Goal: Register for event/course

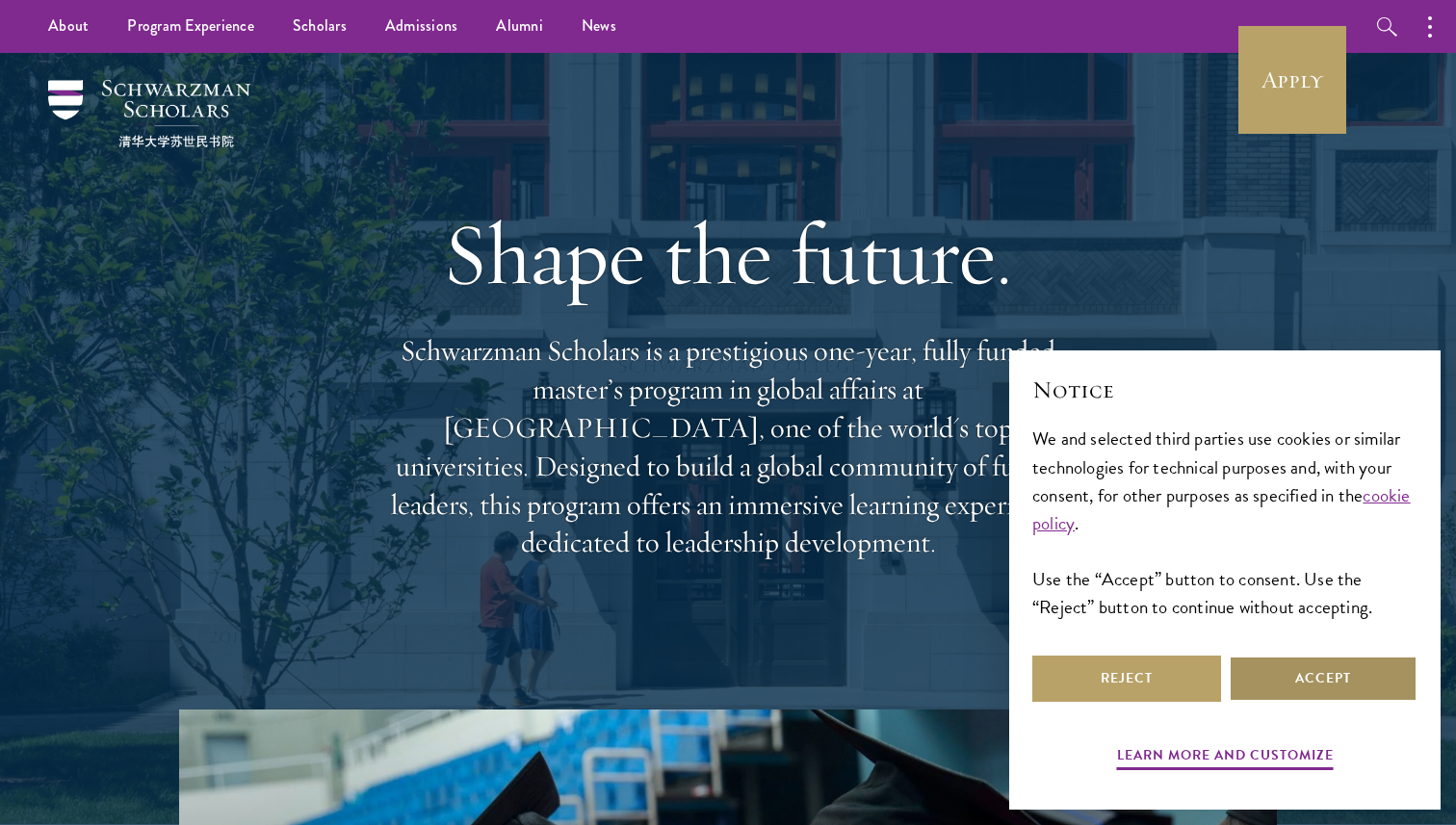
click at [1280, 676] on button "Accept" at bounding box center [1323, 678] width 188 height 47
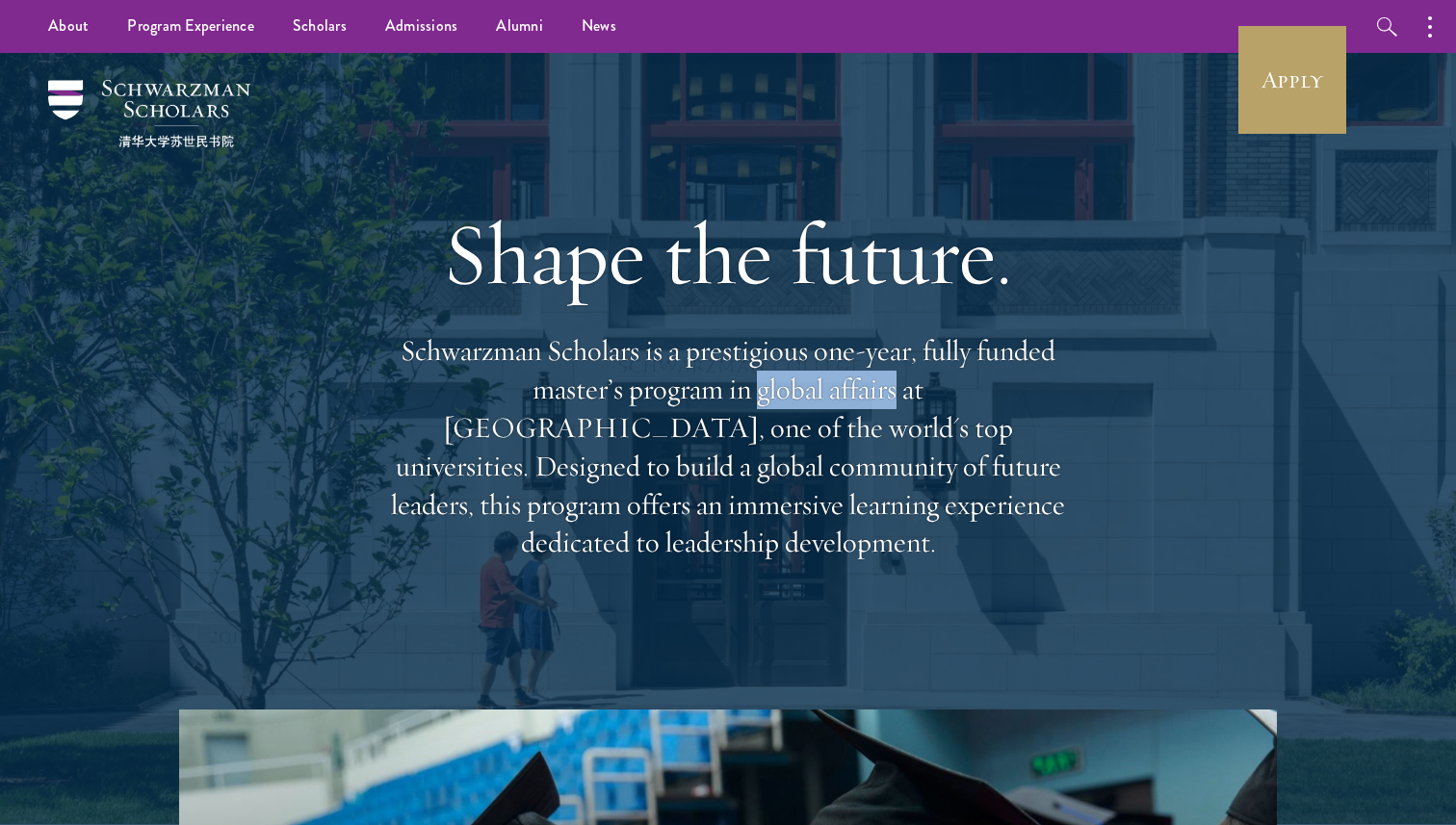
drag, startPoint x: 620, startPoint y: 417, endPoint x: 754, endPoint y: 416, distance: 134.0
click at [754, 416] on p "Schwarzman Scholars is a prestigious one-year, fully funded master’s program in…" at bounding box center [727, 447] width 693 height 230
drag, startPoint x: 754, startPoint y: 416, endPoint x: 661, endPoint y: 412, distance: 93.1
click at [661, 412] on p "Schwarzman Scholars is a prestigious one-year, fully funded master’s program in…" at bounding box center [727, 447] width 693 height 230
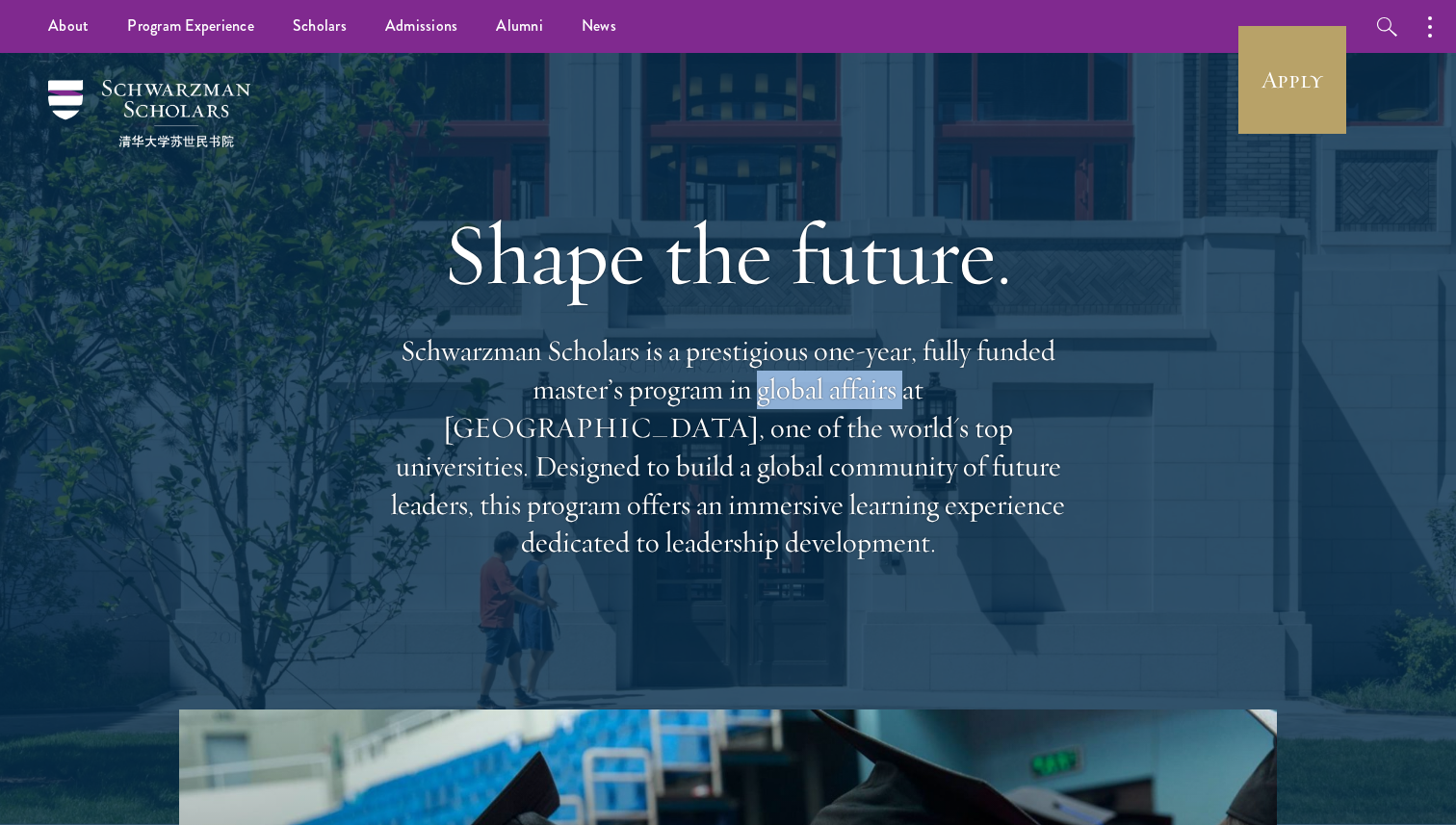
click at [661, 412] on p "Schwarzman Scholars is a prestigious one-year, fully funded master’s program in…" at bounding box center [727, 447] width 693 height 230
drag, startPoint x: 626, startPoint y: 411, endPoint x: 741, endPoint y: 410, distance: 115.0
click at [741, 410] on p "Schwarzman Scholars is a prestigious one-year, fully funded master’s program in…" at bounding box center [727, 447] width 693 height 230
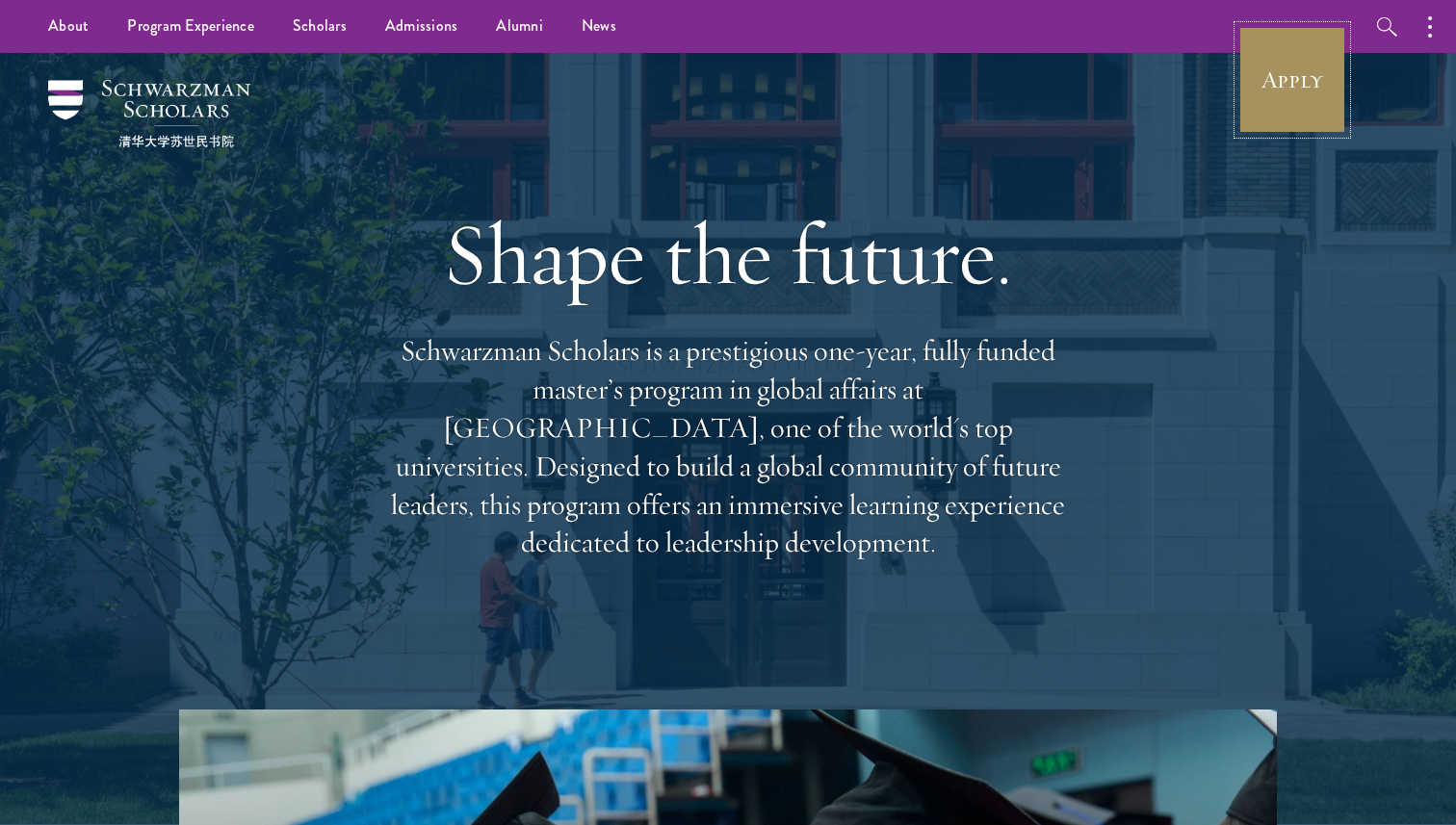
click at [1265, 84] on link "Apply" at bounding box center [1291, 79] width 108 height 108
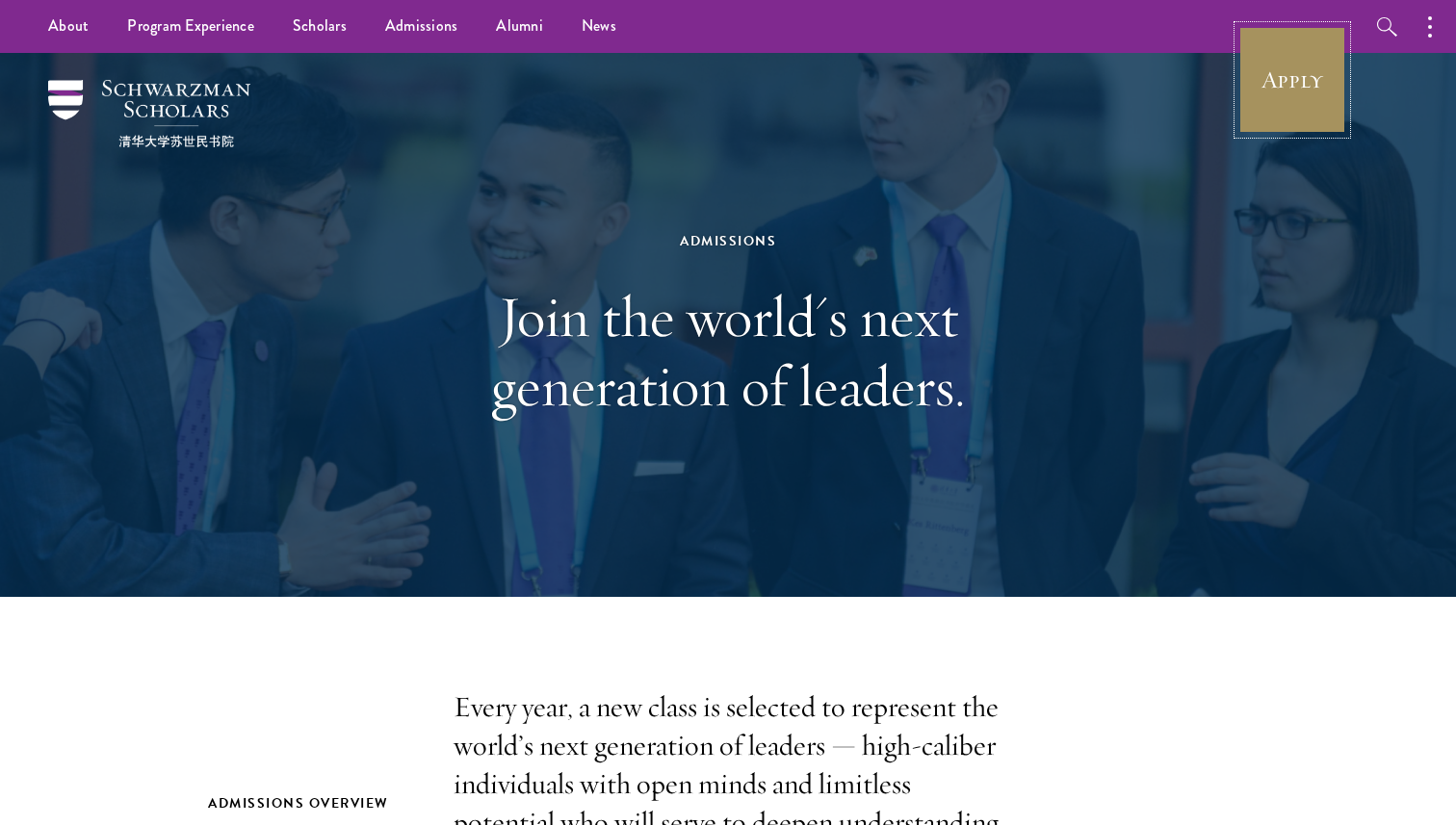
click at [1327, 50] on link "Apply" at bounding box center [1291, 79] width 108 height 108
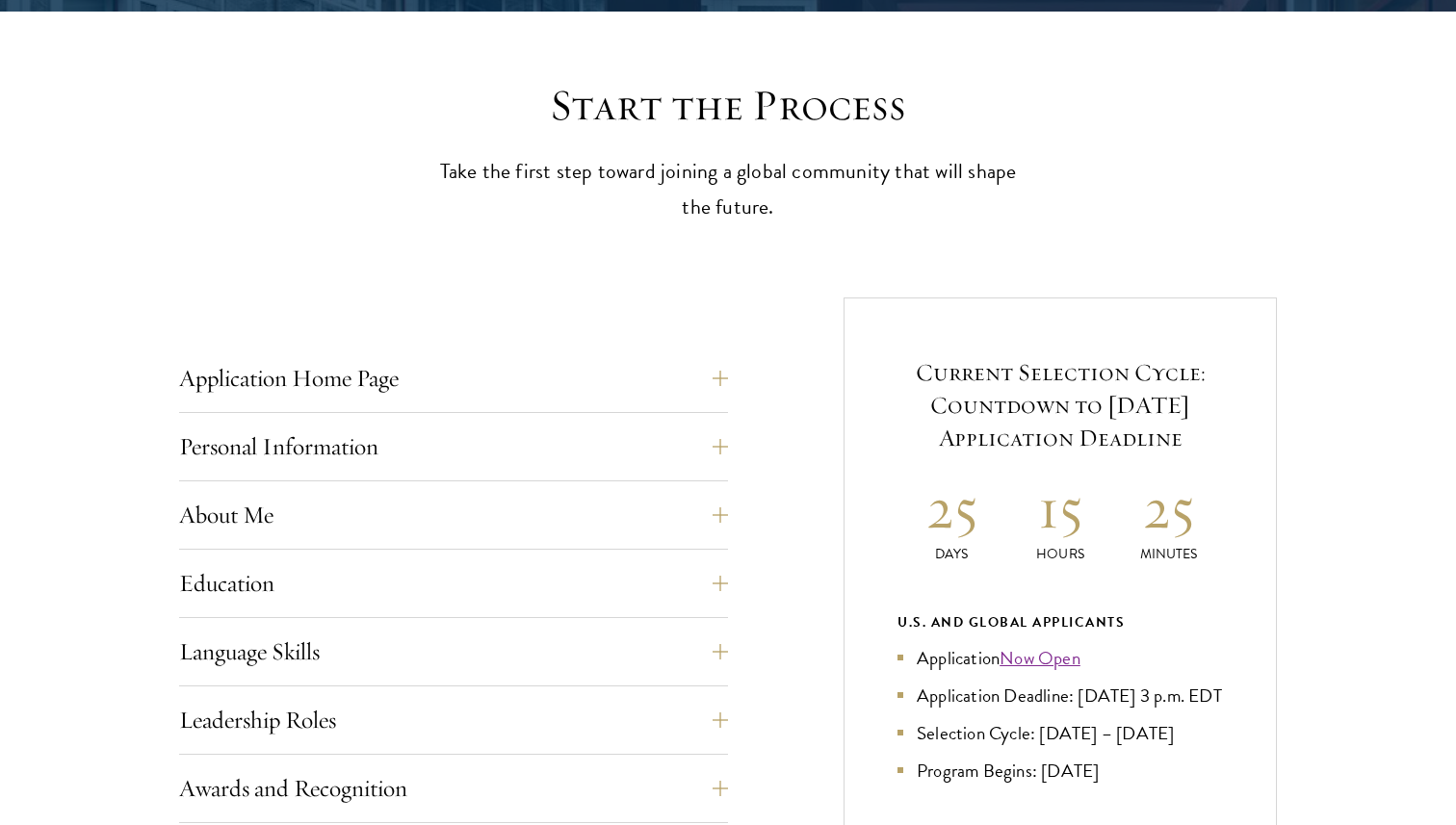
scroll to position [503, 0]
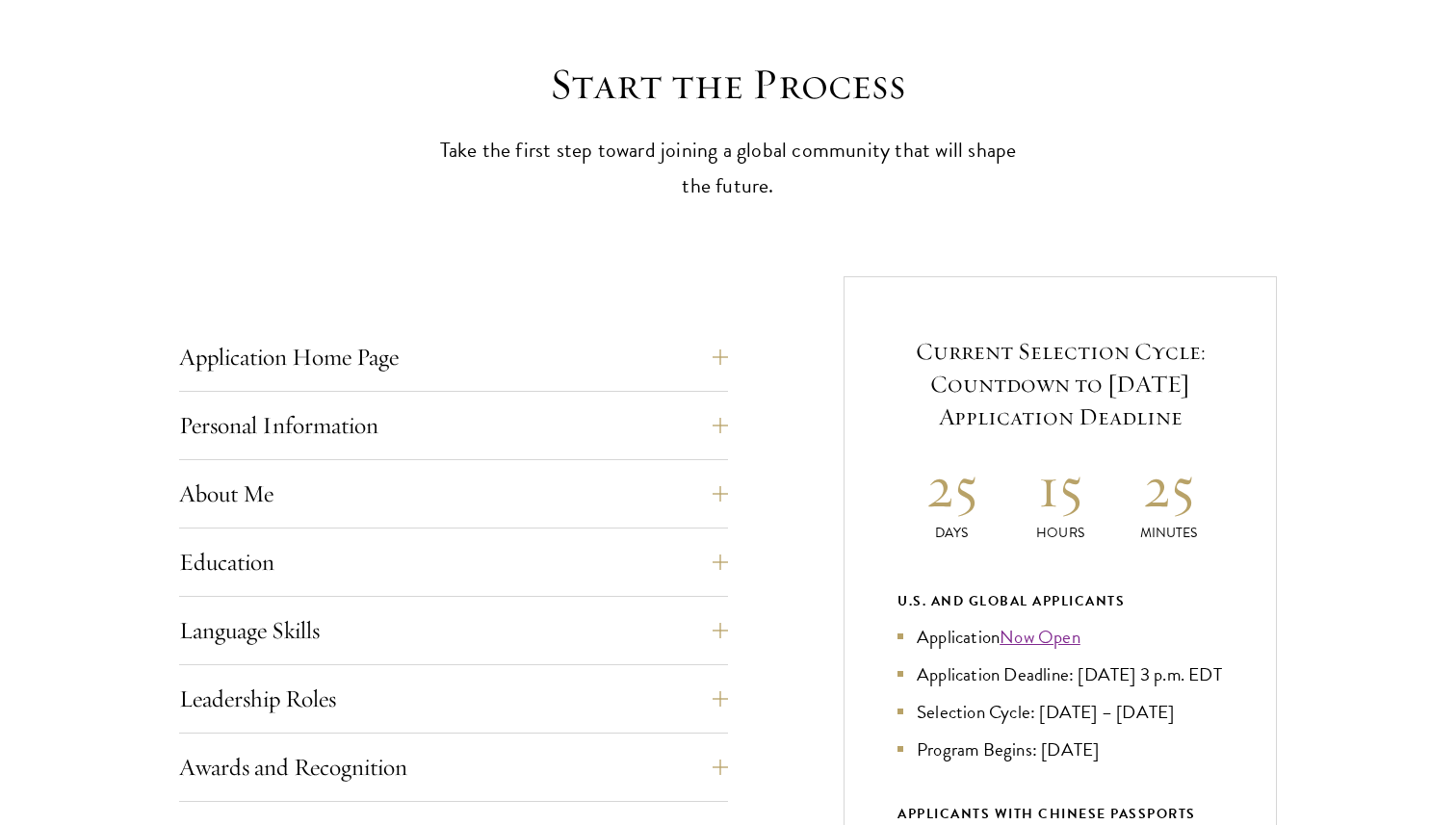
drag, startPoint x: 918, startPoint y: 353, endPoint x: 1213, endPoint y: 404, distance: 299.4
click at [1213, 404] on h5 "Current Selection Cycle: Countdown to [DATE] Application Deadline" at bounding box center [1060, 384] width 325 height 98
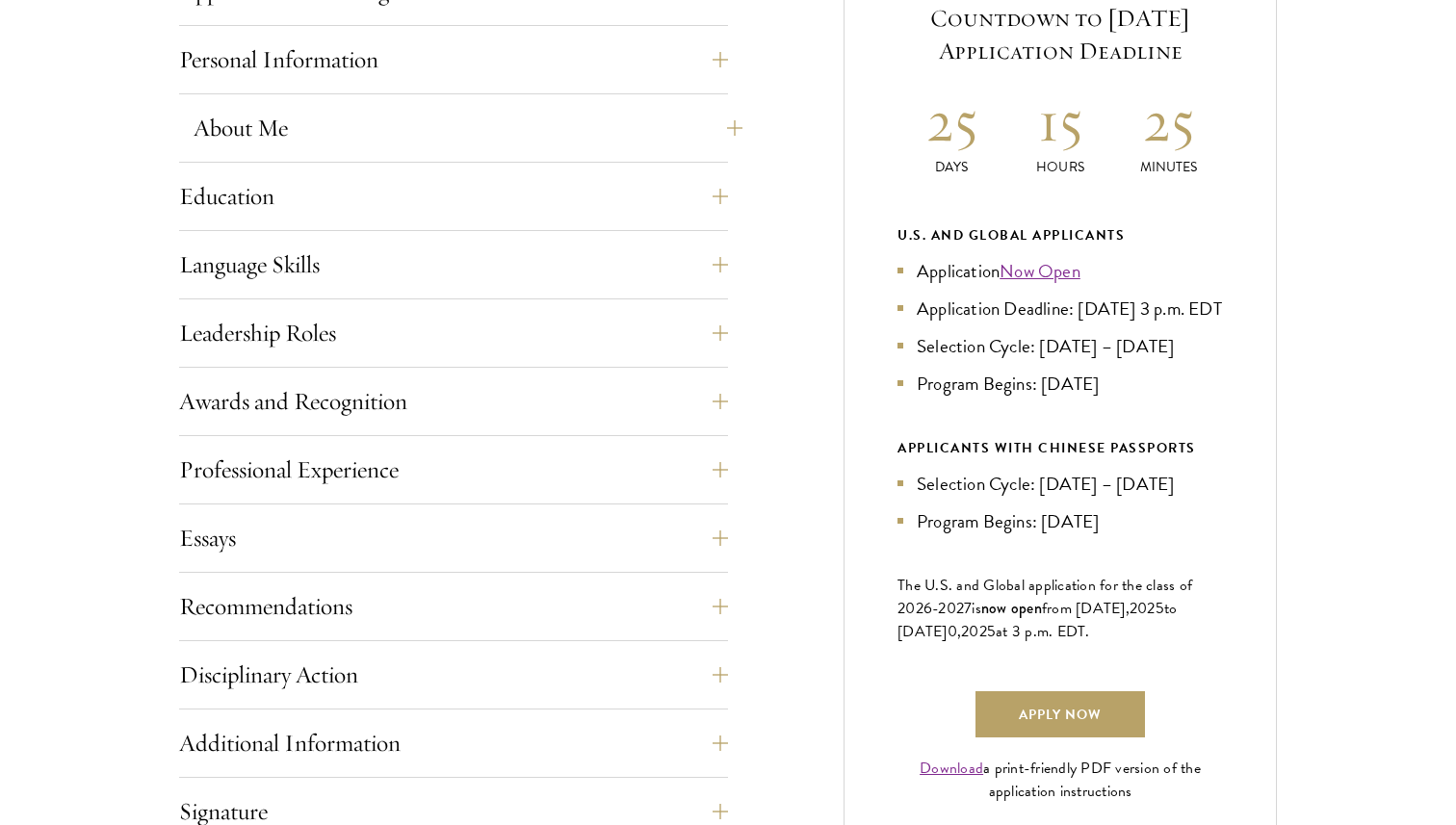
scroll to position [920, 0]
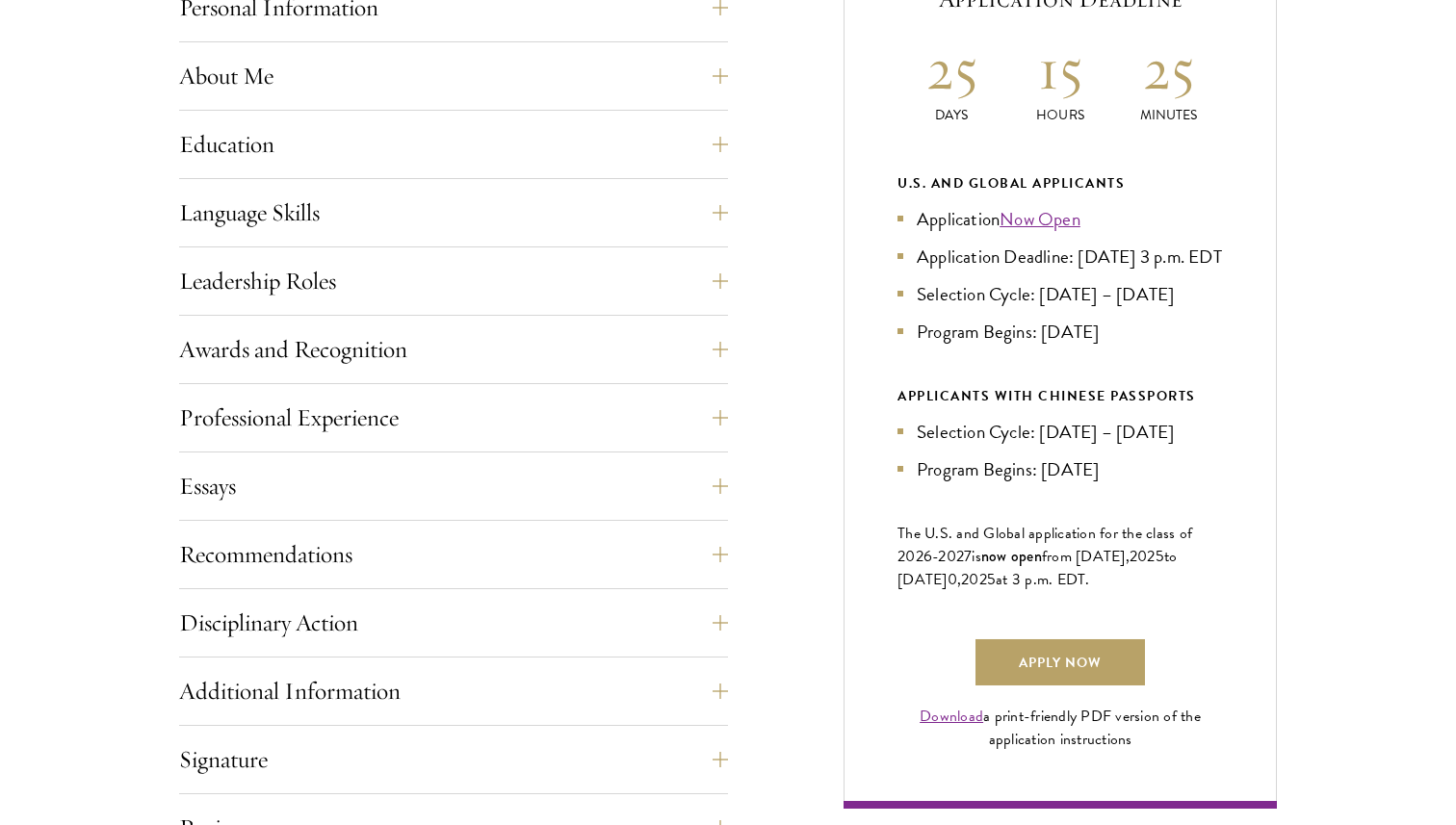
drag, startPoint x: 918, startPoint y: 254, endPoint x: 1202, endPoint y: 277, distance: 284.9
click at [1202, 271] on li "Application Deadline: [DATE] 3 p.m. EDT" at bounding box center [1060, 257] width 325 height 28
drag, startPoint x: 1051, startPoint y: 280, endPoint x: 926, endPoint y: 255, distance: 127.5
click at [926, 255] on li "Application Deadline: [DATE] 3 p.m. EDT" at bounding box center [1060, 257] width 325 height 28
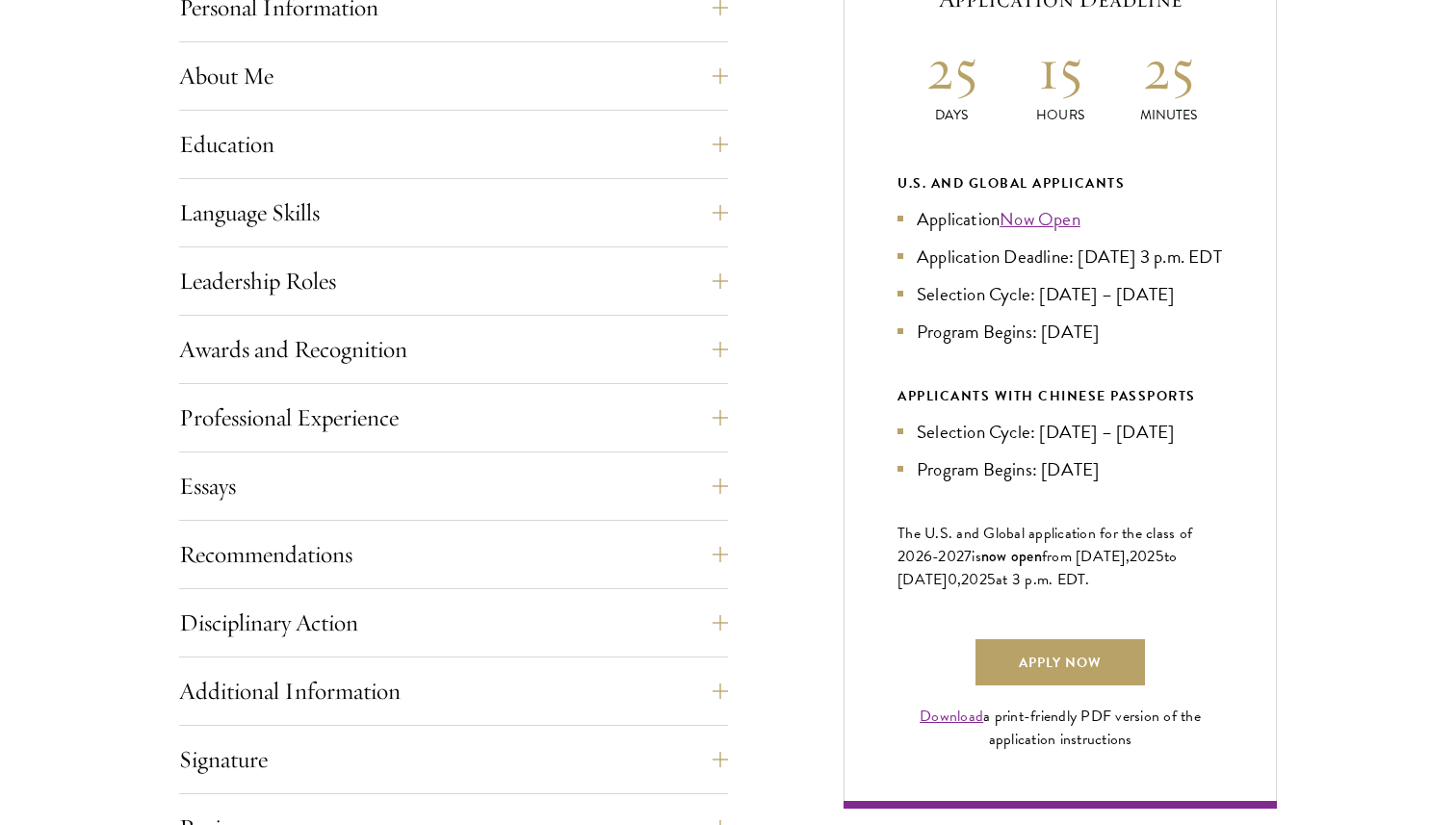
click at [926, 255] on li "Application Deadline: [DATE] 3 p.m. EDT" at bounding box center [1060, 257] width 325 height 28
drag, startPoint x: 923, startPoint y: 255, endPoint x: 1004, endPoint y: 277, distance: 83.9
click at [1004, 271] on li "Application Deadline: [DATE] 3 p.m. EDT" at bounding box center [1060, 257] width 325 height 28
drag, startPoint x: 997, startPoint y: 280, endPoint x: 916, endPoint y: 249, distance: 86.7
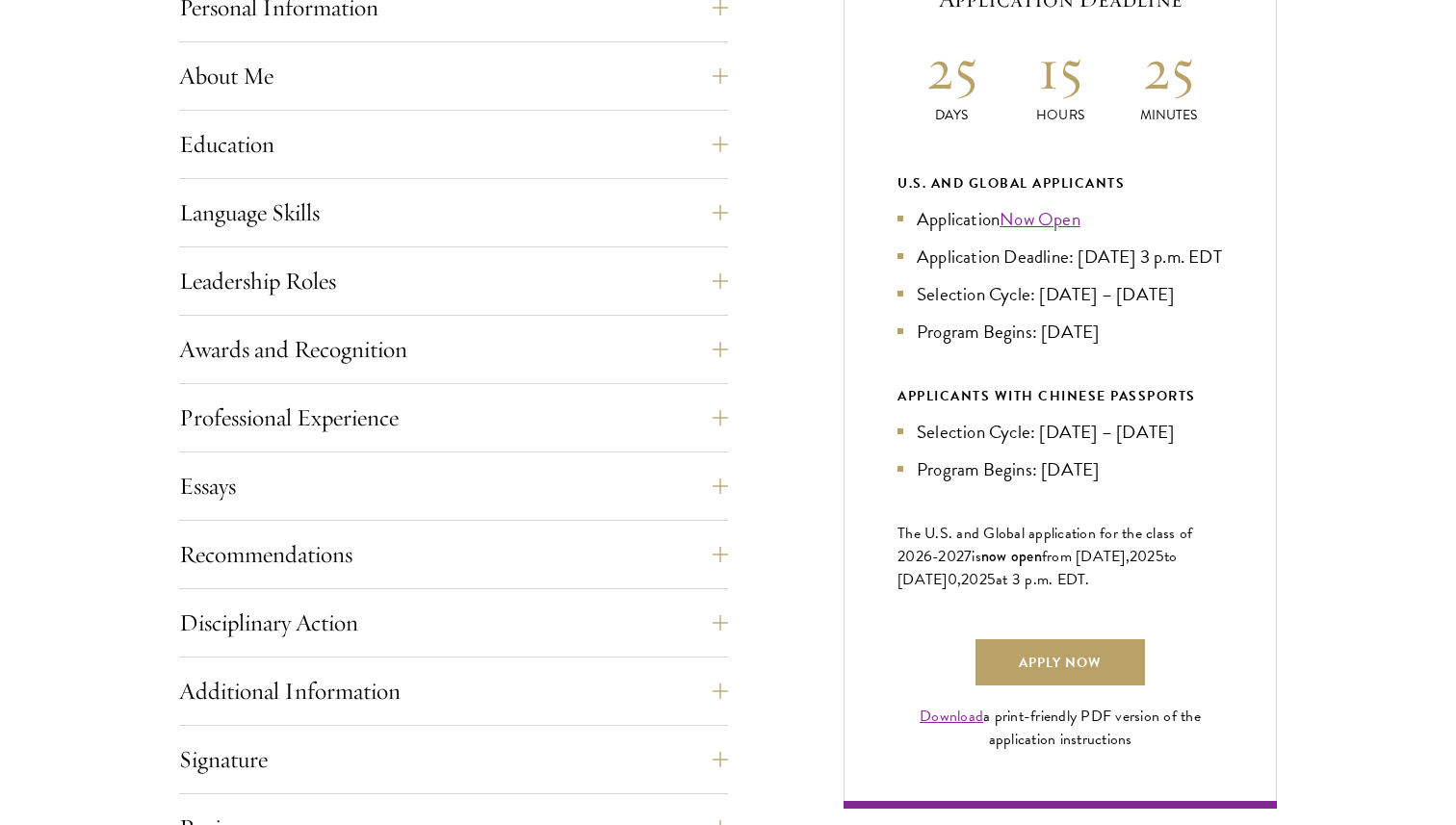
click at [916, 249] on li "Application Deadline: [DATE] 3 p.m. EDT" at bounding box center [1060, 257] width 325 height 28
drag, startPoint x: 917, startPoint y: 322, endPoint x: 1208, endPoint y: 319, distance: 291.0
click at [1208, 308] on li "Selection Cycle: [DATE] – [DATE]" at bounding box center [1060, 294] width 325 height 28
click at [1208, 308] on li "Selection Cycle: Oct – Nov 2025" at bounding box center [1060, 294] width 325 height 28
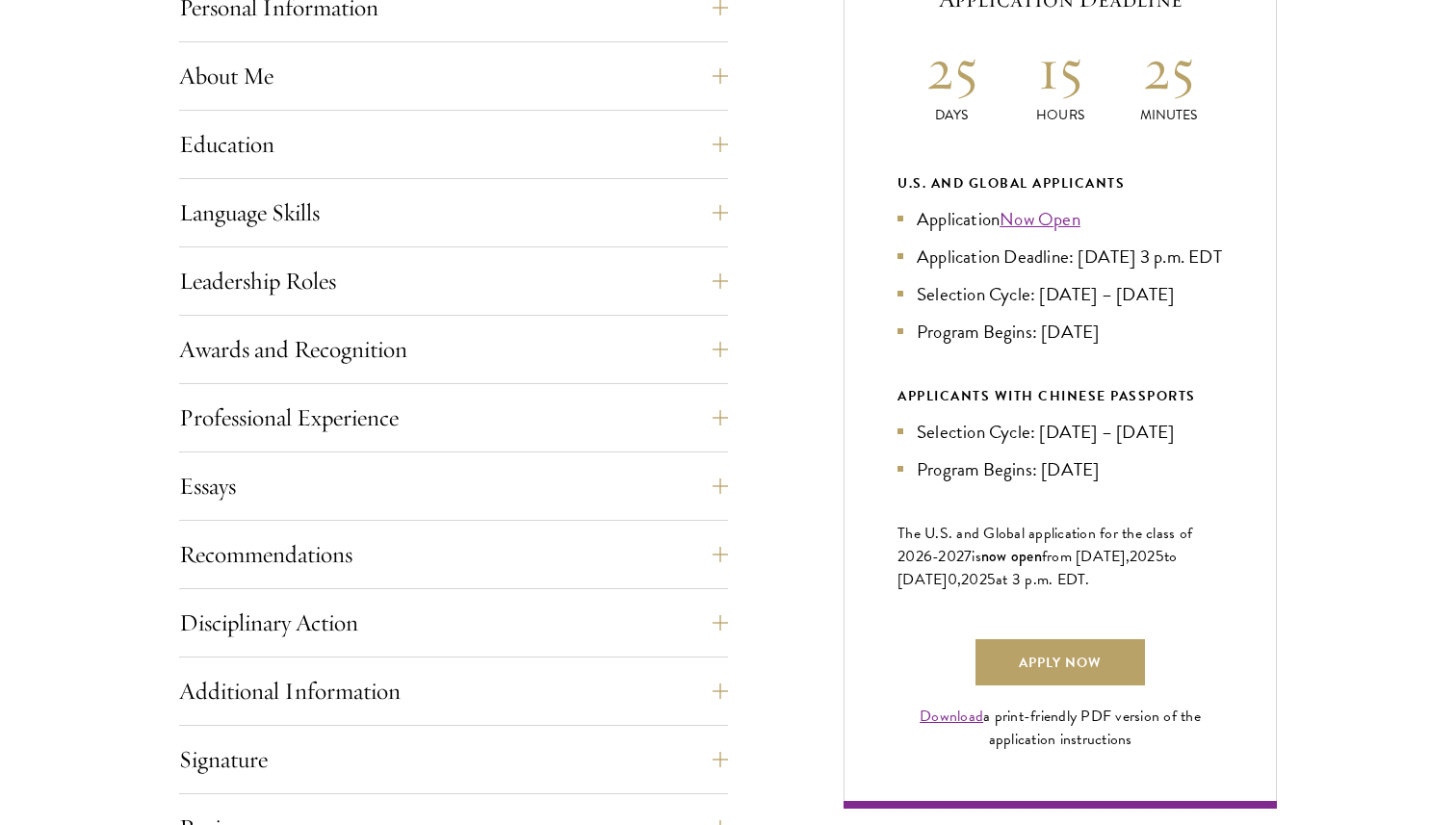
drag, startPoint x: 1130, startPoint y: 361, endPoint x: 917, endPoint y: 362, distance: 213.0
click at [917, 345] on li "Program Begins: Aug 2026" at bounding box center [1060, 331] width 325 height 28
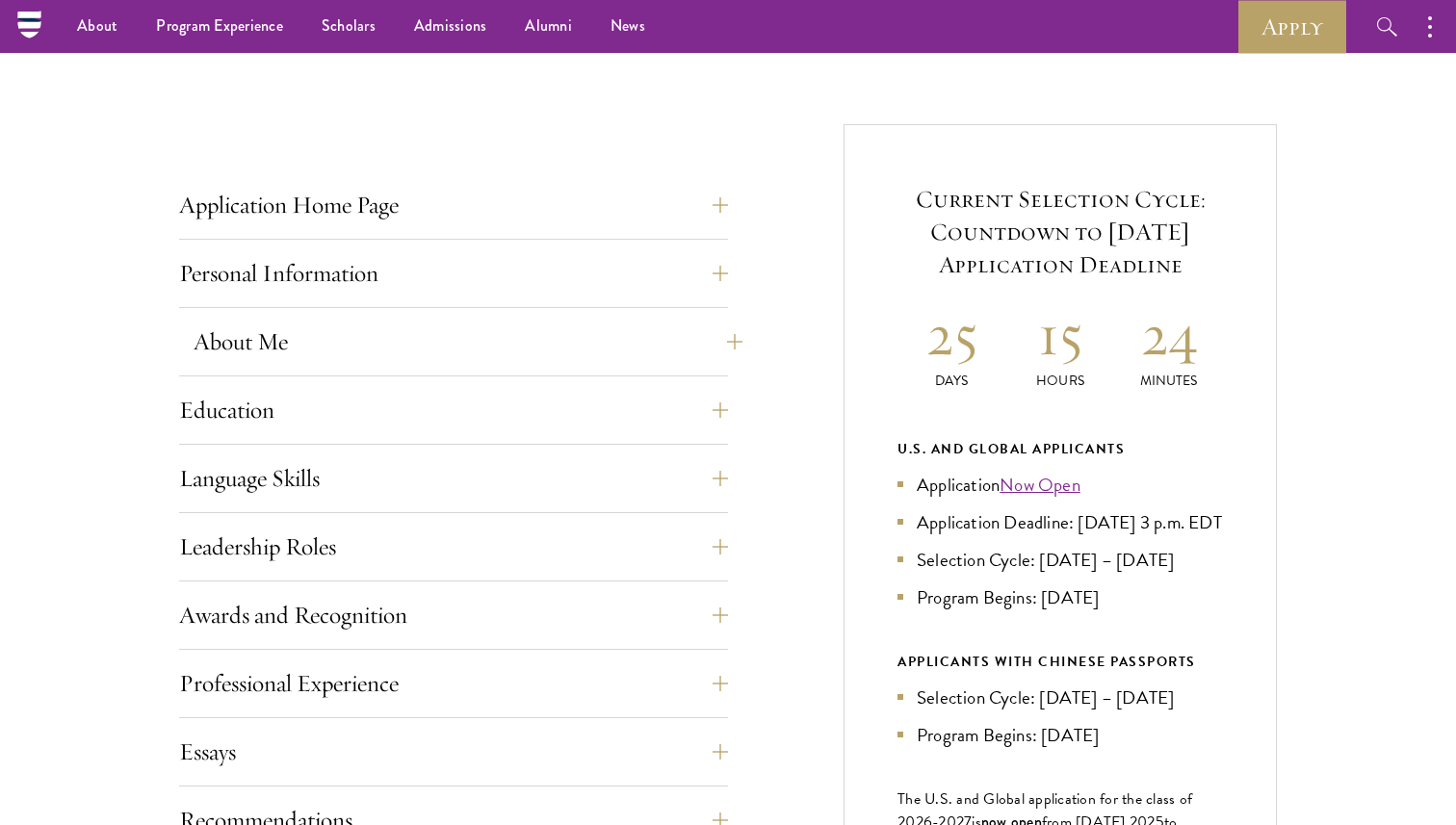
scroll to position [652, 0]
click at [698, 226] on button "Application Home Page" at bounding box center [467, 206] width 548 height 47
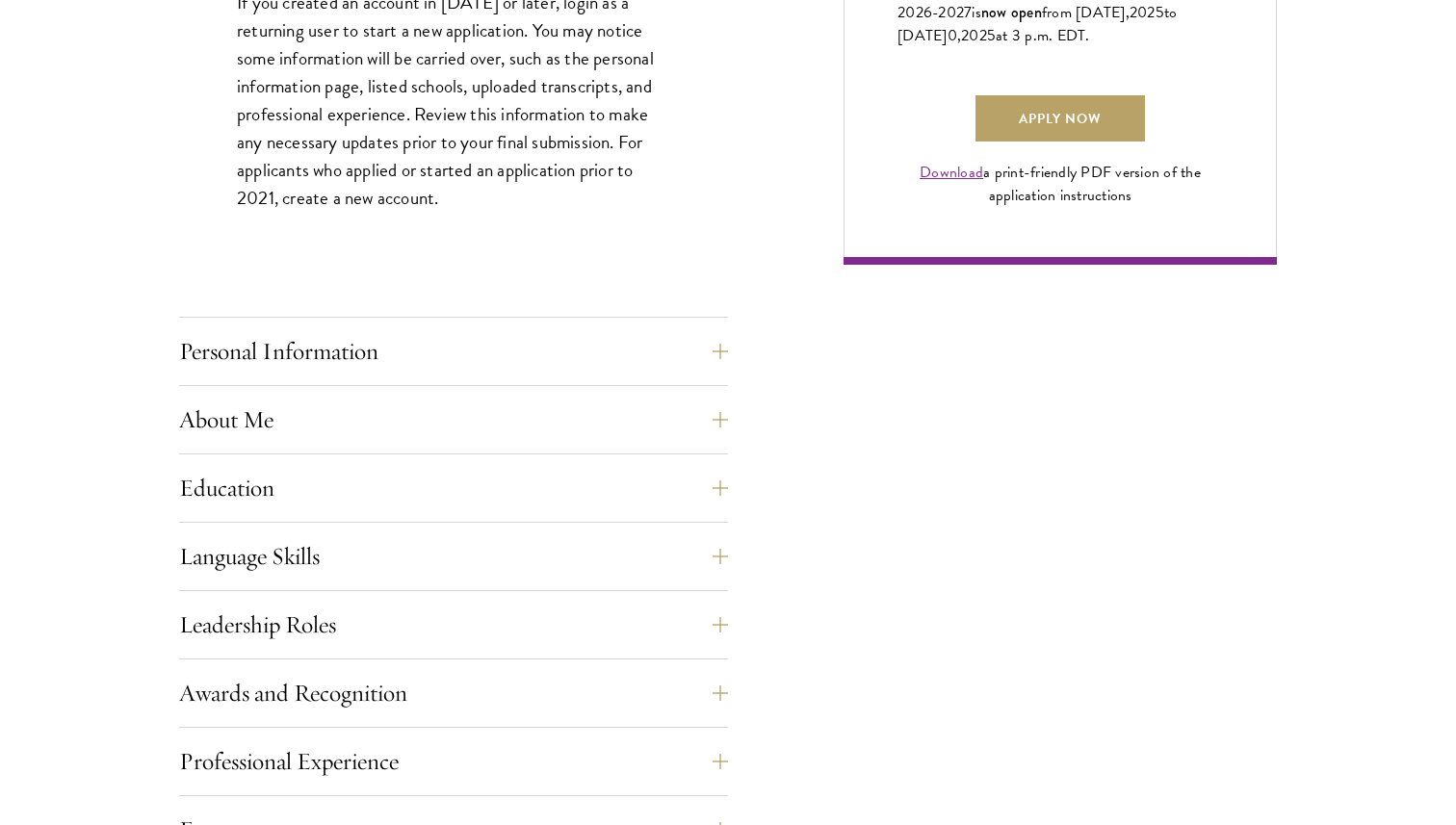
scroll to position [1570, 0]
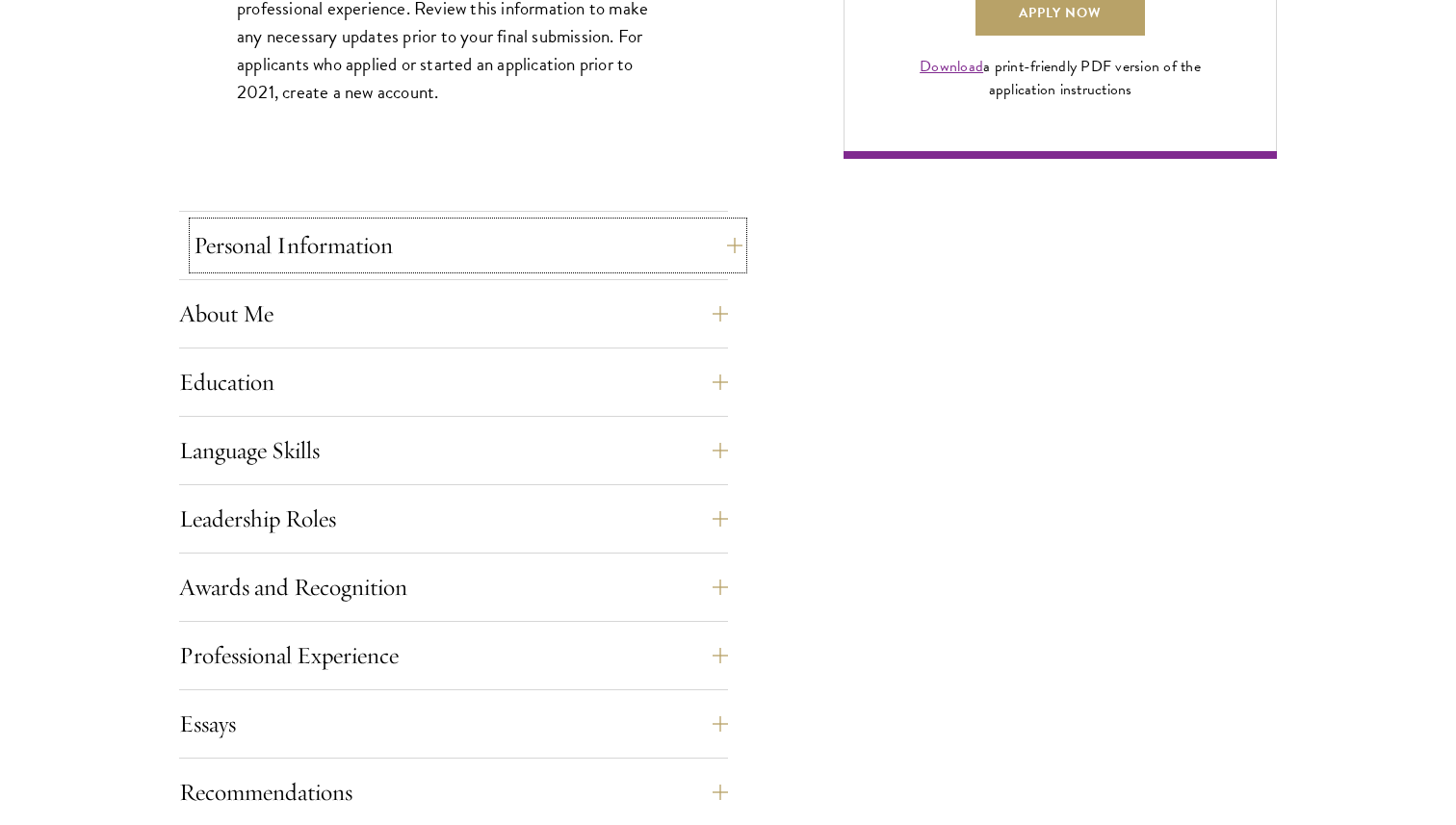
click at [631, 243] on button "Personal Information" at bounding box center [467, 245] width 548 height 47
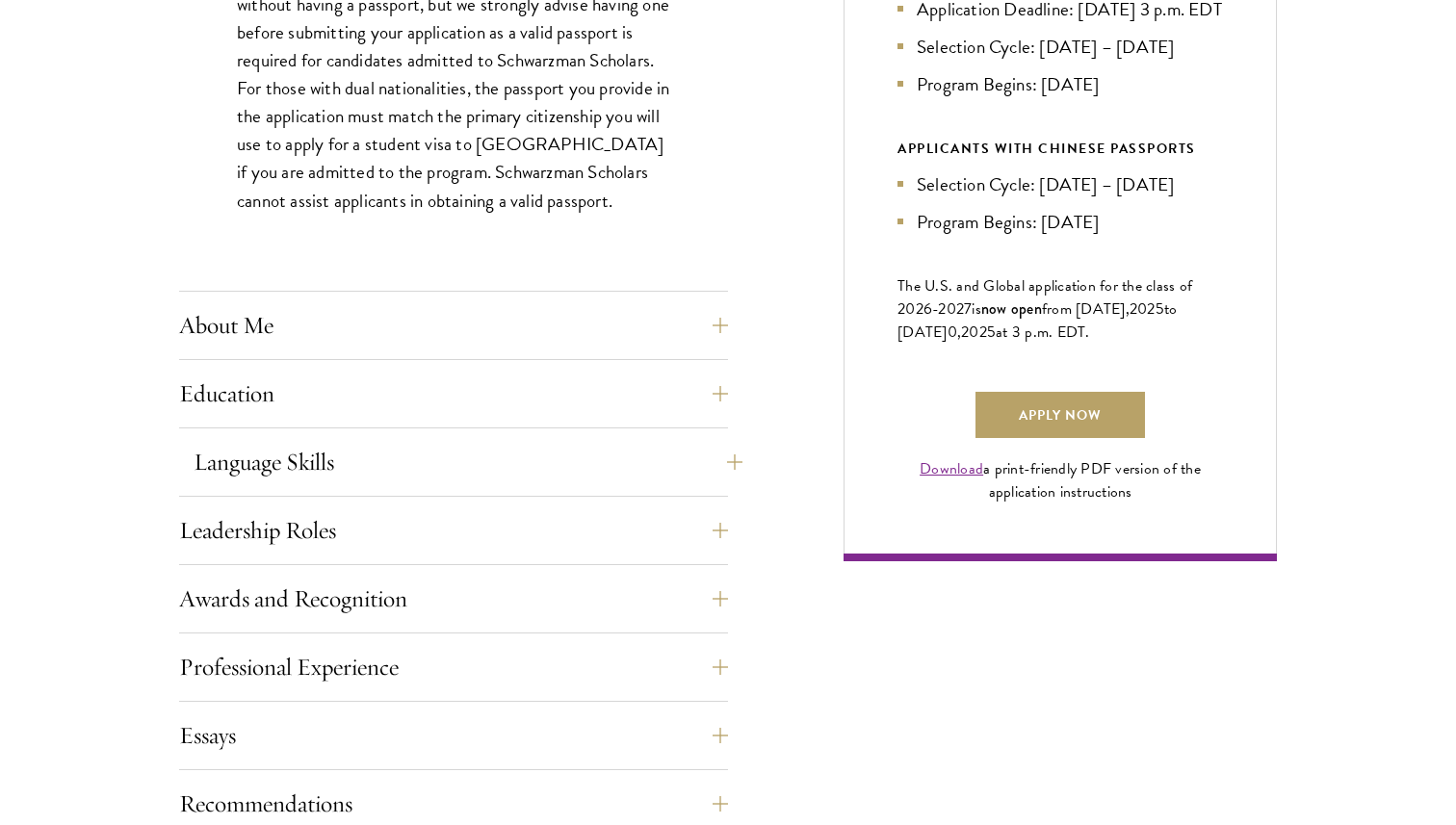
scroll to position [1247, 0]
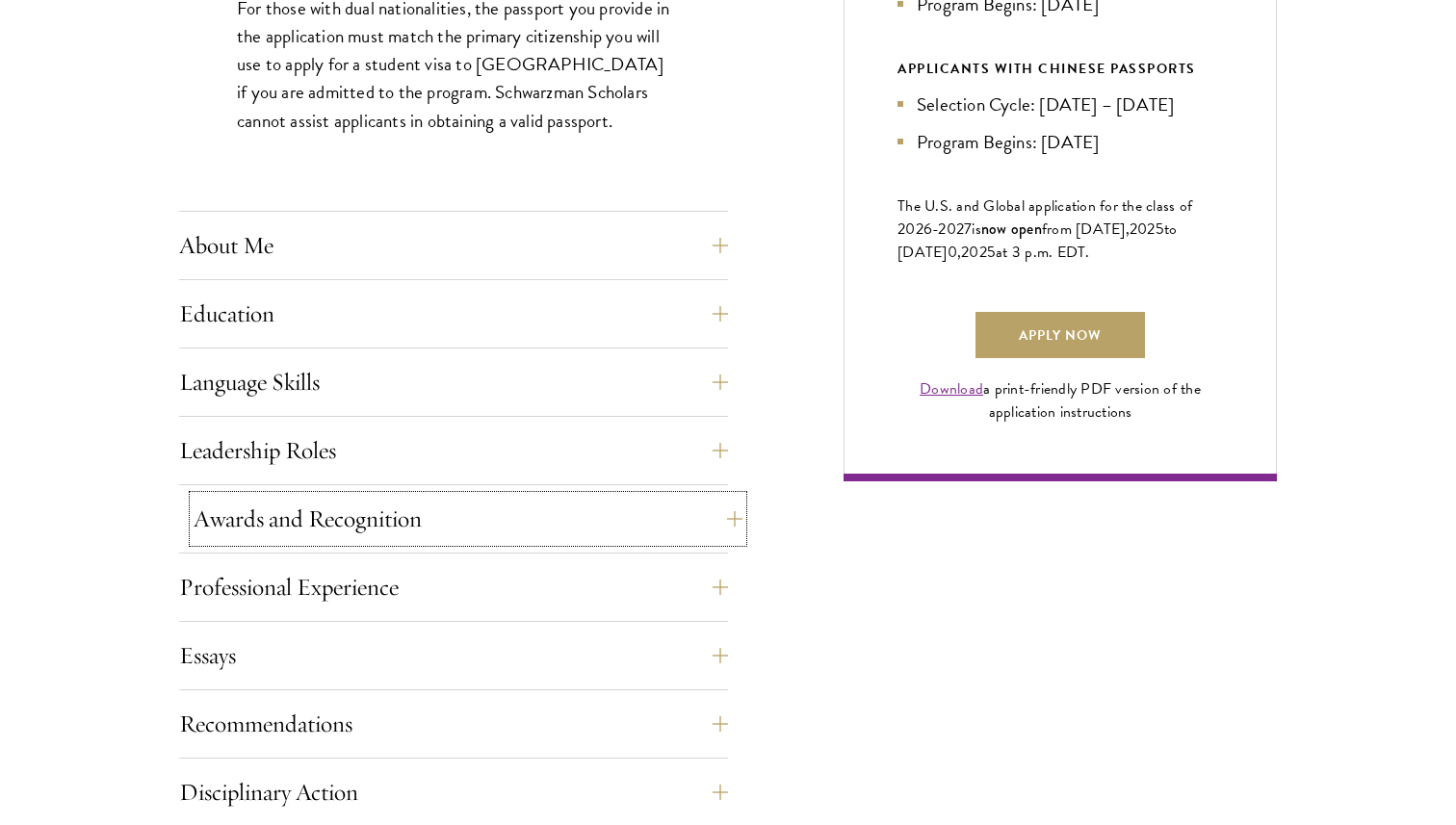
click at [526, 519] on button "Awards and Recognition" at bounding box center [467, 519] width 548 height 47
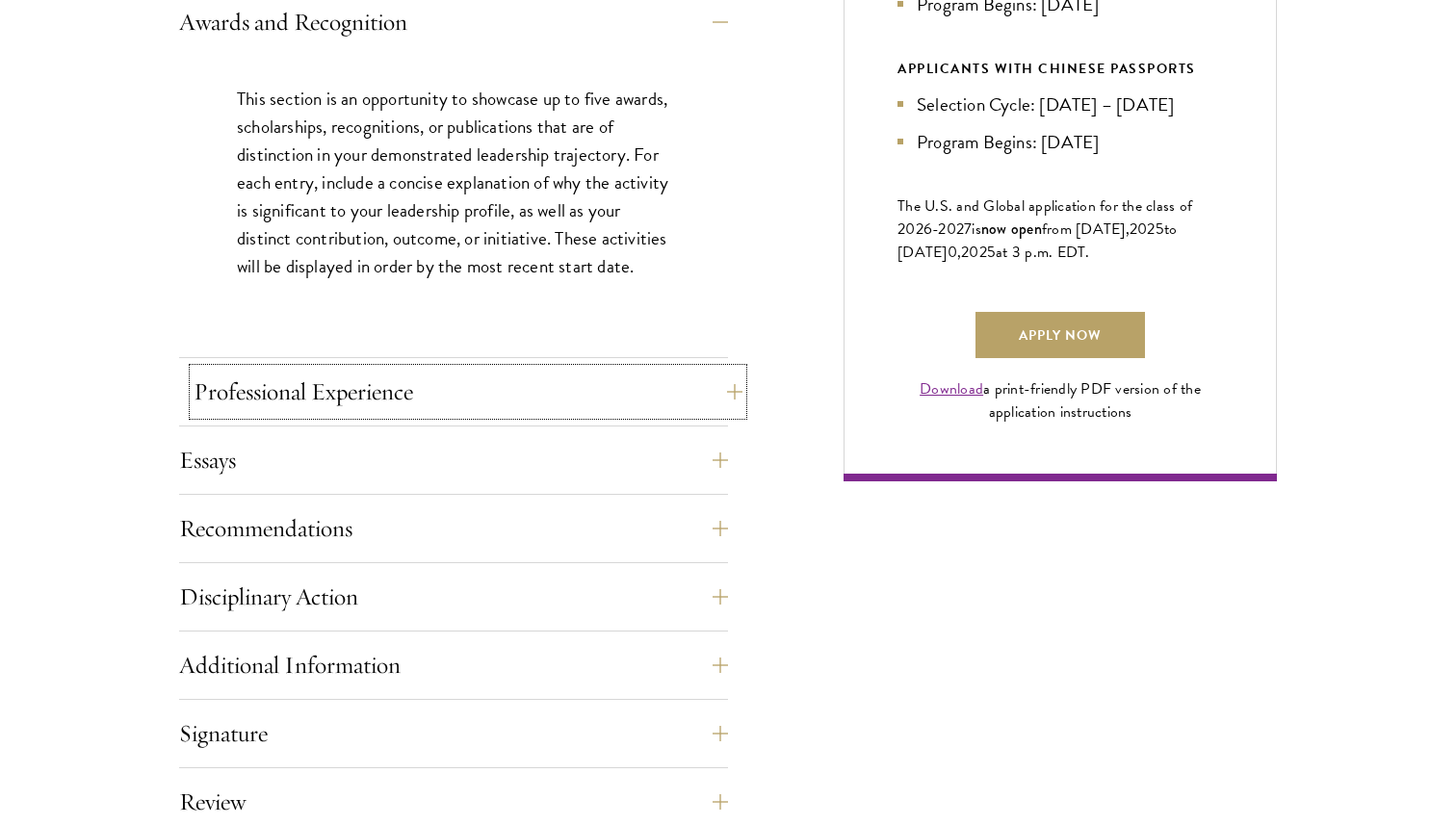
click at [541, 406] on button "Professional Experience" at bounding box center [467, 392] width 548 height 47
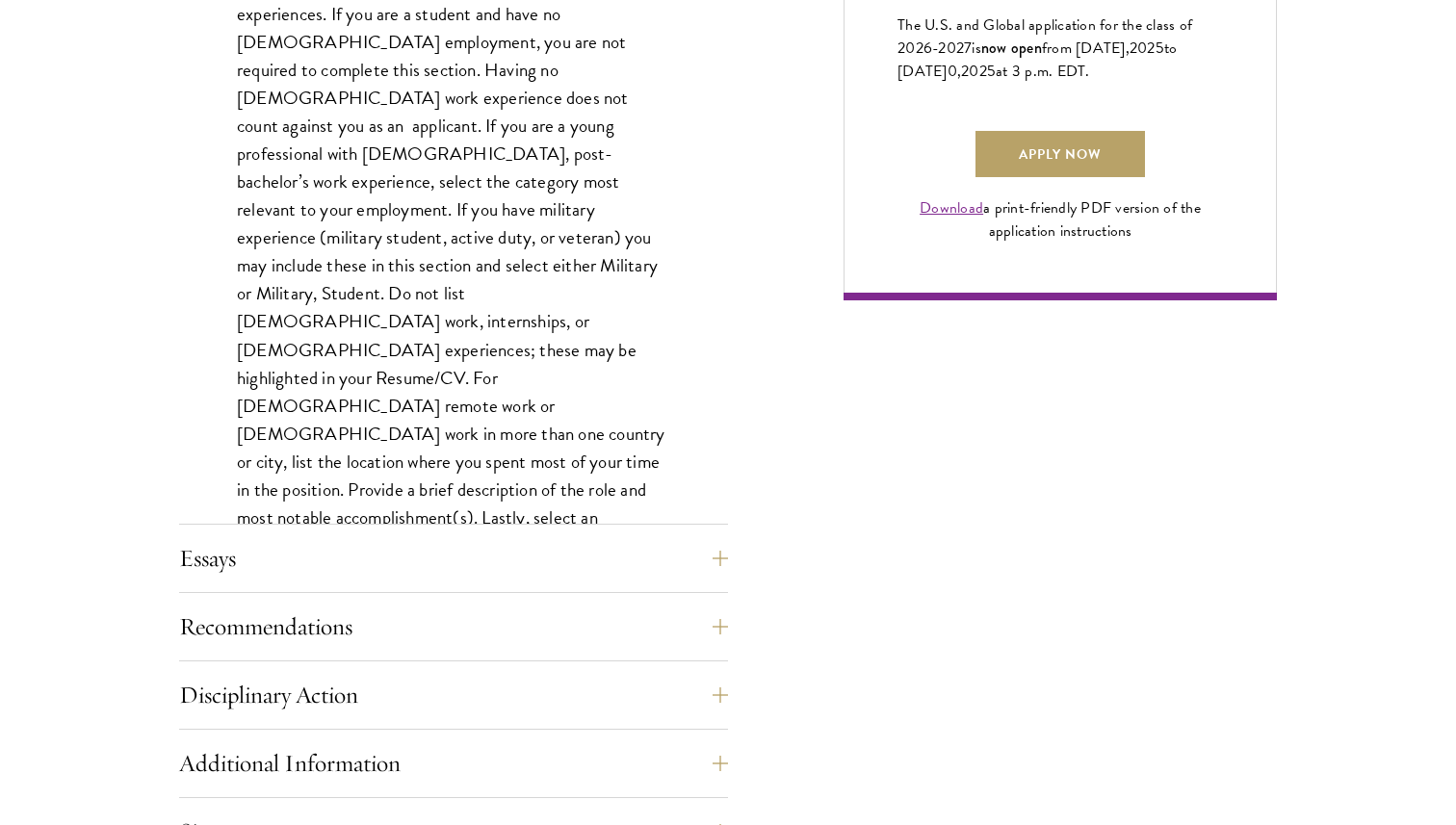
scroll to position [1443, 0]
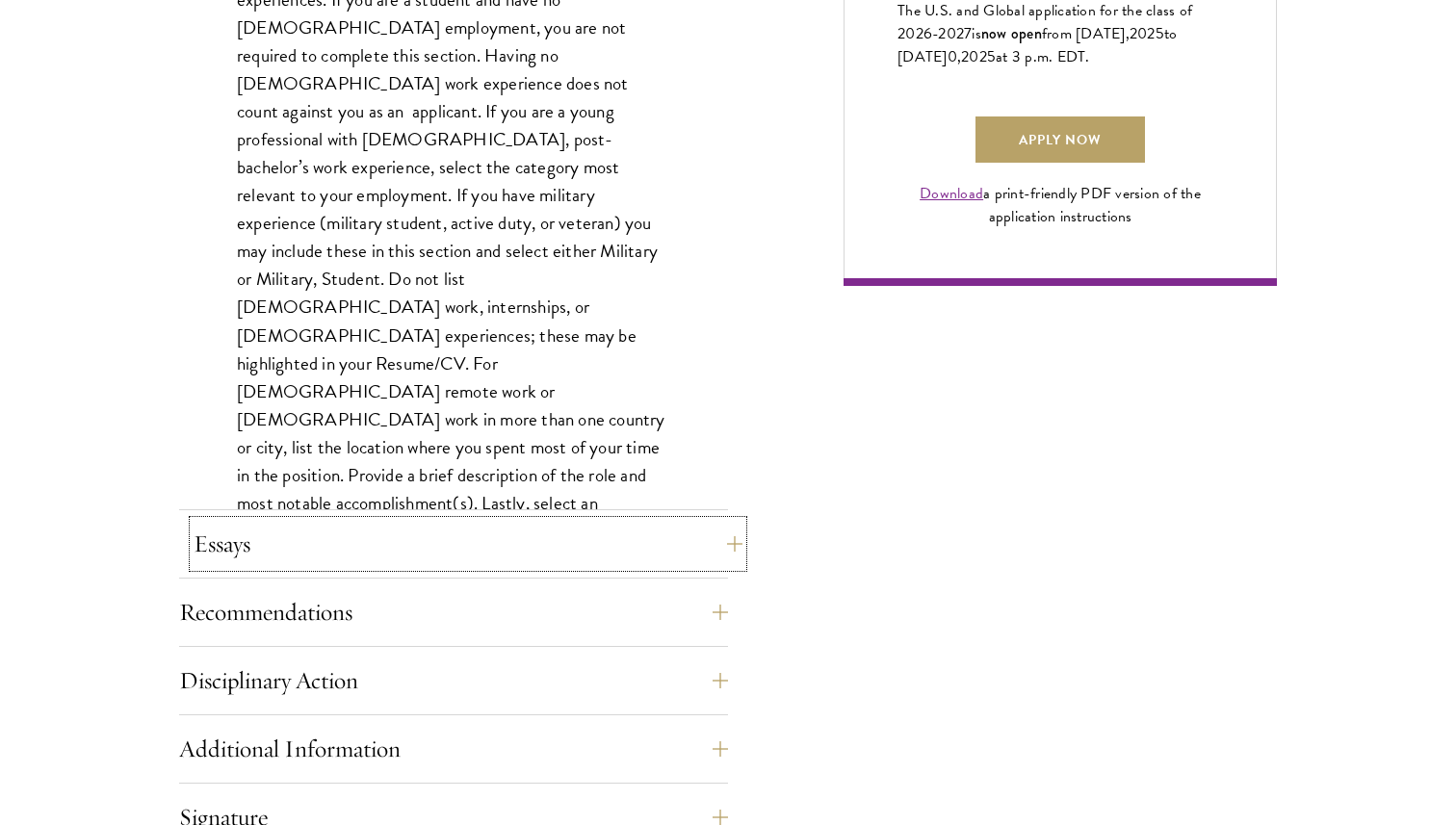
click at [460, 539] on button "Essays" at bounding box center [467, 543] width 548 height 47
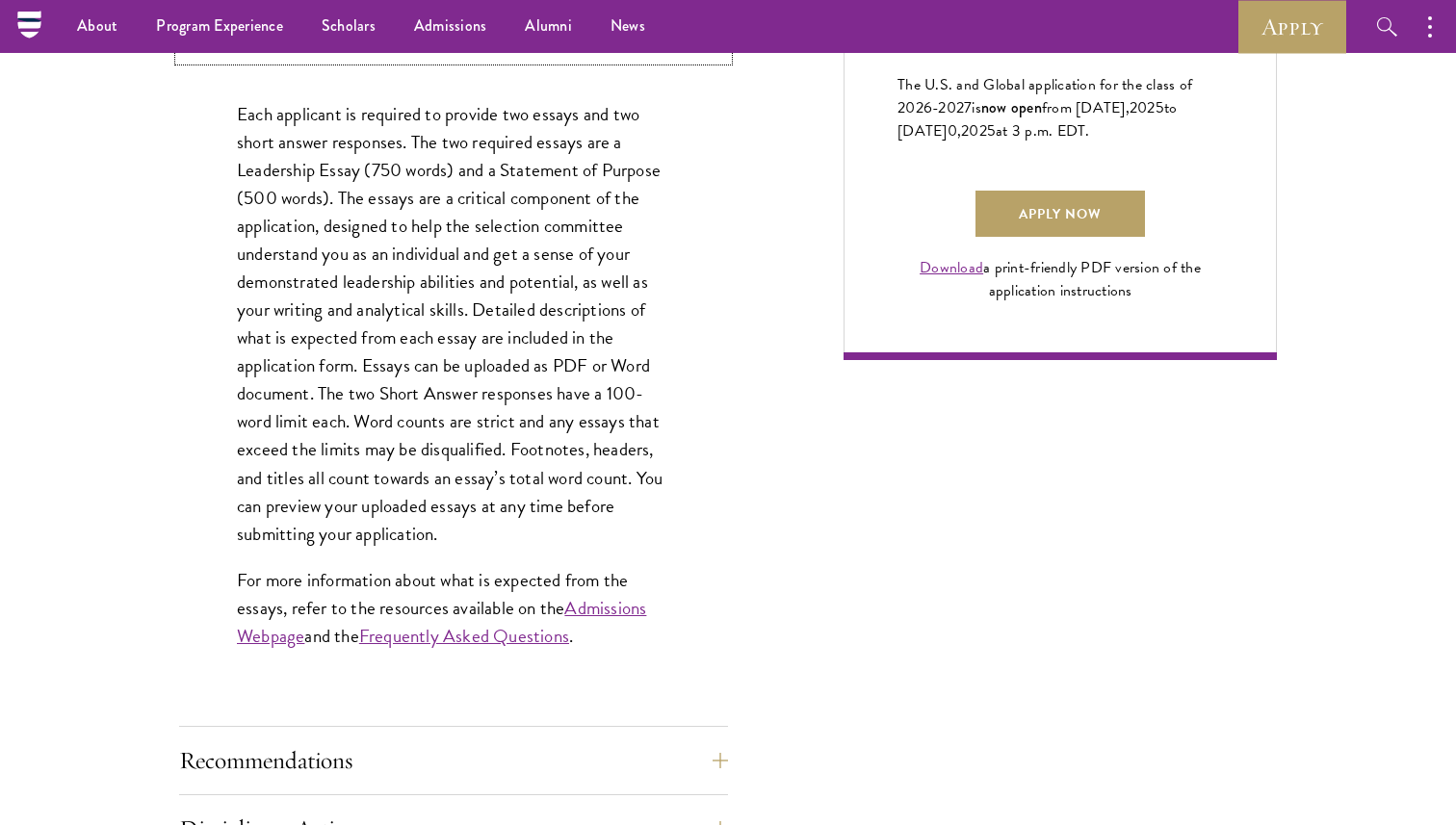
scroll to position [1366, 0]
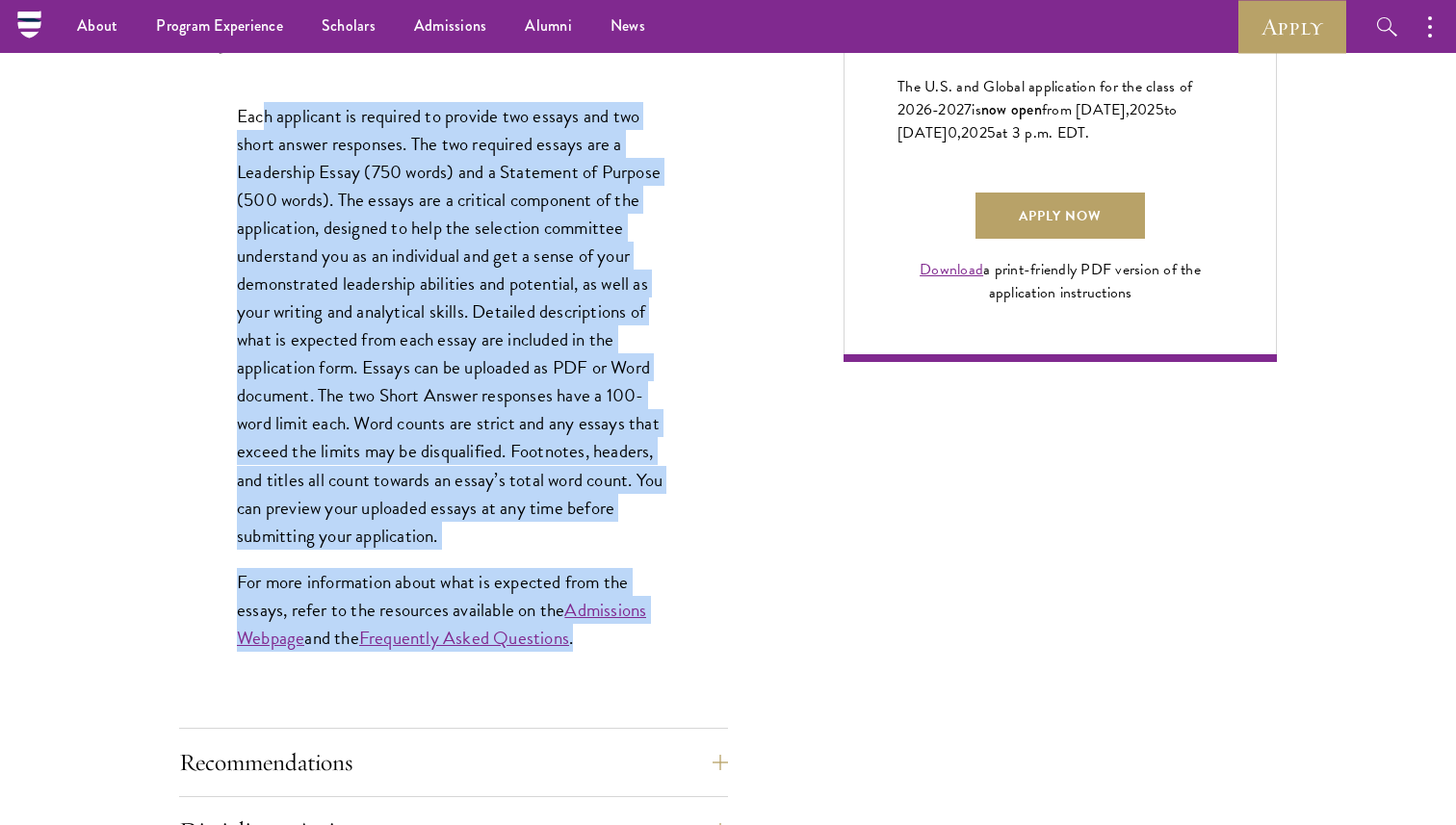
drag, startPoint x: 260, startPoint y: 117, endPoint x: 570, endPoint y: 664, distance: 628.7
click at [570, 664] on div "Each applicant is required to provide two essays and two short answer responses…" at bounding box center [453, 387] width 548 height 627
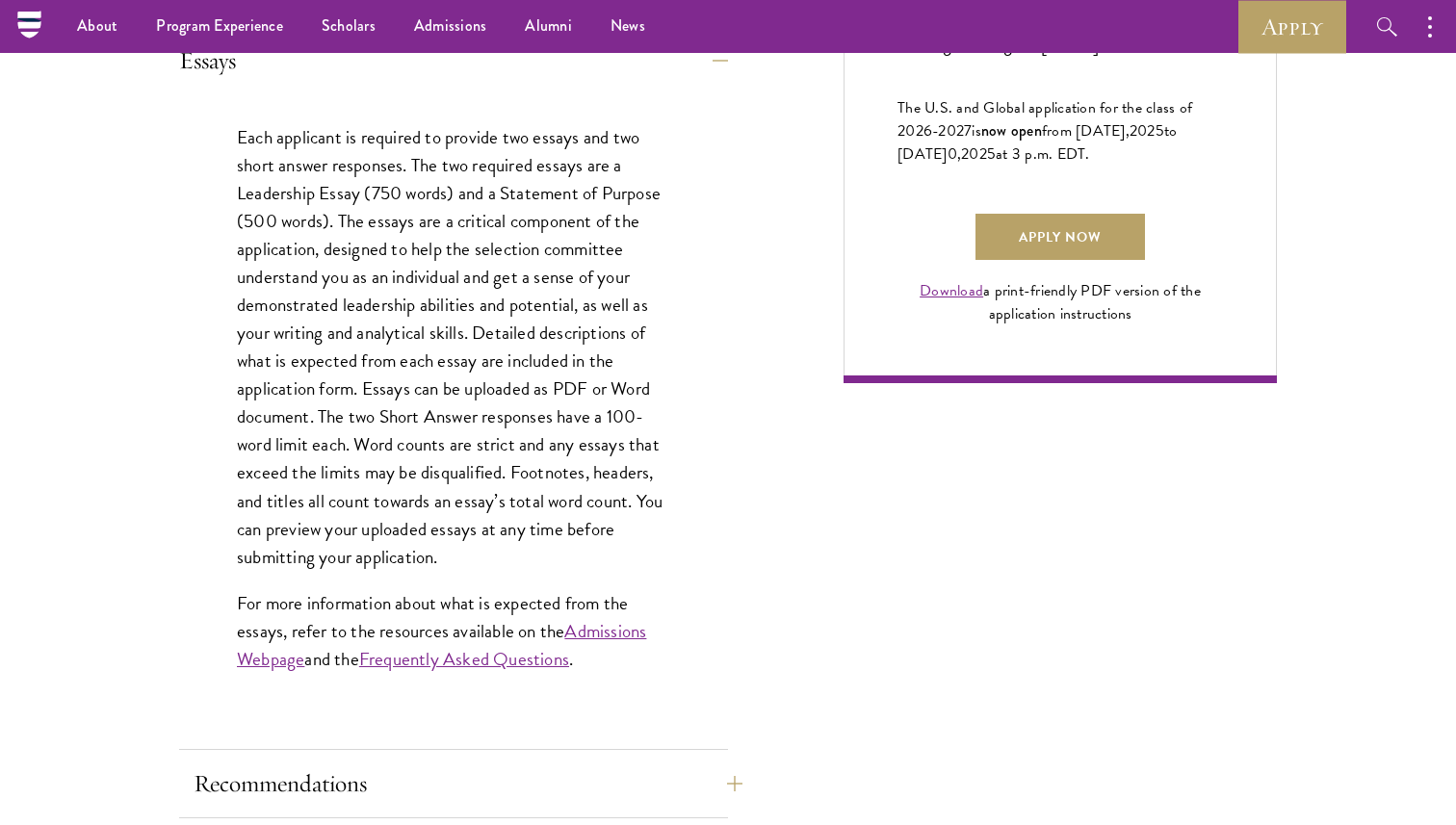
scroll to position [1334, 0]
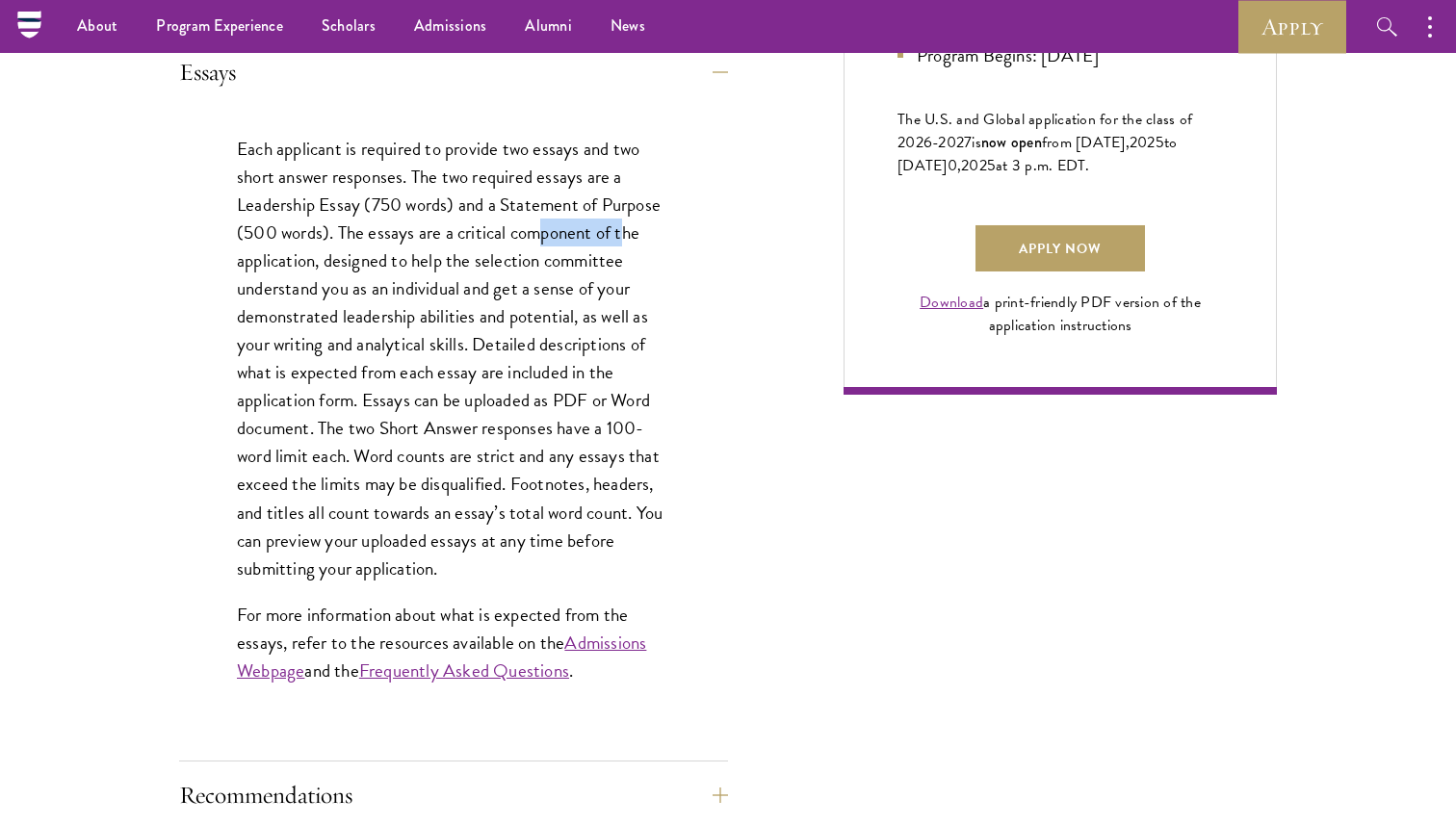
drag, startPoint x: 546, startPoint y: 219, endPoint x: 627, endPoint y: 219, distance: 81.0
click at [627, 219] on p "Each applicant is required to provide two essays and two short answer responses…" at bounding box center [453, 358] width 433 height 447
drag, startPoint x: 259, startPoint y: 197, endPoint x: 408, endPoint y: 197, distance: 149.0
click at [408, 197] on p "Each applicant is required to provide two essays and two short answer responses…" at bounding box center [453, 358] width 433 height 447
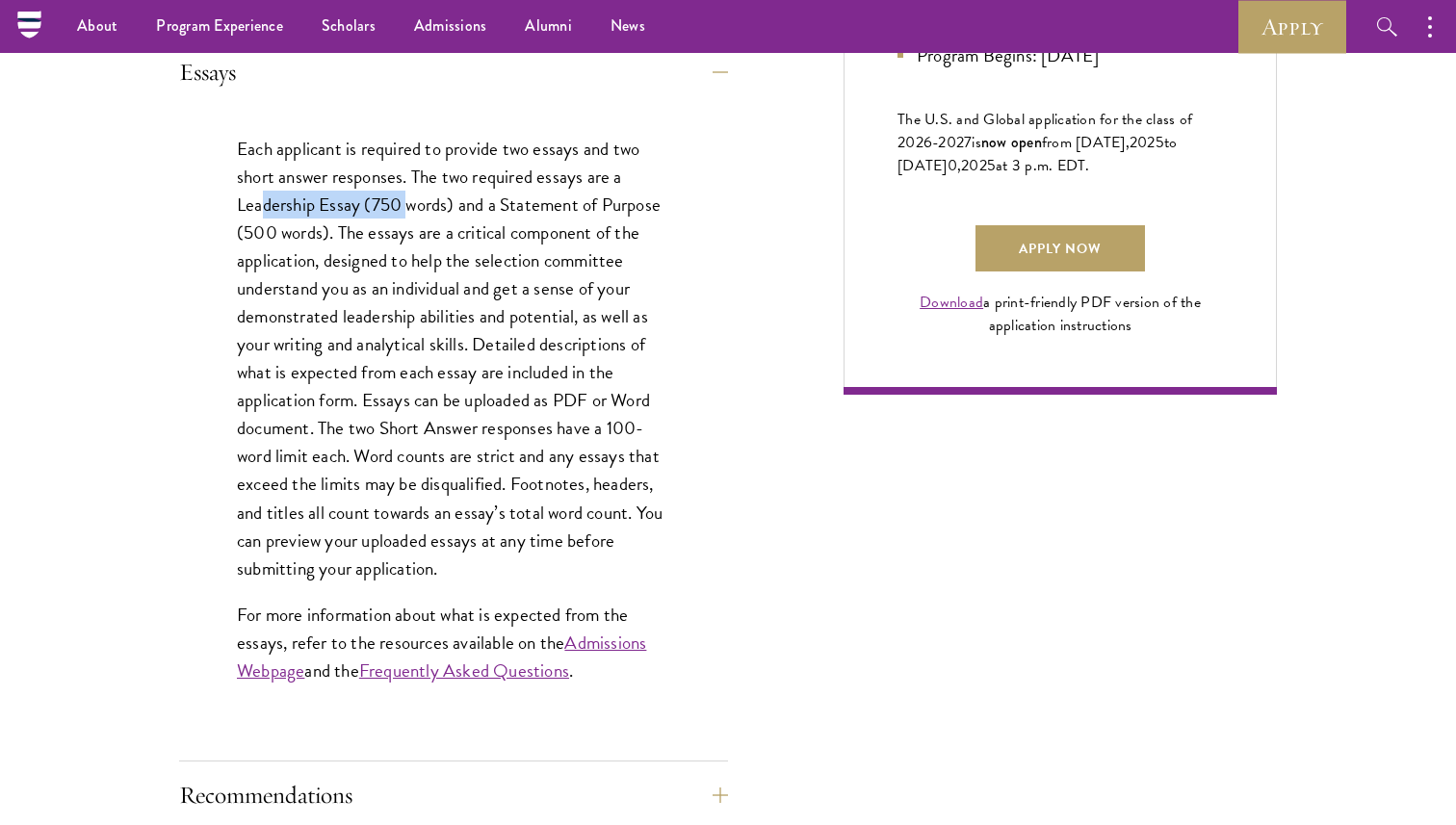
click at [408, 197] on p "Each applicant is required to provide two essays and two short answer responses…" at bounding box center [453, 358] width 433 height 447
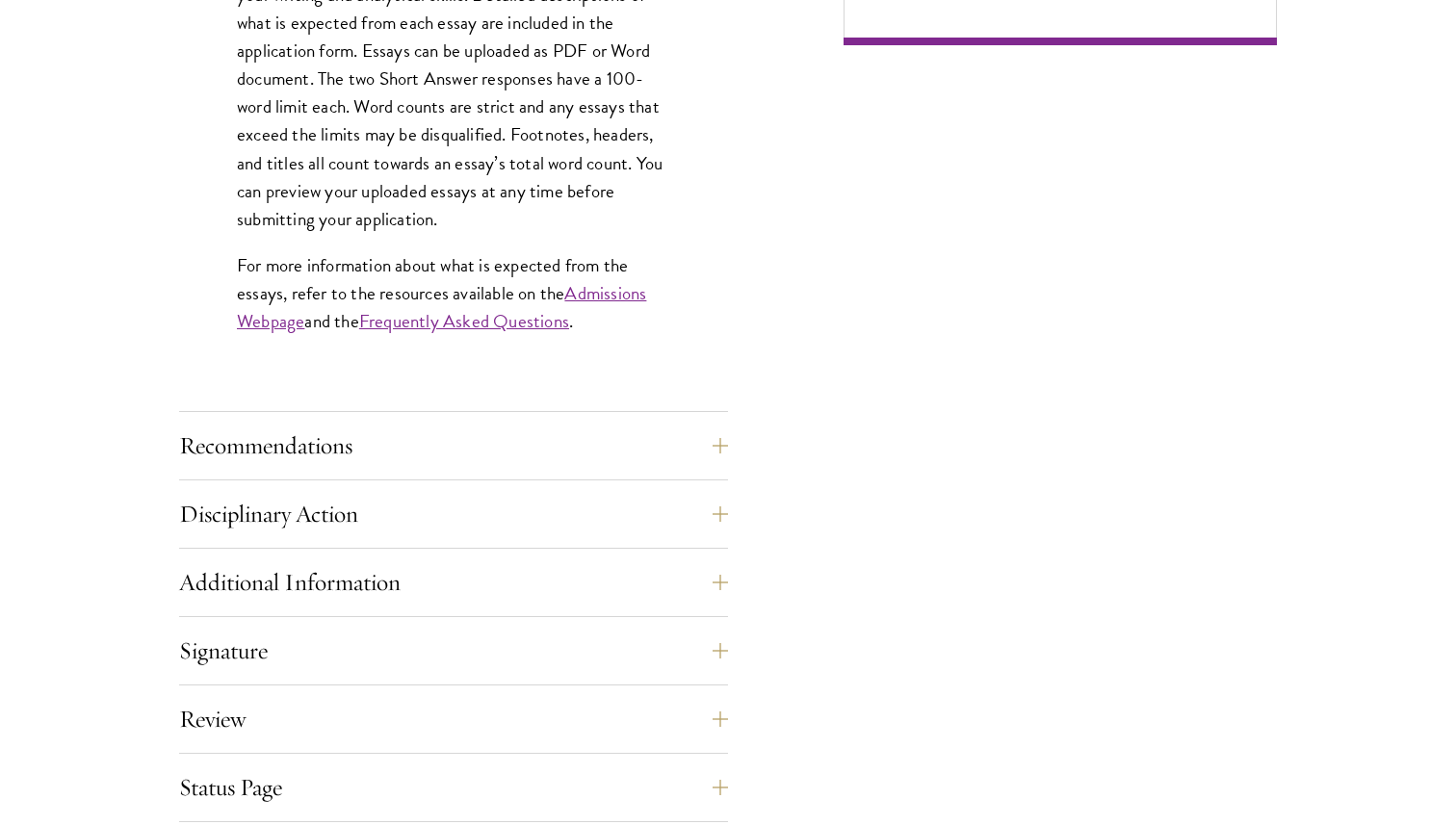
scroll to position [1695, 0]
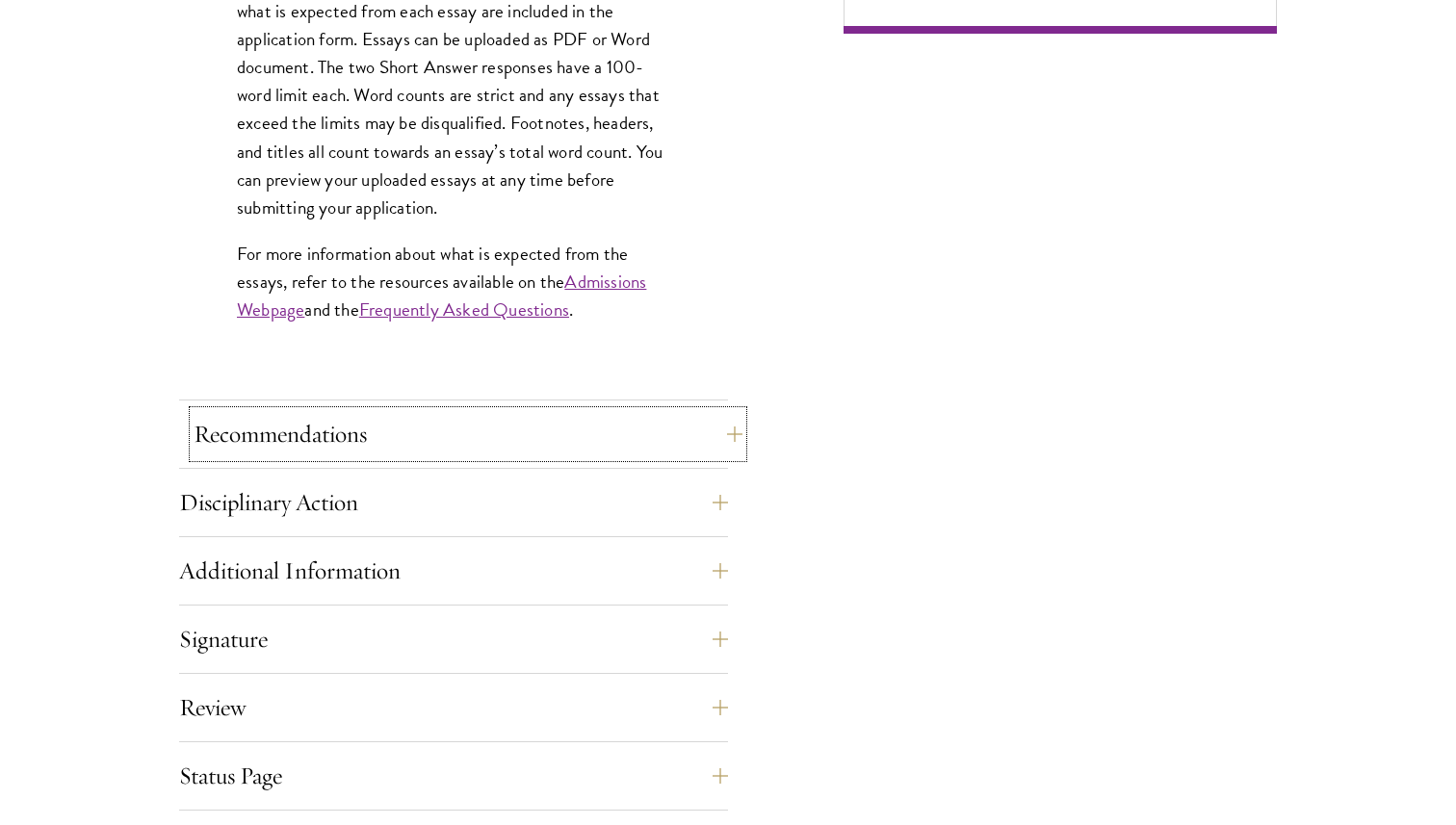
click at [461, 454] on button "Recommendations" at bounding box center [467, 433] width 548 height 47
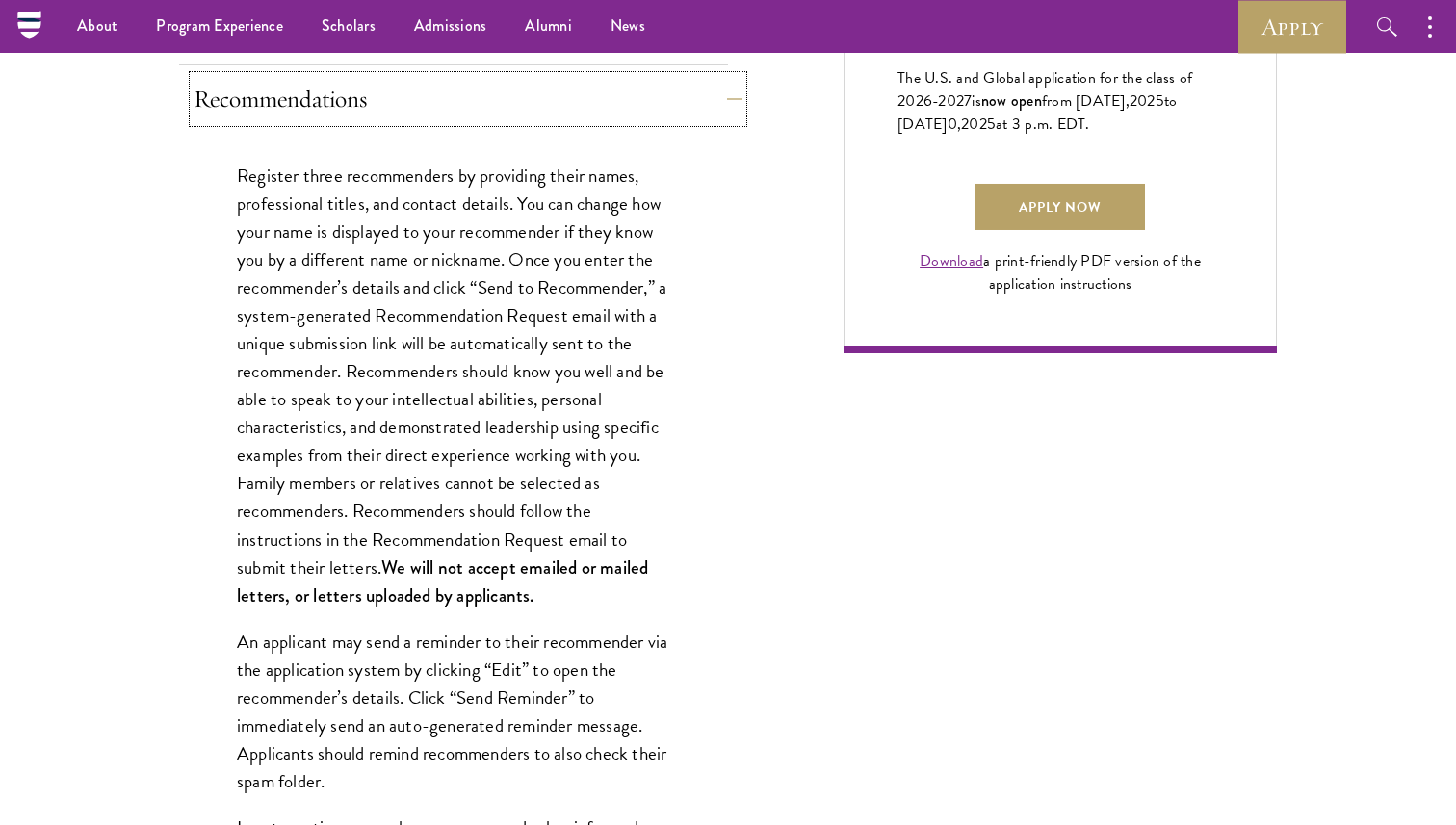
scroll to position [1346, 0]
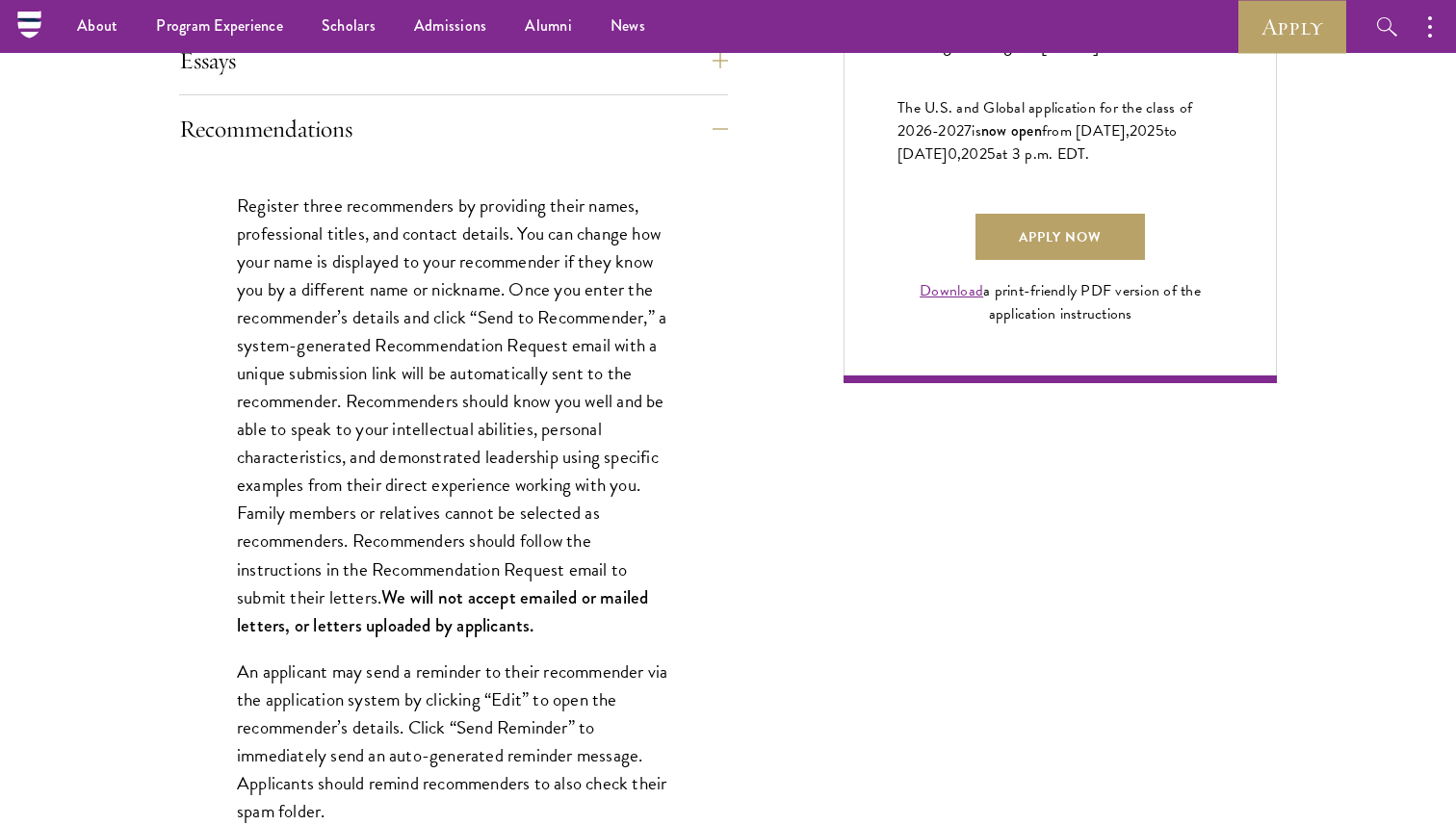
drag, startPoint x: 252, startPoint y: 204, endPoint x: 283, endPoint y: 208, distance: 31.3
click at [283, 208] on p "Register three recommenders by providing their names, professional titles, and …" at bounding box center [453, 414] width 433 height 447
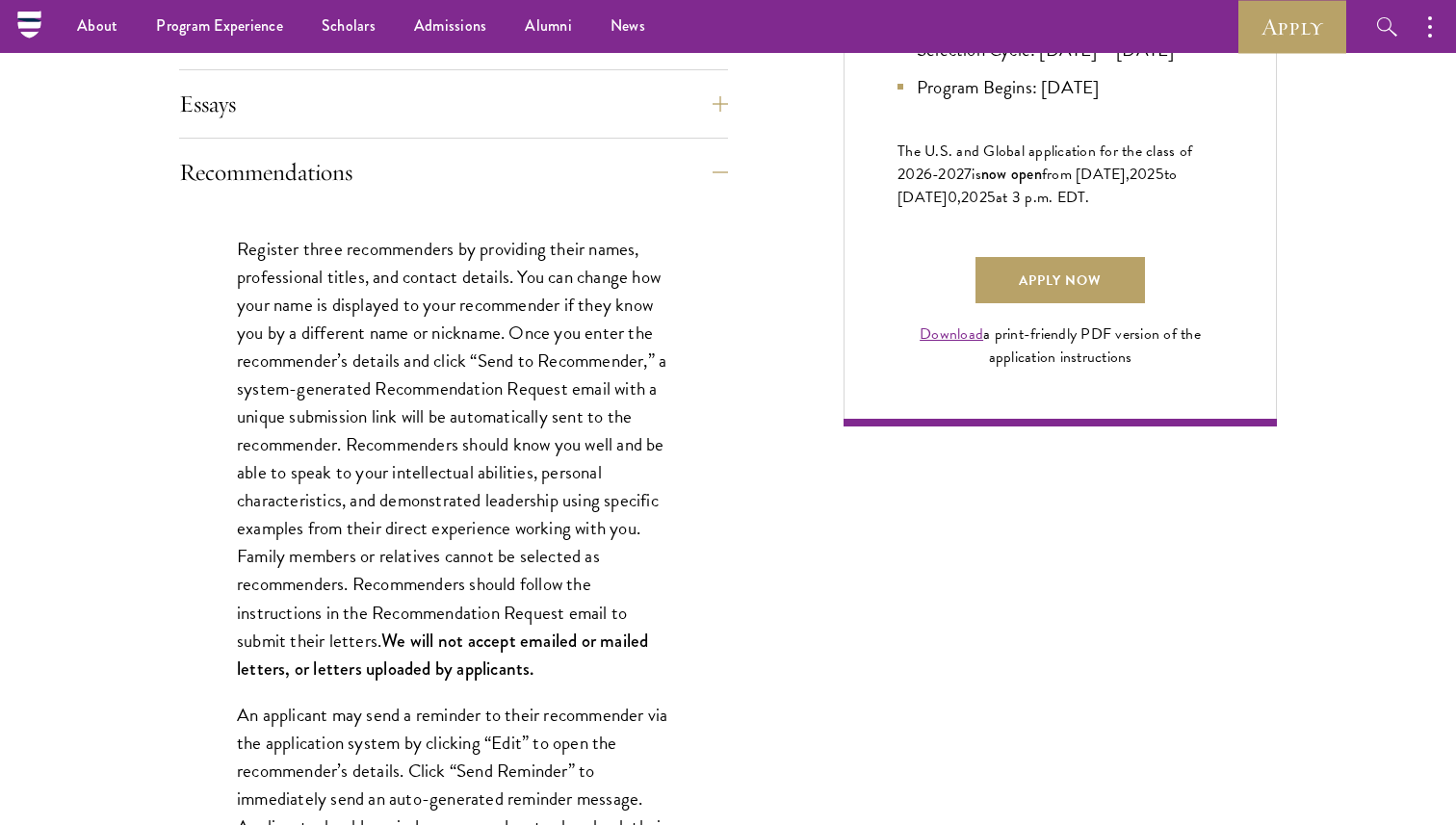
scroll to position [1287, 0]
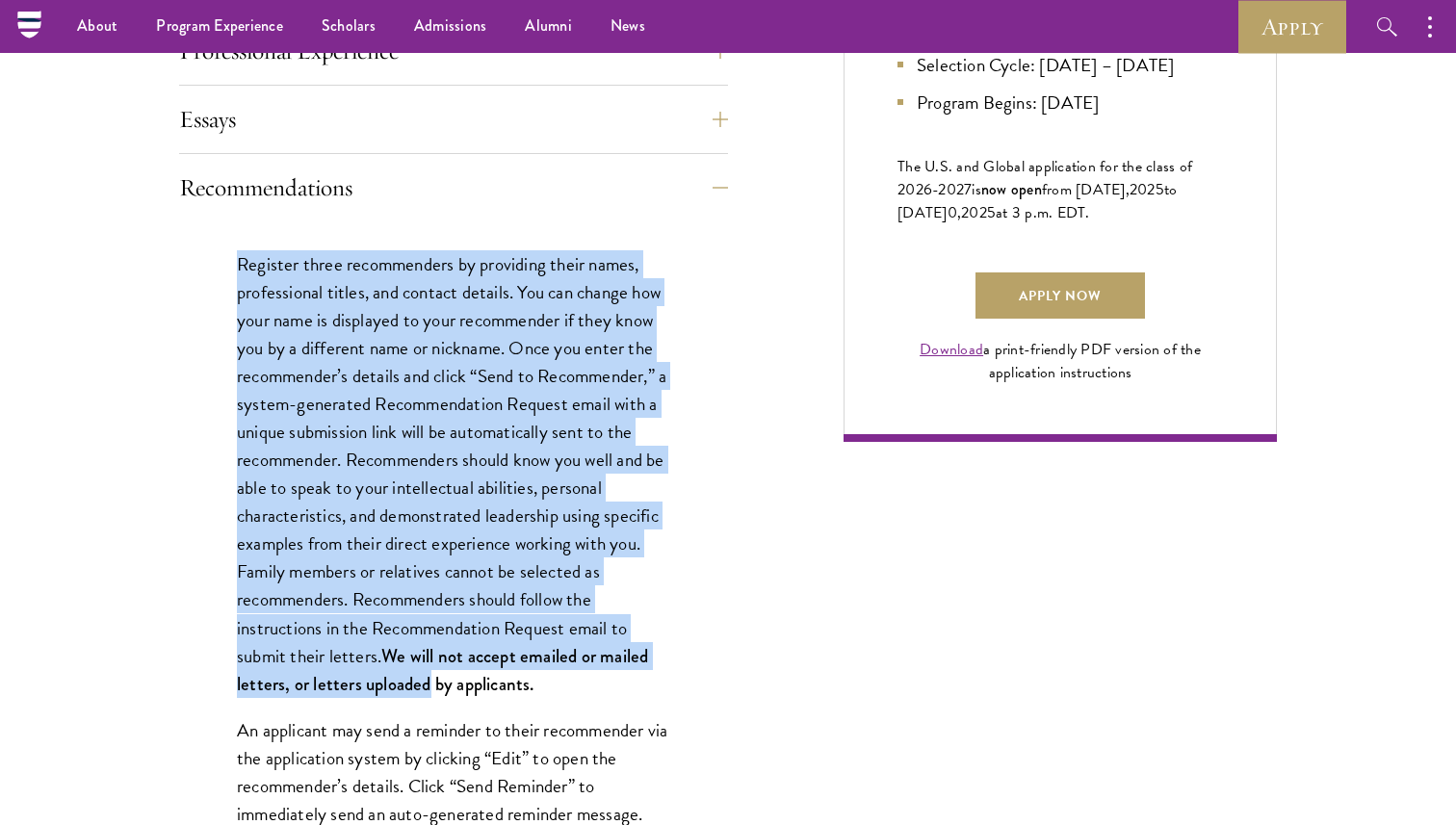
drag, startPoint x: 237, startPoint y: 266, endPoint x: 426, endPoint y: 686, distance: 460.6
click at [426, 686] on p "Register three recommenders by providing their names, professional titles, and …" at bounding box center [453, 473] width 433 height 447
click at [426, 686] on strong "We will not accept emailed or mailed letters, or letters uploaded by applicants." at bounding box center [442, 669] width 411 height 54
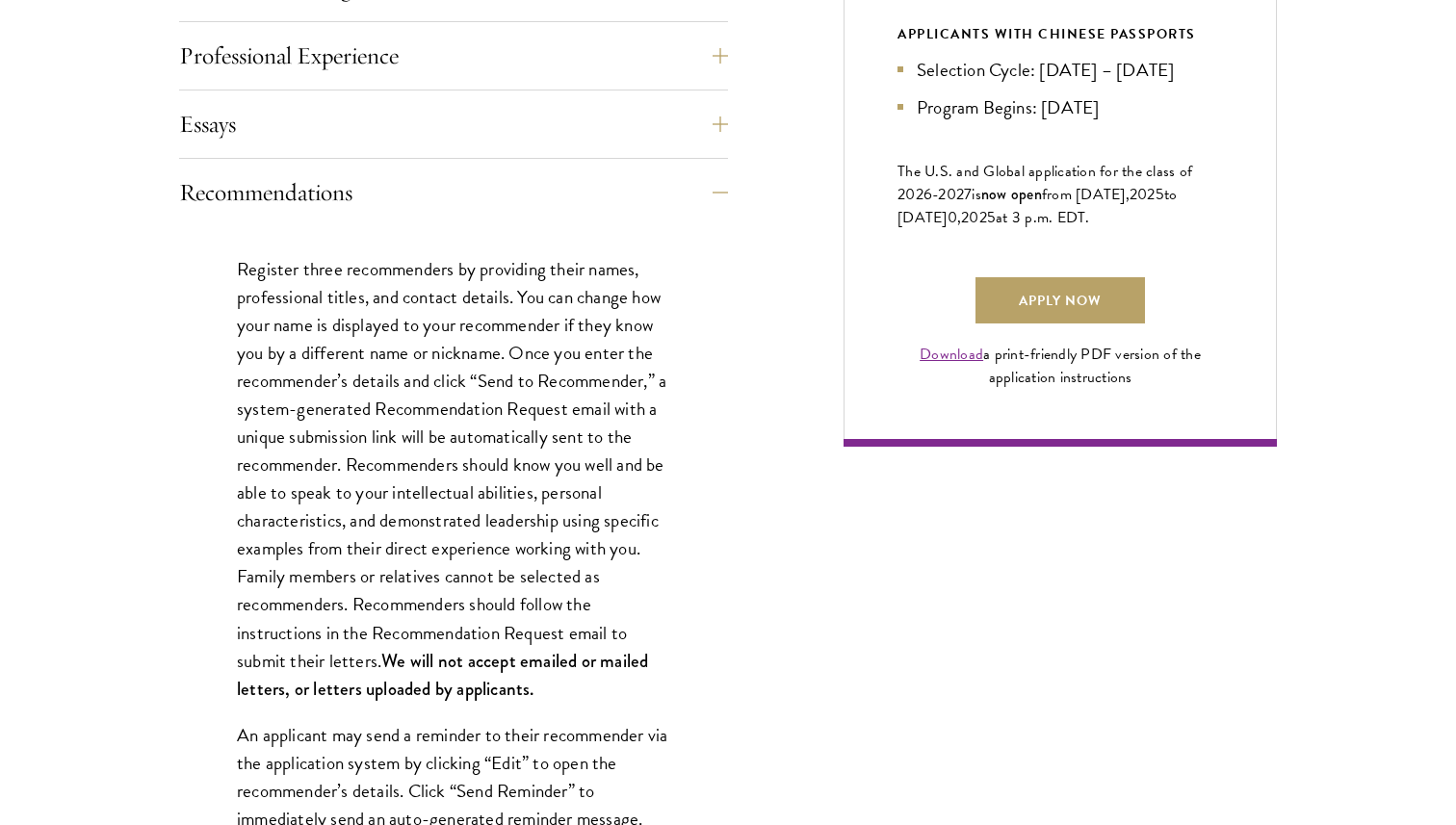
scroll to position [1286, 0]
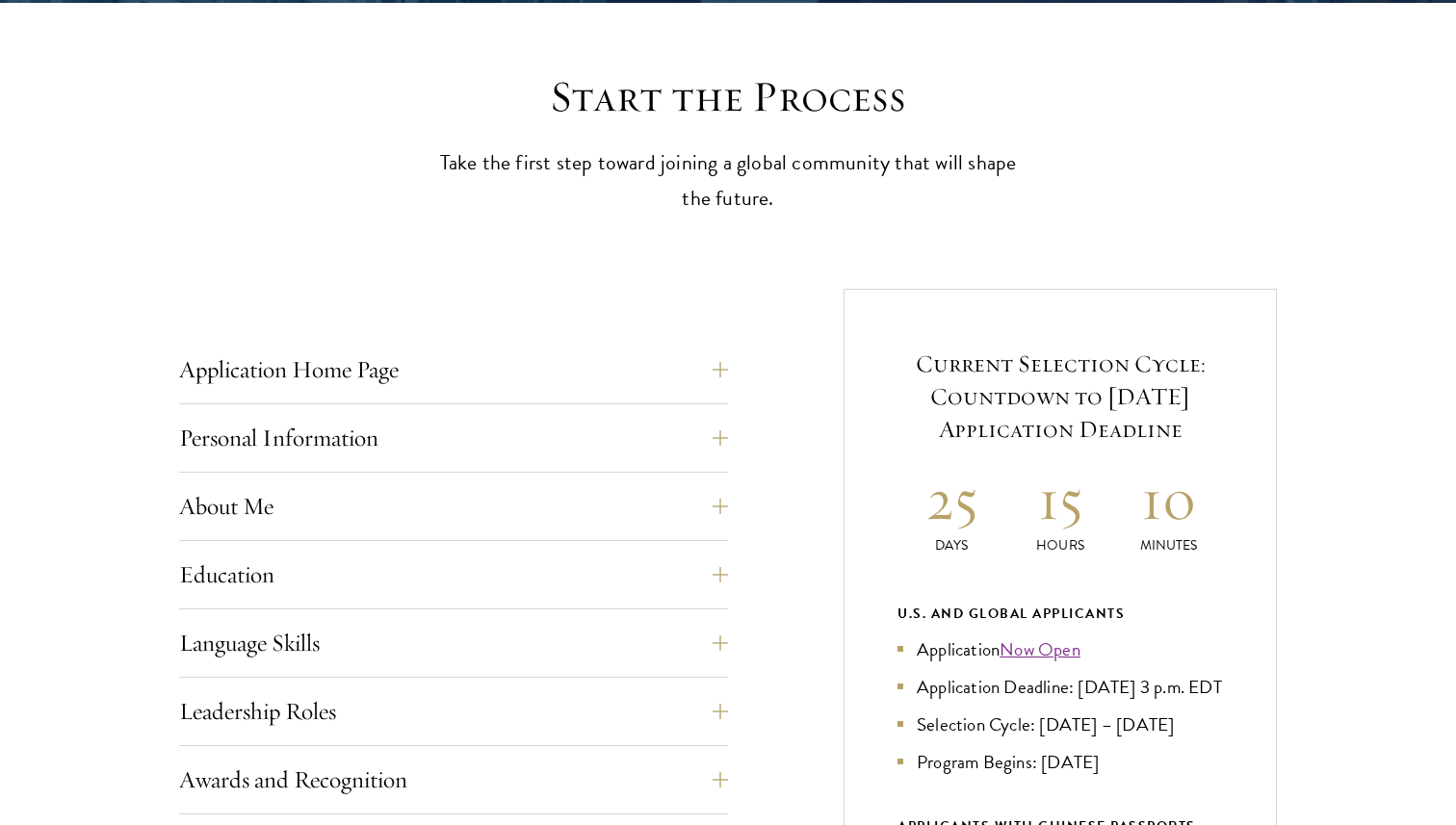
scroll to position [610, 0]
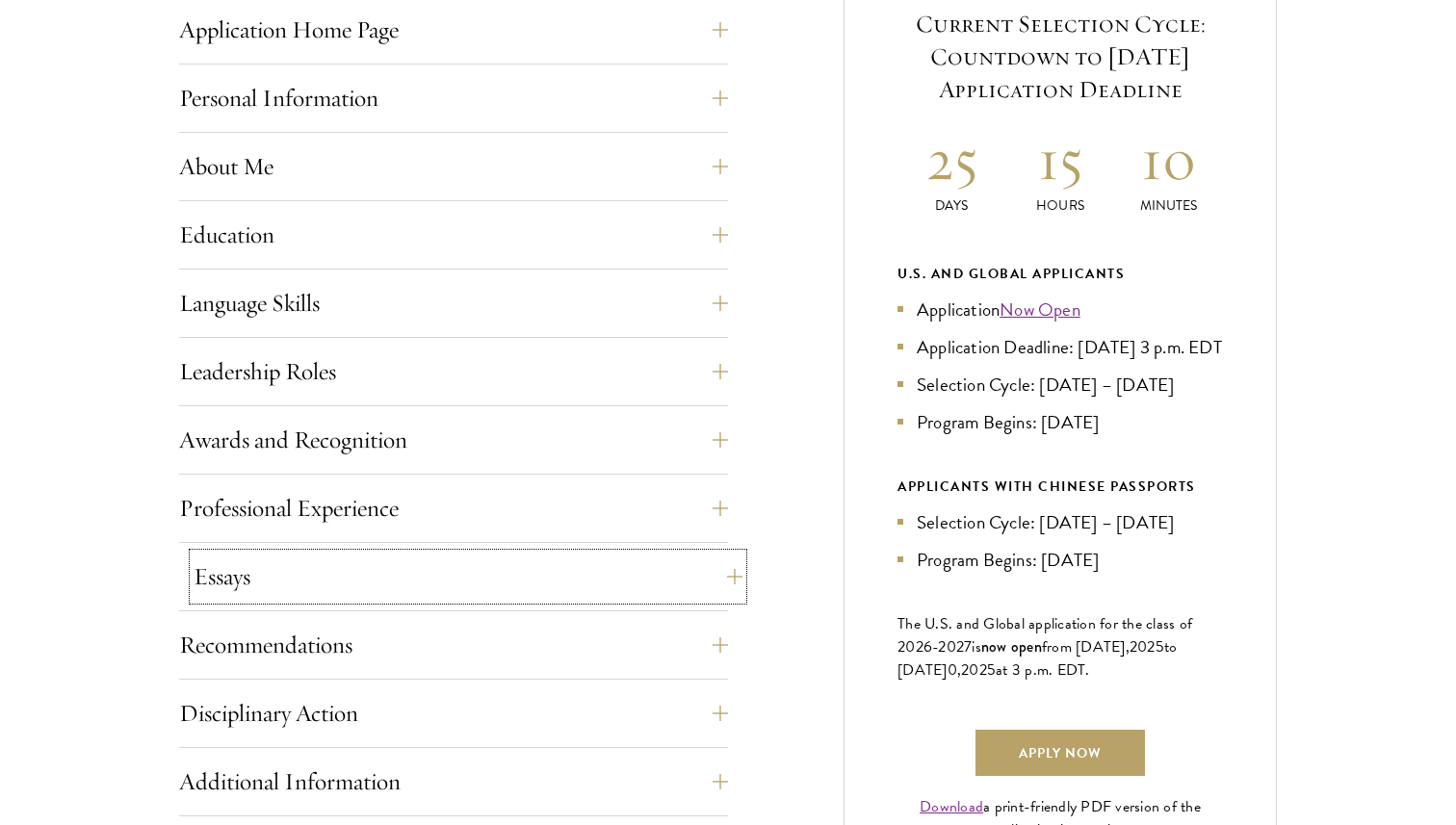
click at [458, 580] on button "Essays" at bounding box center [467, 576] width 548 height 47
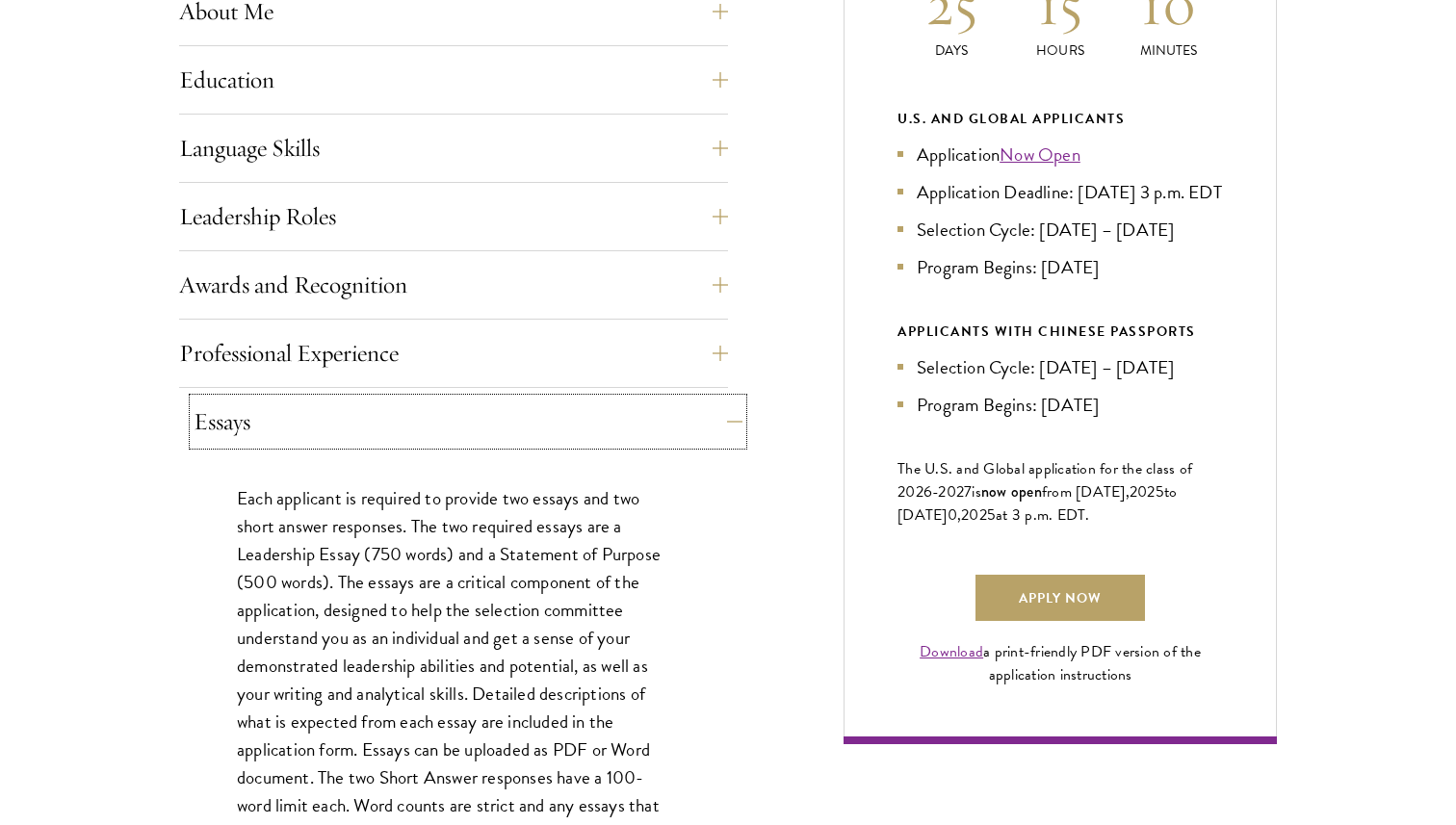
scroll to position [1068, 0]
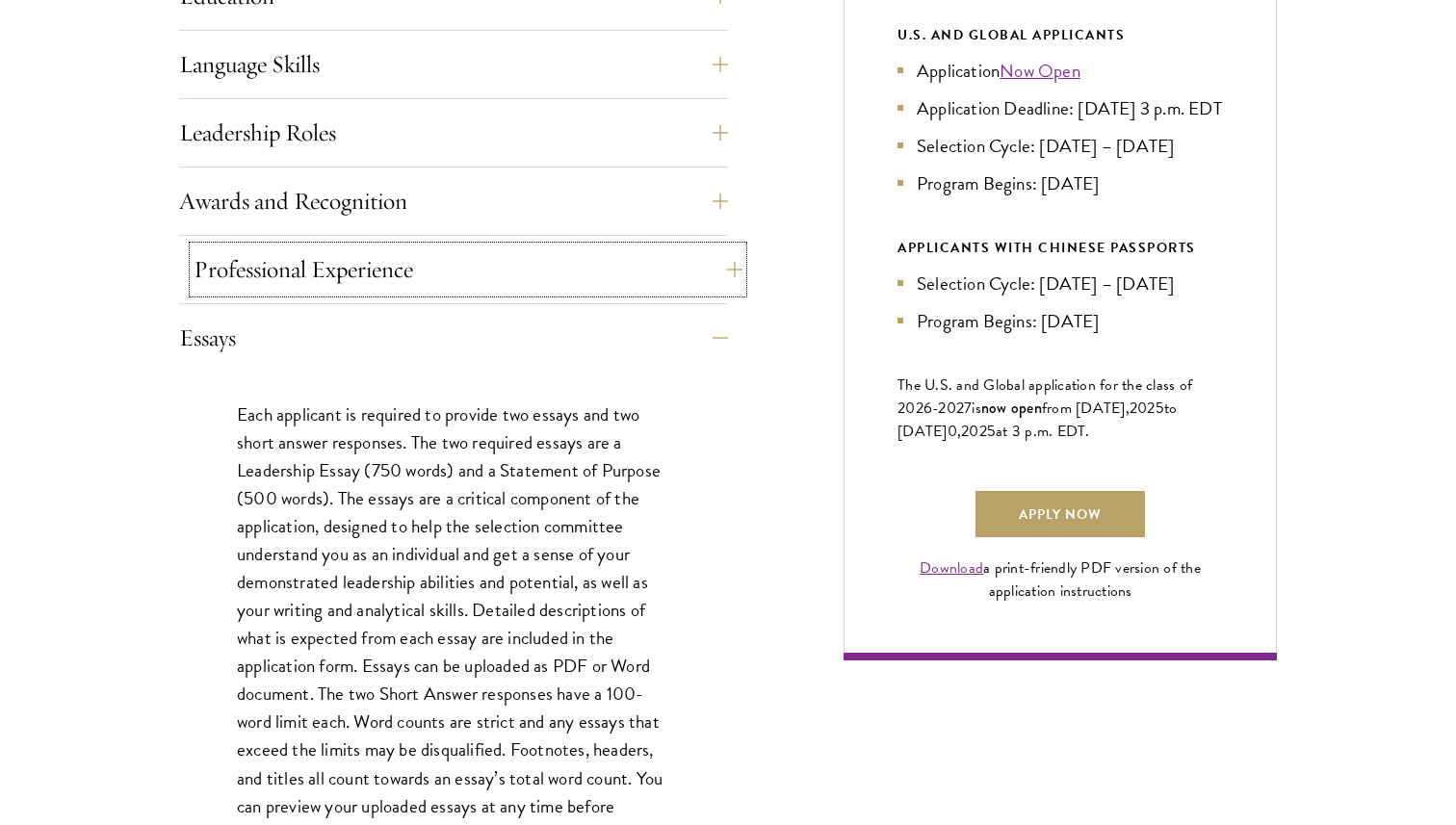
click at [426, 266] on button "Professional Experience" at bounding box center [467, 270] width 548 height 47
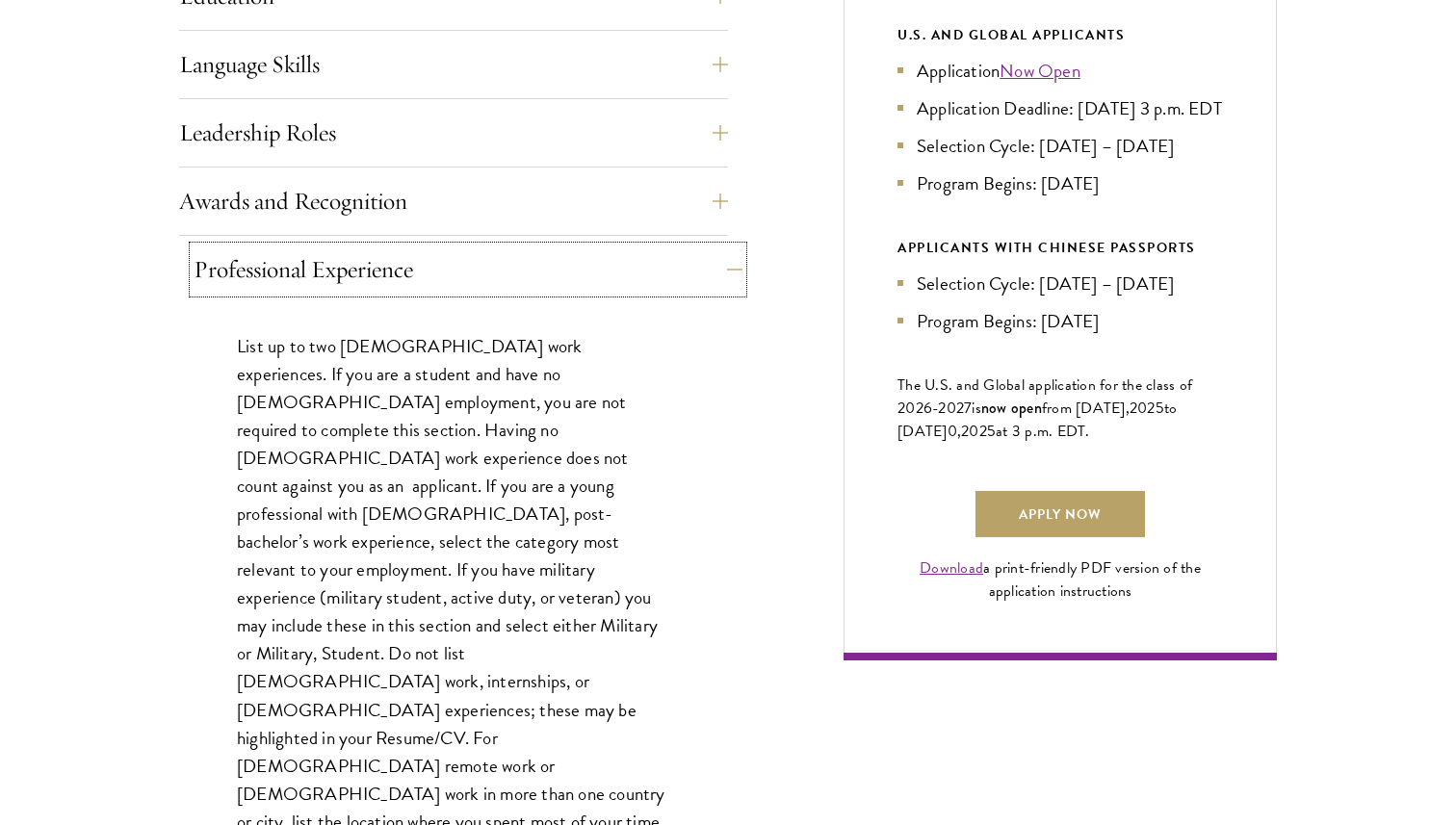
click at [465, 273] on button "Professional Experience" at bounding box center [467, 270] width 548 height 47
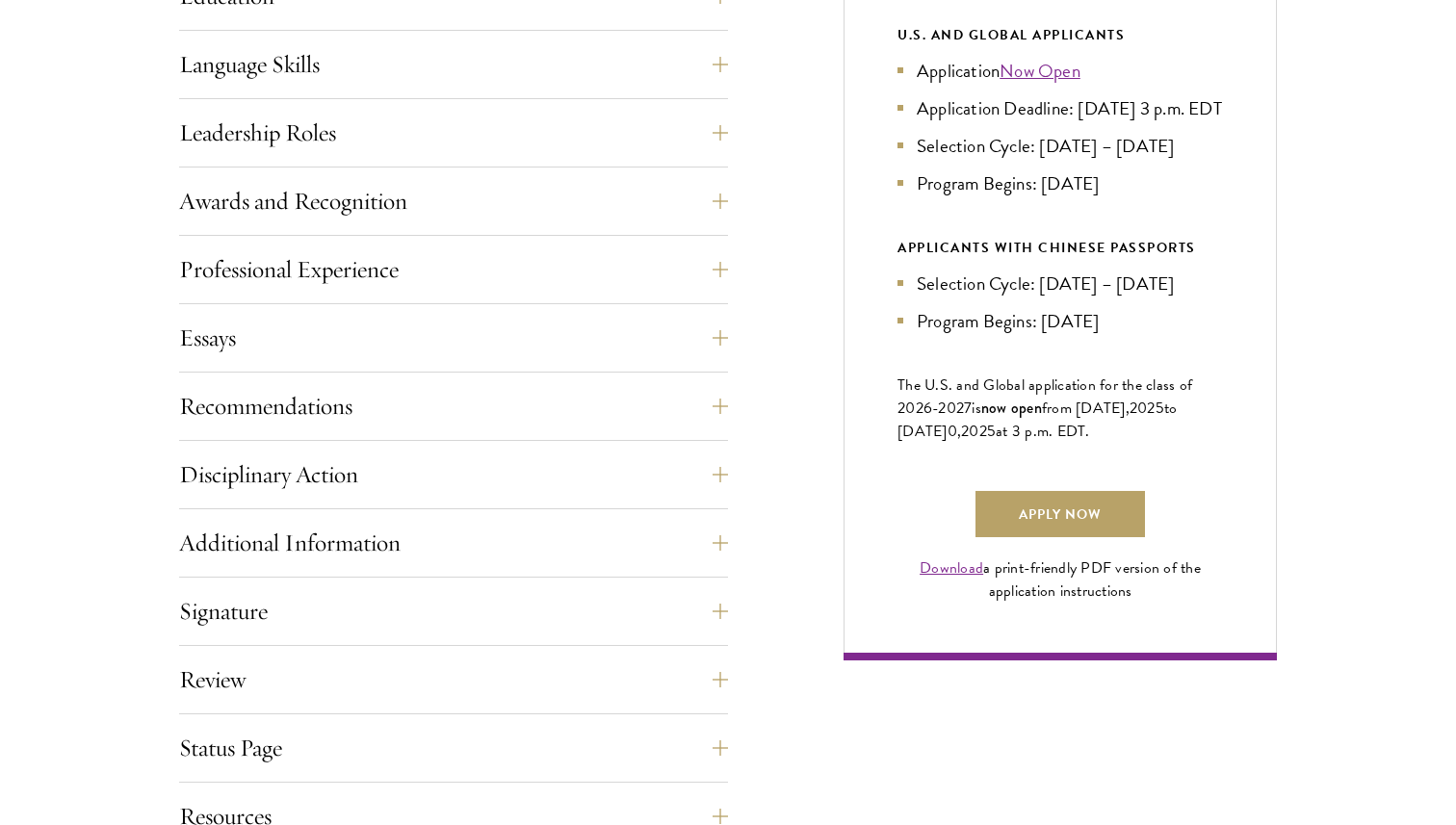
click at [822, 484] on div "Application Home Page The online application form must be completed in English.…" at bounding box center [728, 281] width 1098 height 1140
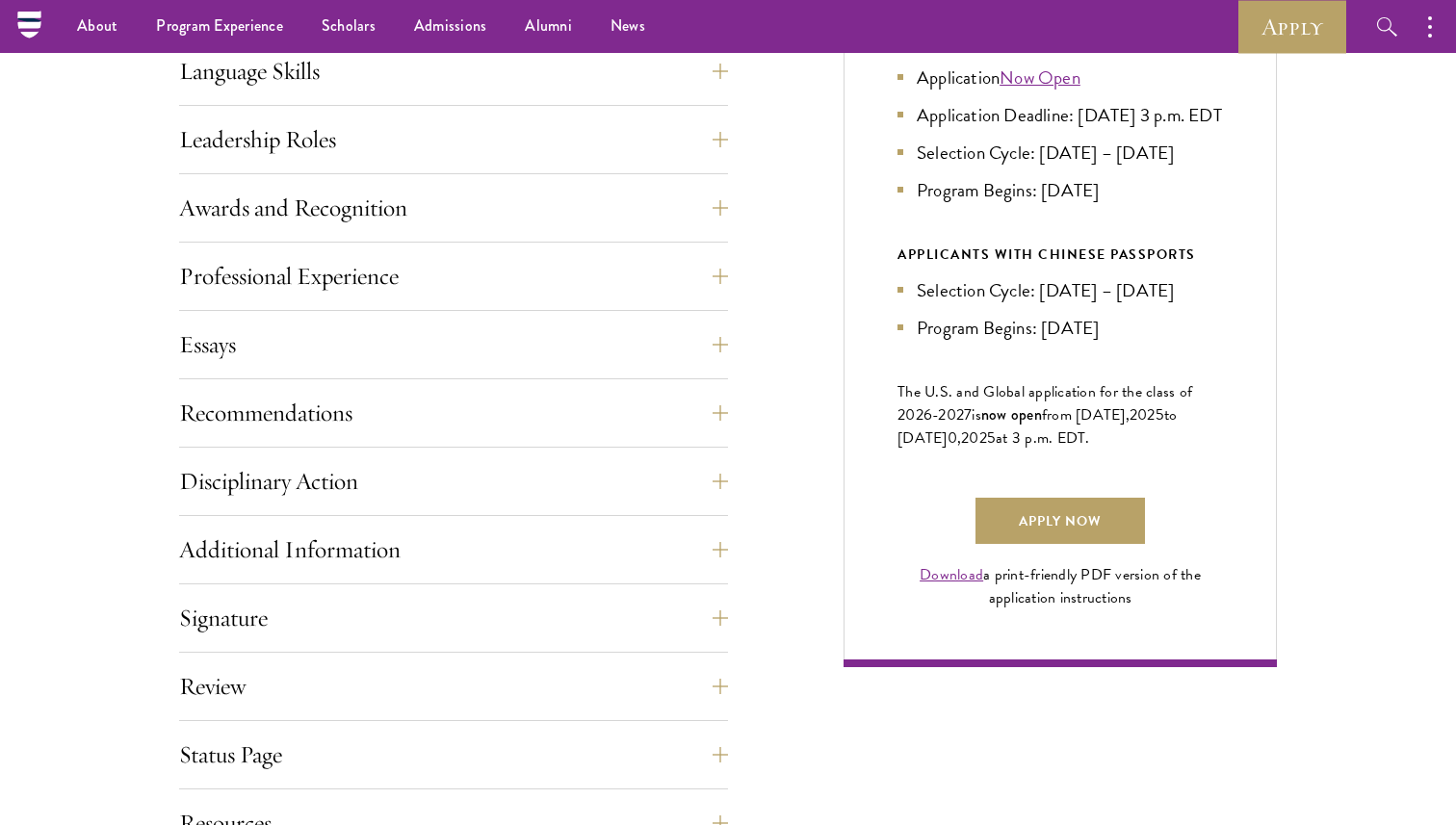
scroll to position [1053, 0]
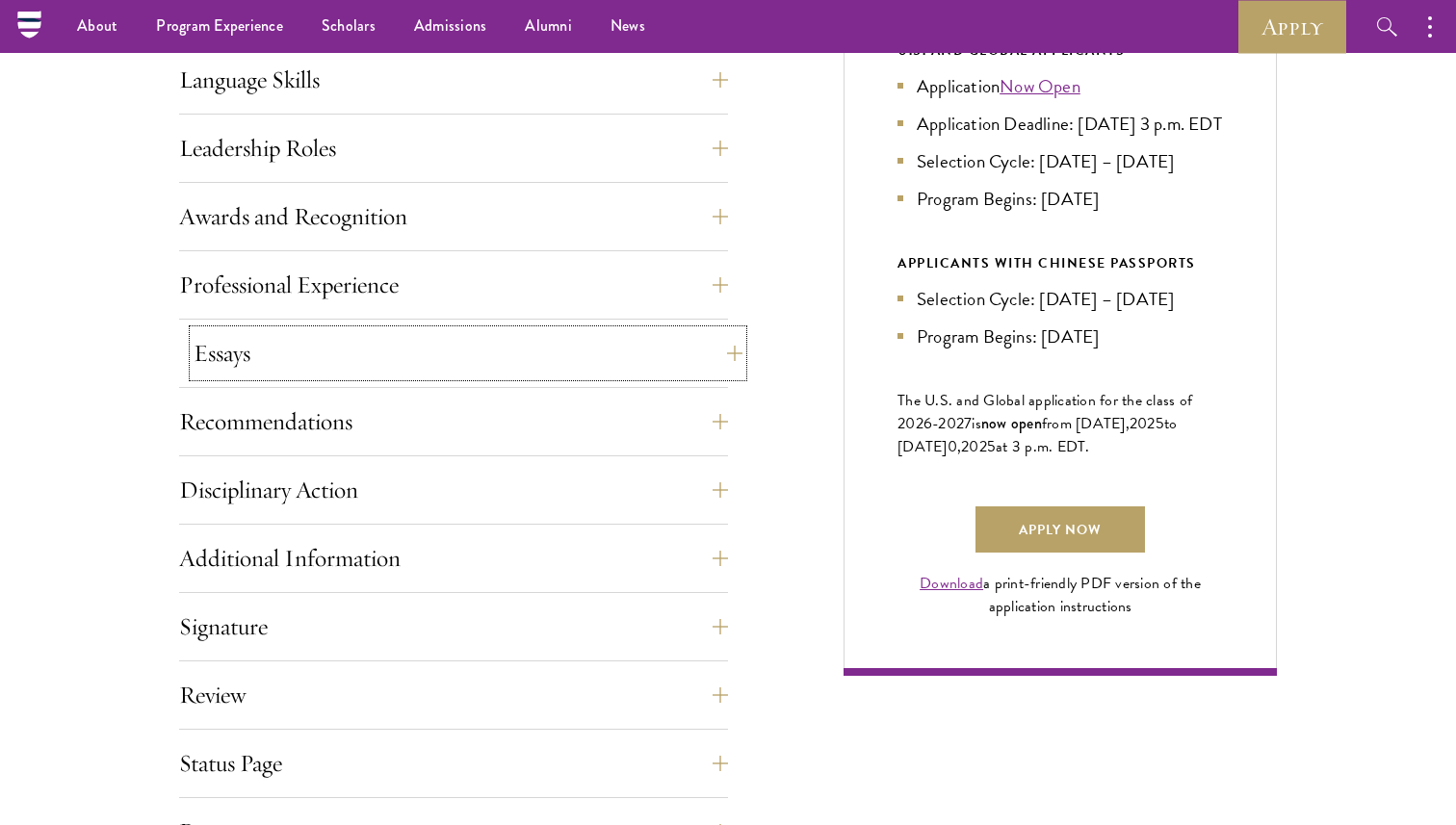
click at [622, 358] on button "Essays" at bounding box center [467, 353] width 548 height 47
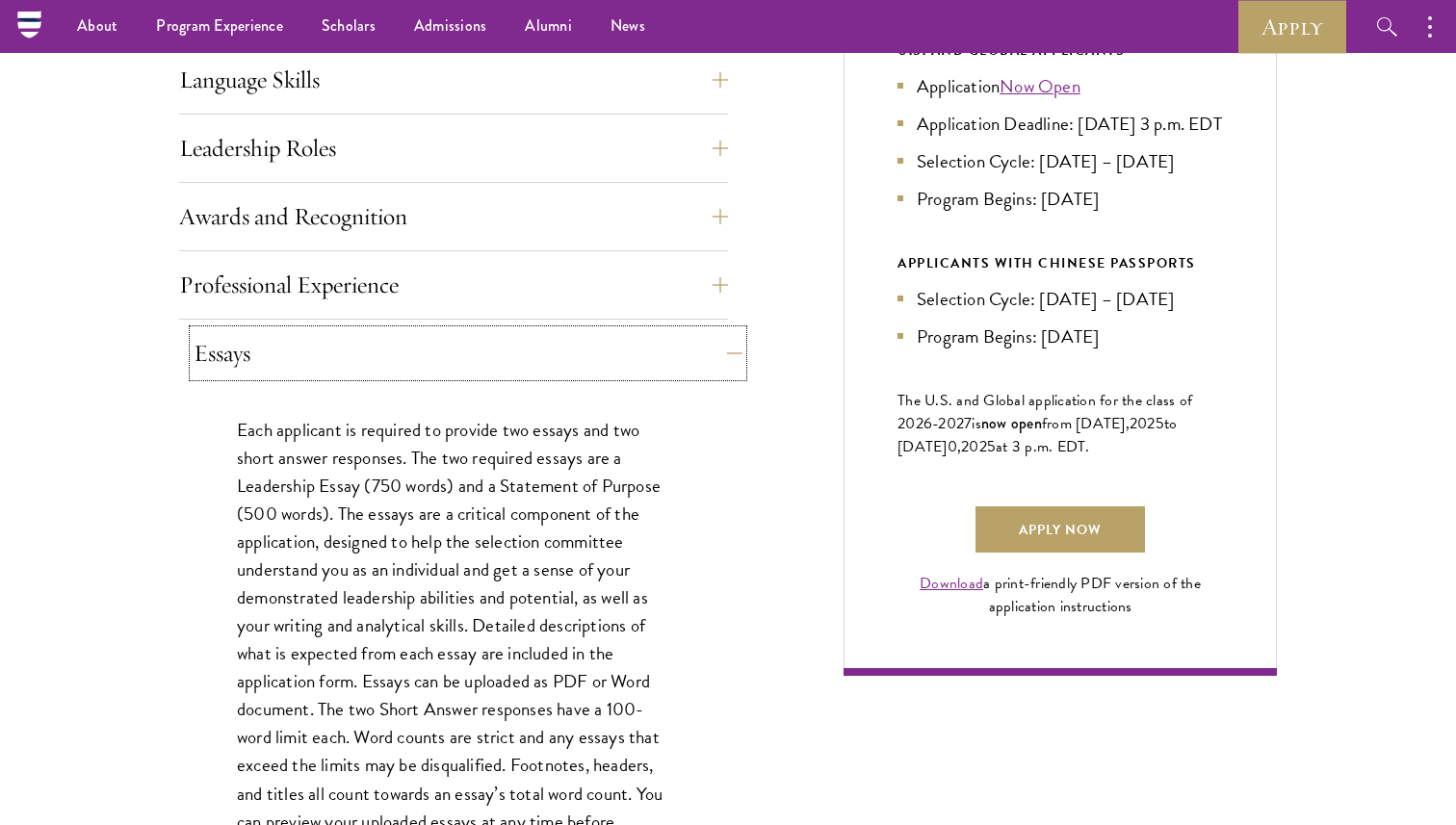
click at [622, 358] on button "Essays" at bounding box center [467, 353] width 548 height 47
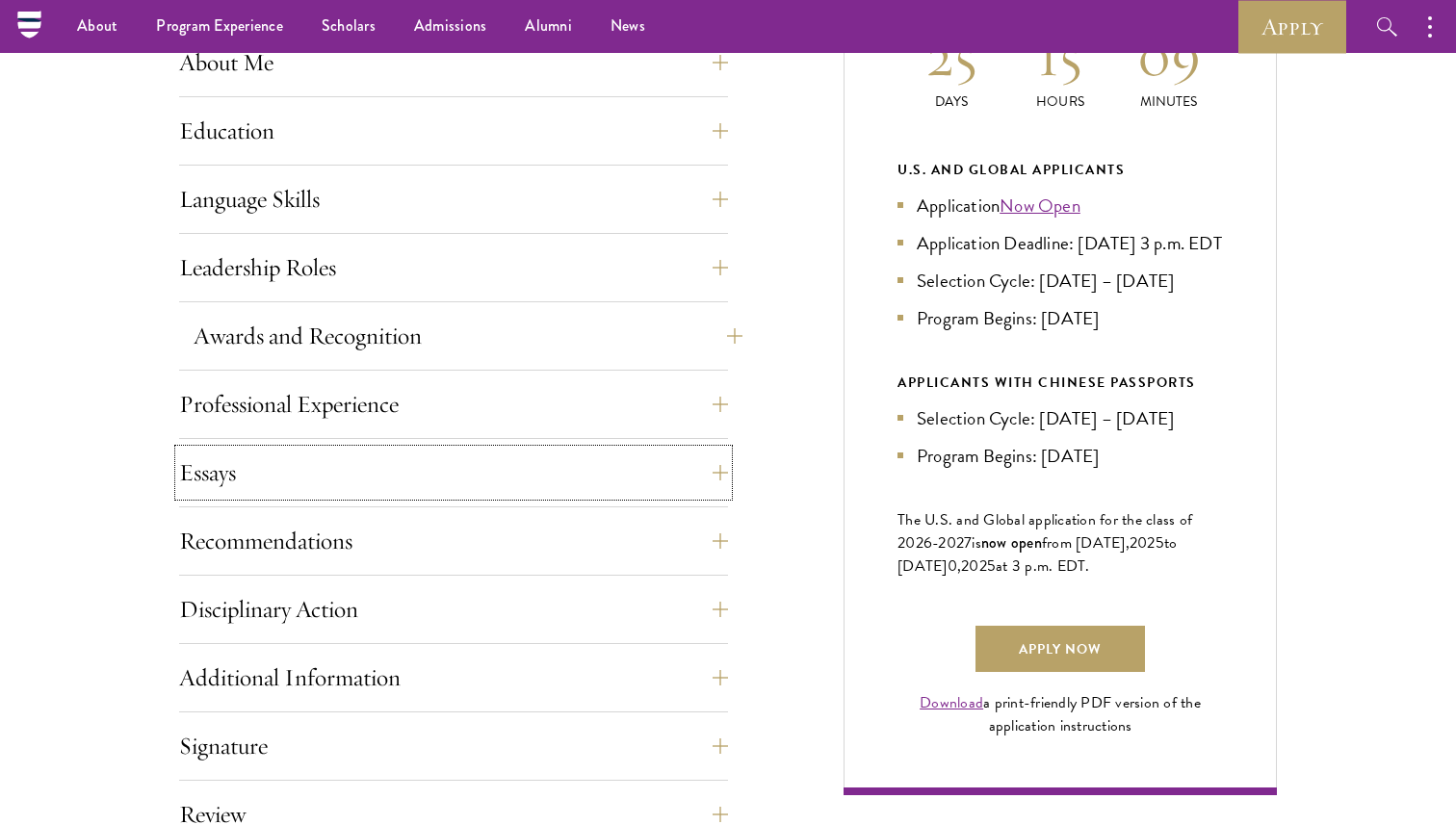
scroll to position [939, 0]
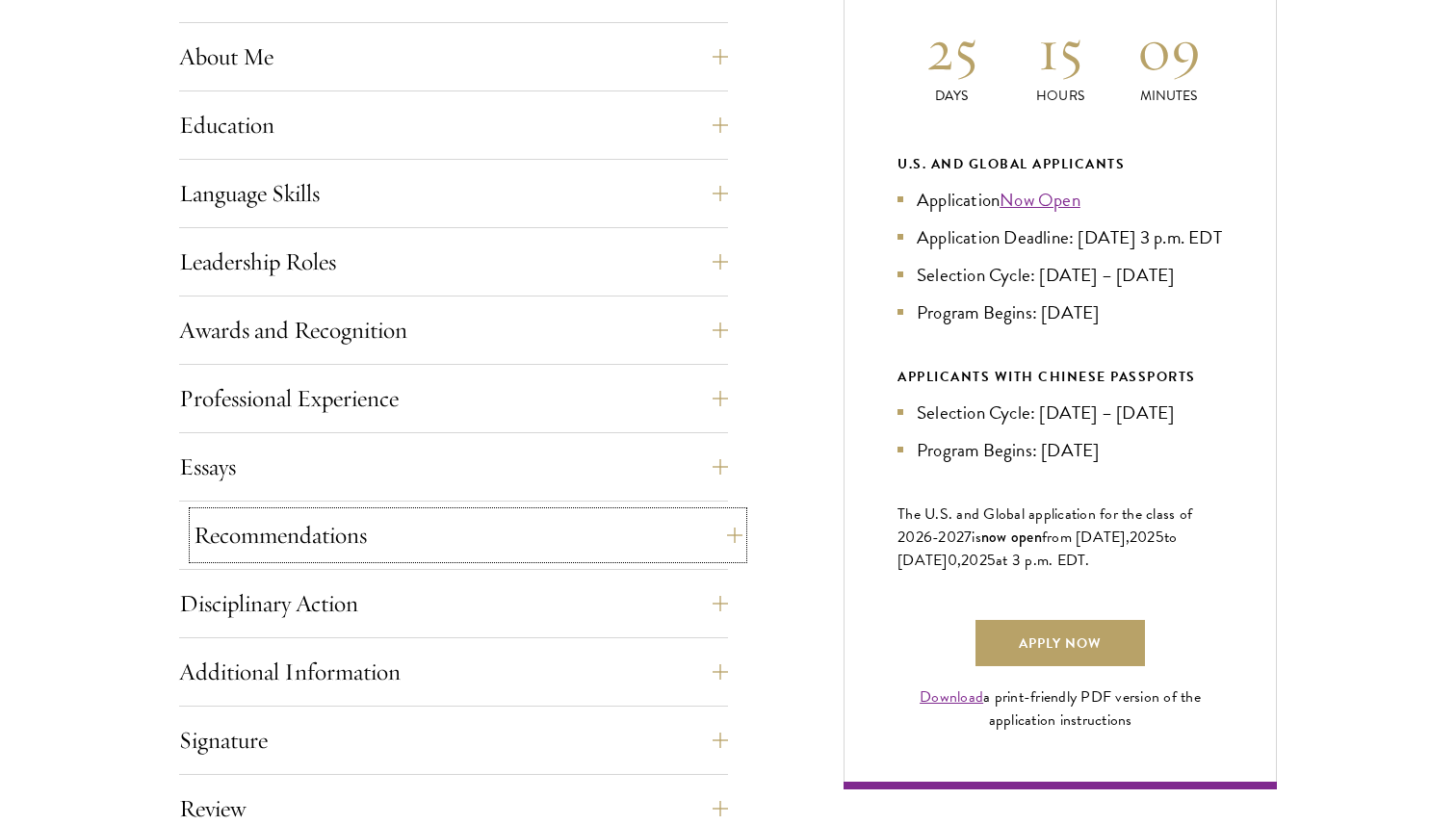
click at [532, 530] on button "Recommendations" at bounding box center [467, 534] width 548 height 47
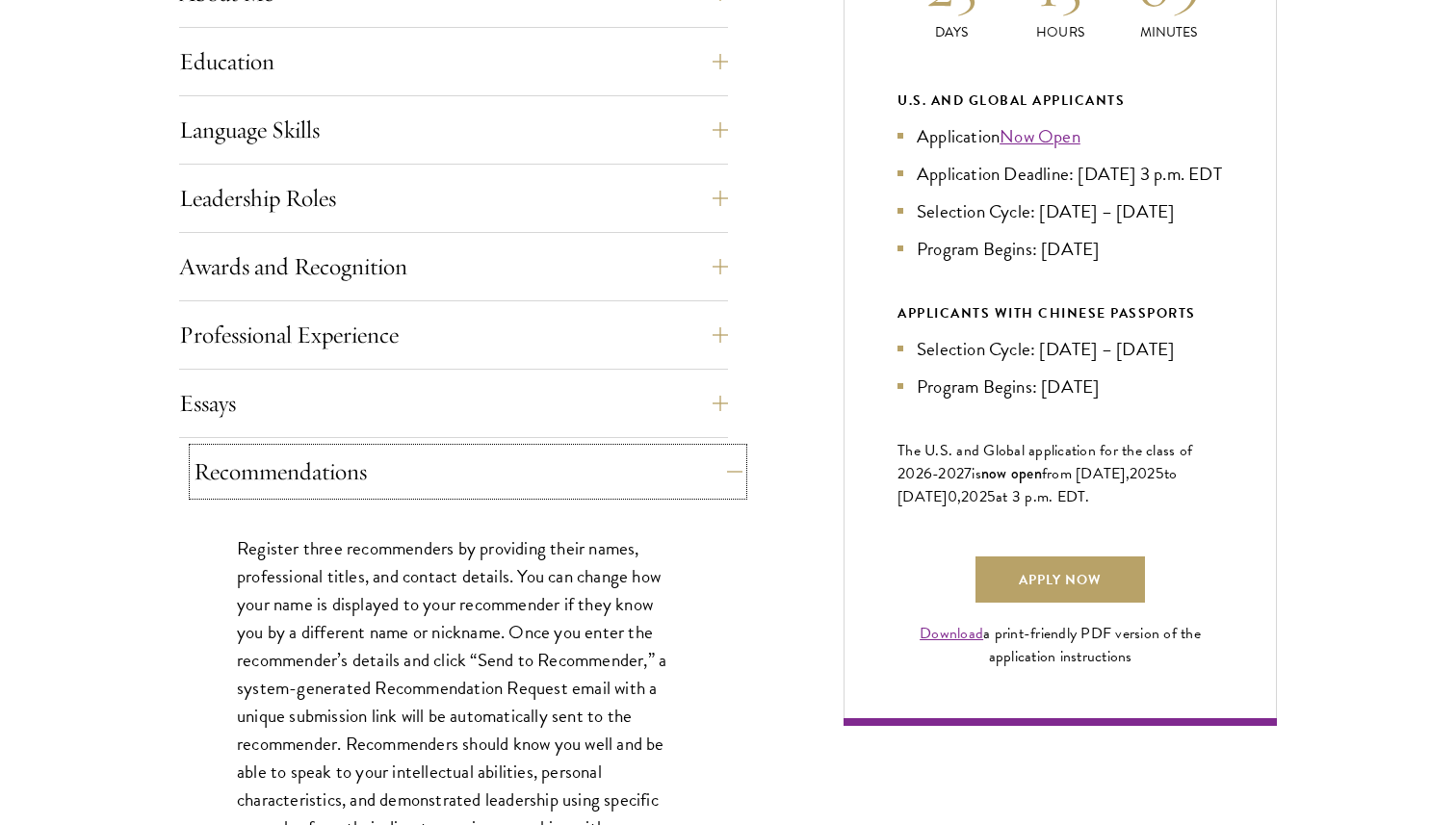
scroll to position [1008, 0]
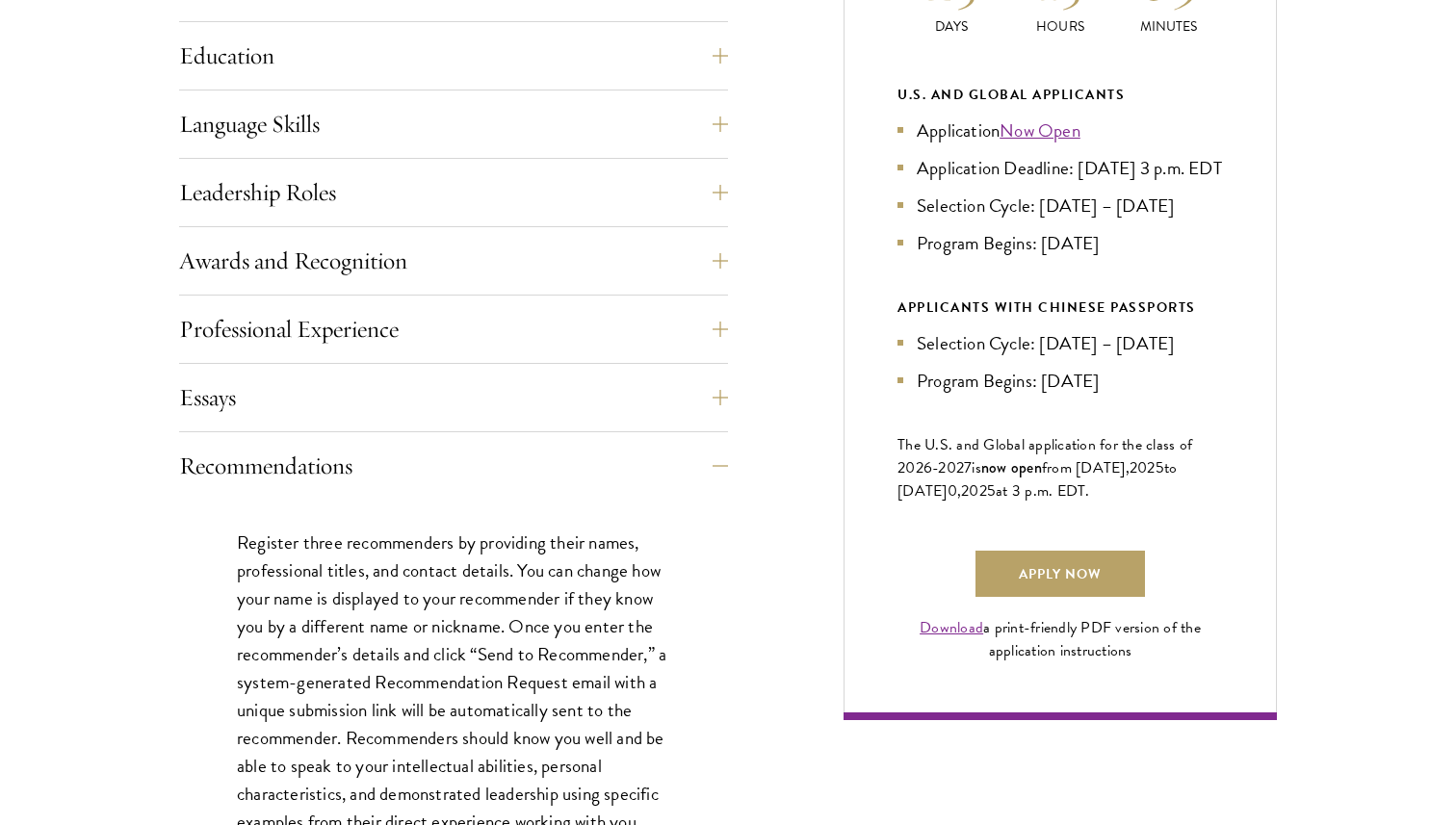
click at [443, 542] on p "Register three recommenders by providing their names, professional titles, and …" at bounding box center [453, 752] width 433 height 447
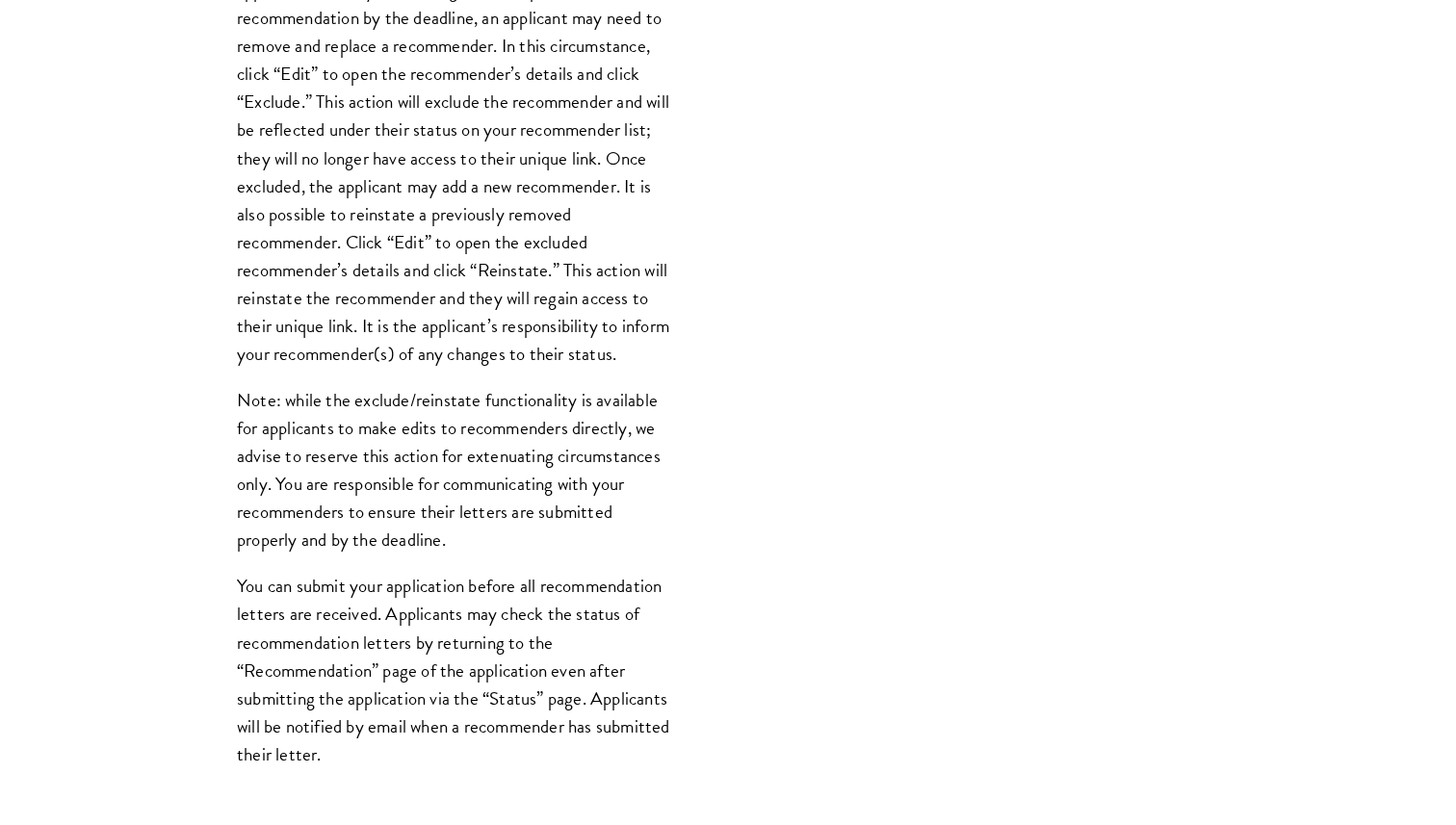
scroll to position [2251, 0]
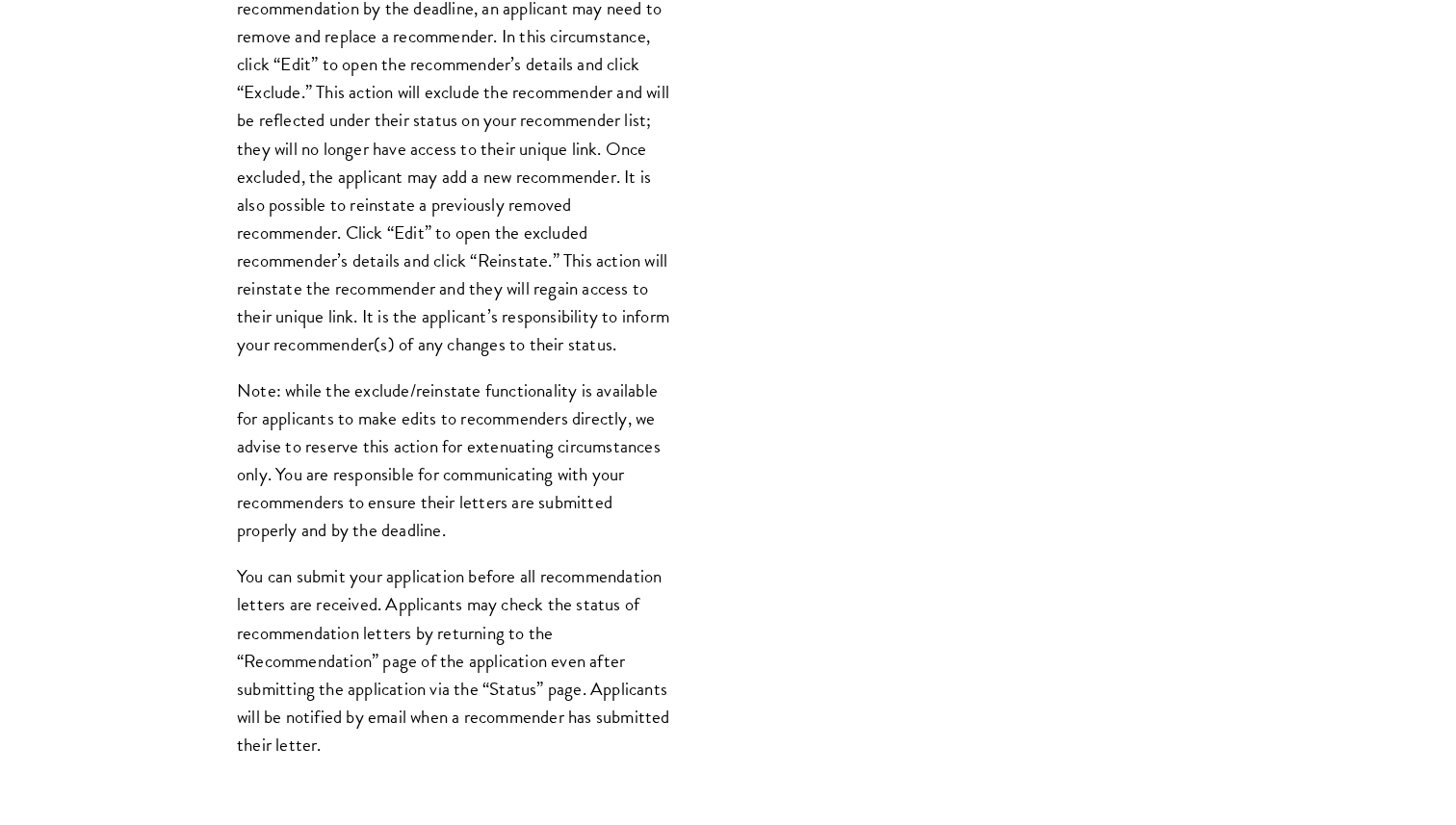
click at [239, 600] on div "Register three recommenders by providing their names, professional titles, and …" at bounding box center [453, 33] width 548 height 1549
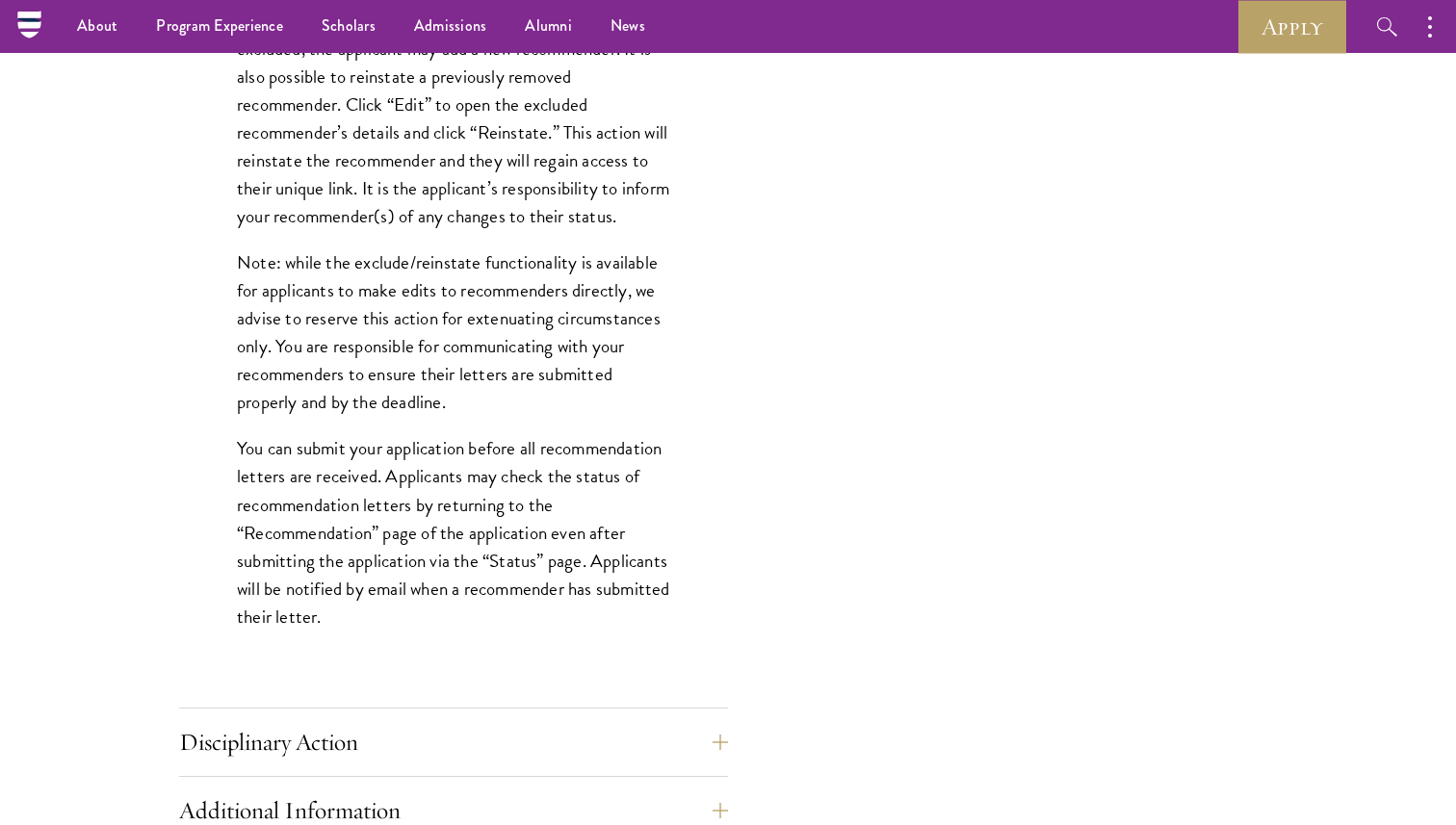
scroll to position [2261, 0]
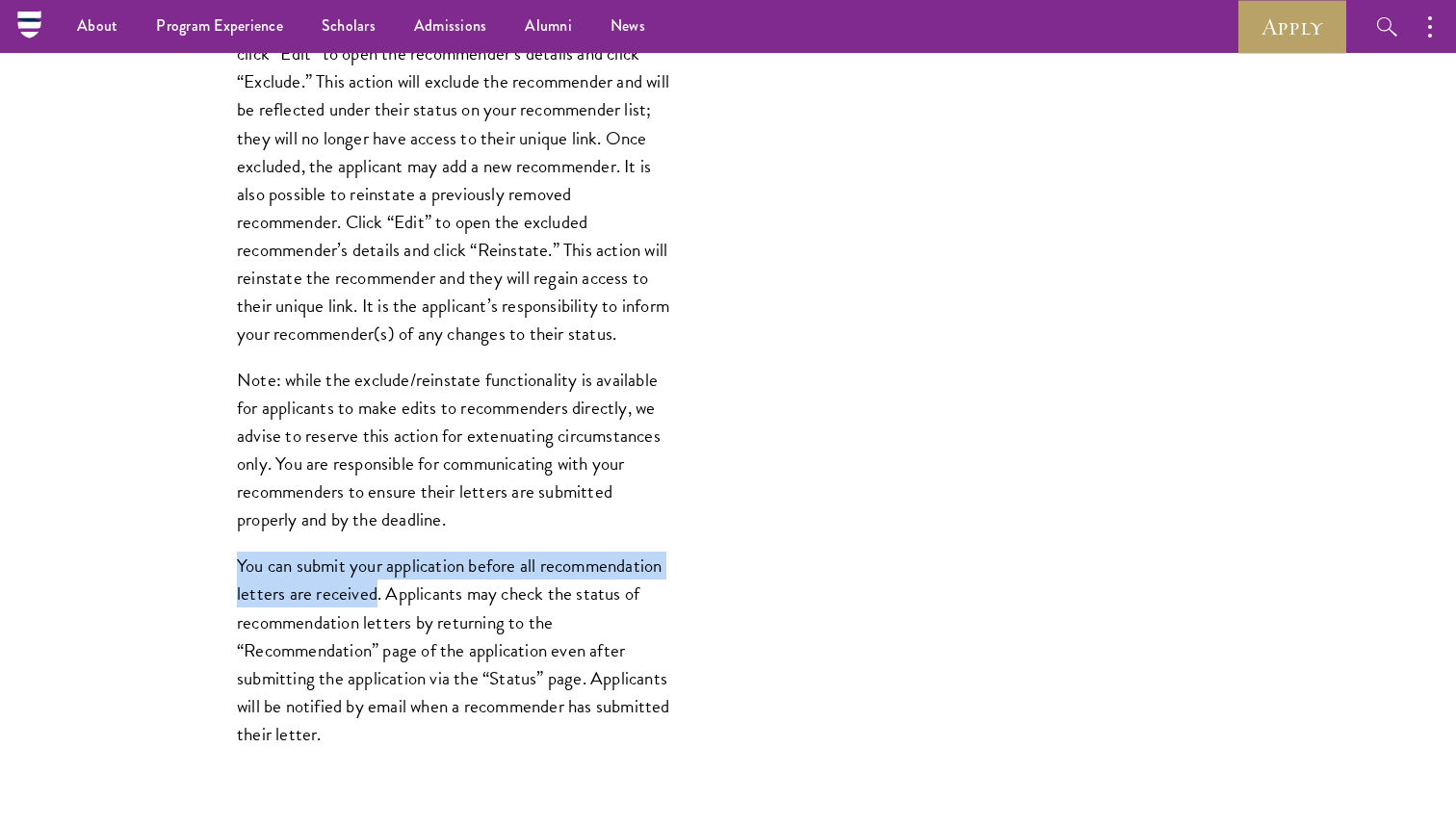
drag, startPoint x: 230, startPoint y: 600, endPoint x: 376, endPoint y: 625, distance: 148.1
click at [376, 625] on div "Register three recommenders by providing their names, professional titles, and …" at bounding box center [453, 22] width 548 height 1549
click at [376, 625] on p "You can submit your application before all recommendation letters are received.…" at bounding box center [453, 648] width 433 height 195
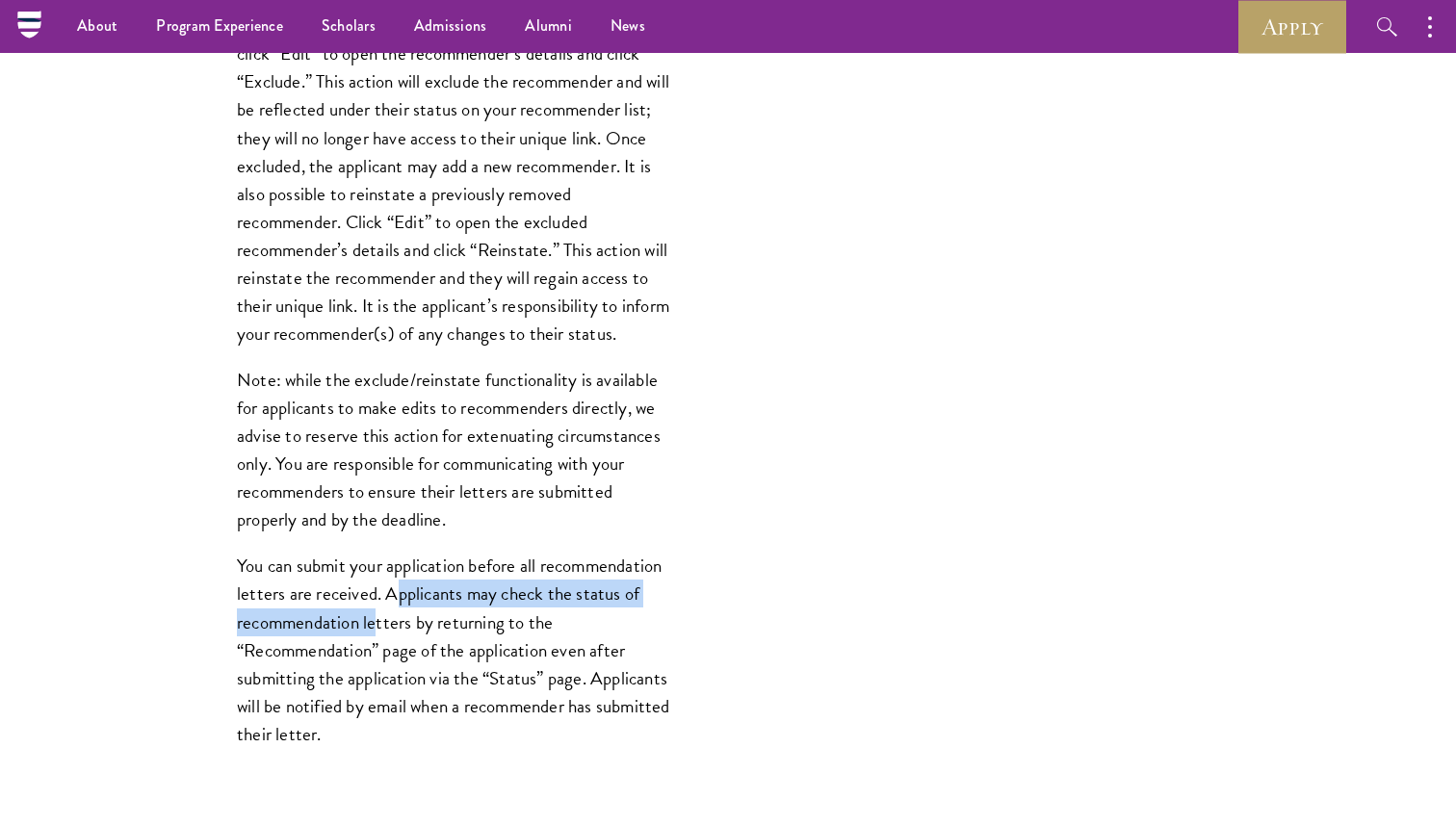
drag, startPoint x: 391, startPoint y: 625, endPoint x: 378, endPoint y: 651, distance: 29.1
click at [378, 651] on p "You can submit your application before all recommendation letters are received.…" at bounding box center [453, 648] width 433 height 195
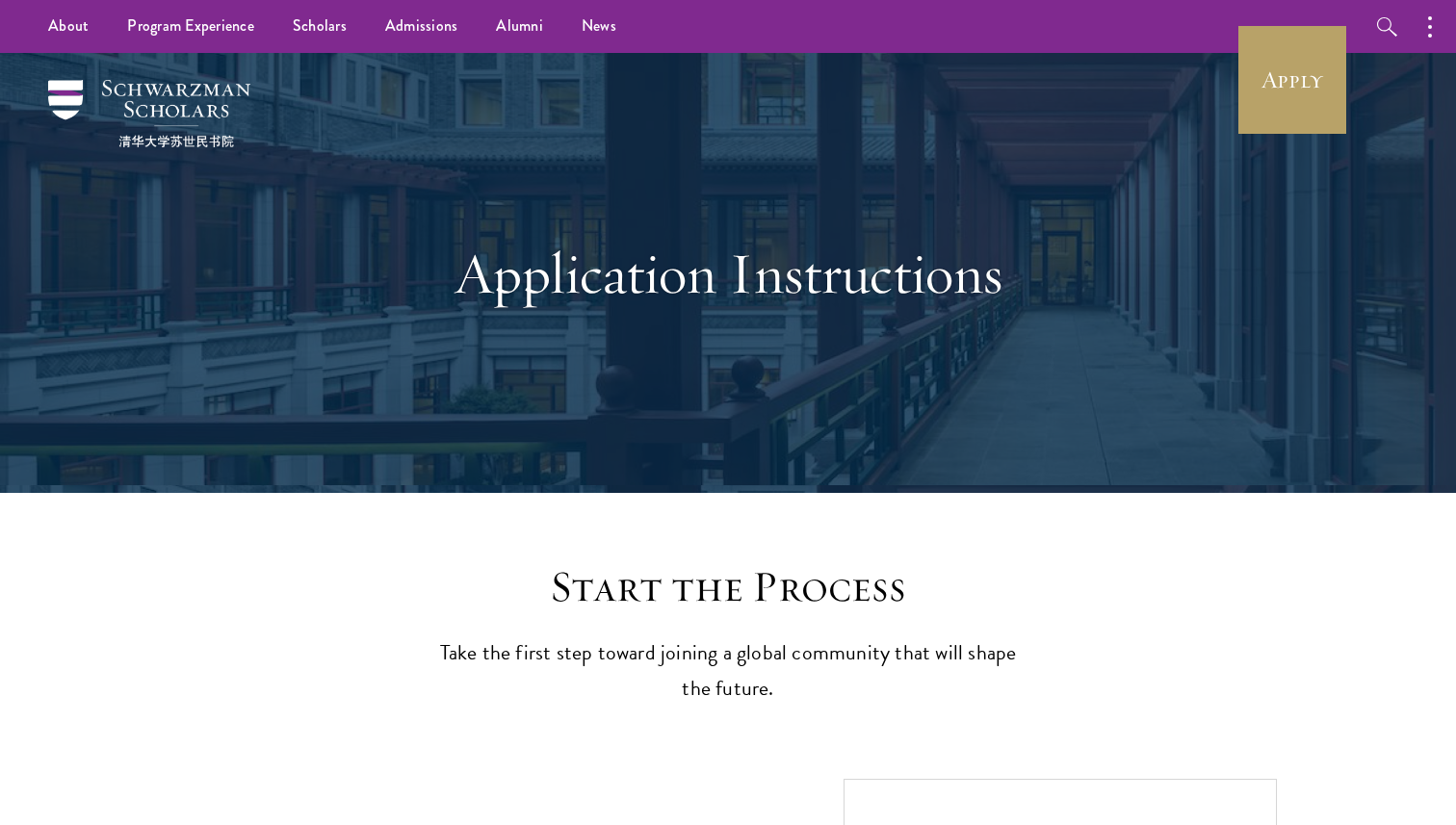
scroll to position [17, 0]
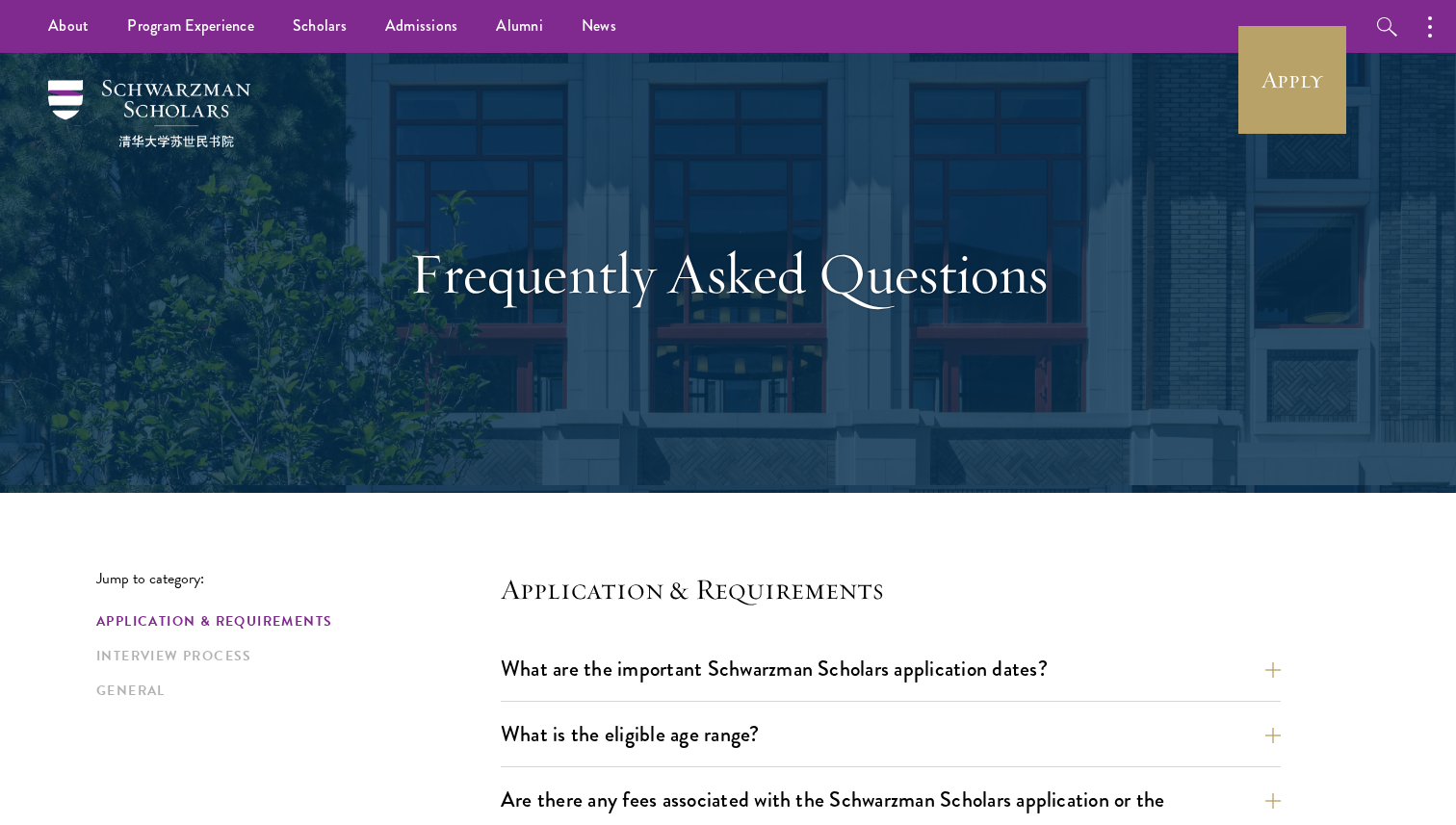
scroll to position [889, 0]
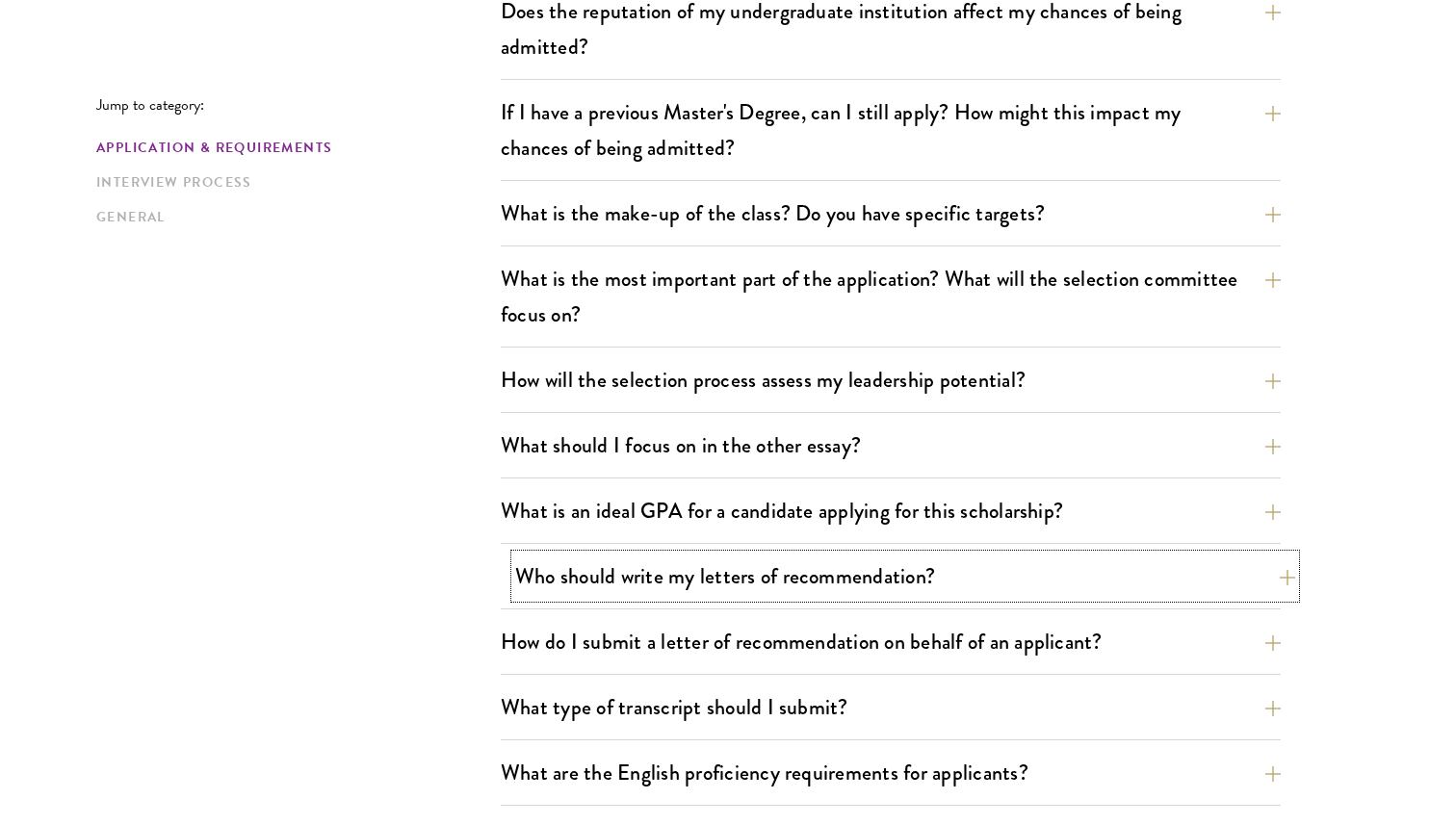
click at [923, 570] on button "Who should write my letters of recommendation?" at bounding box center [905, 576] width 780 height 44
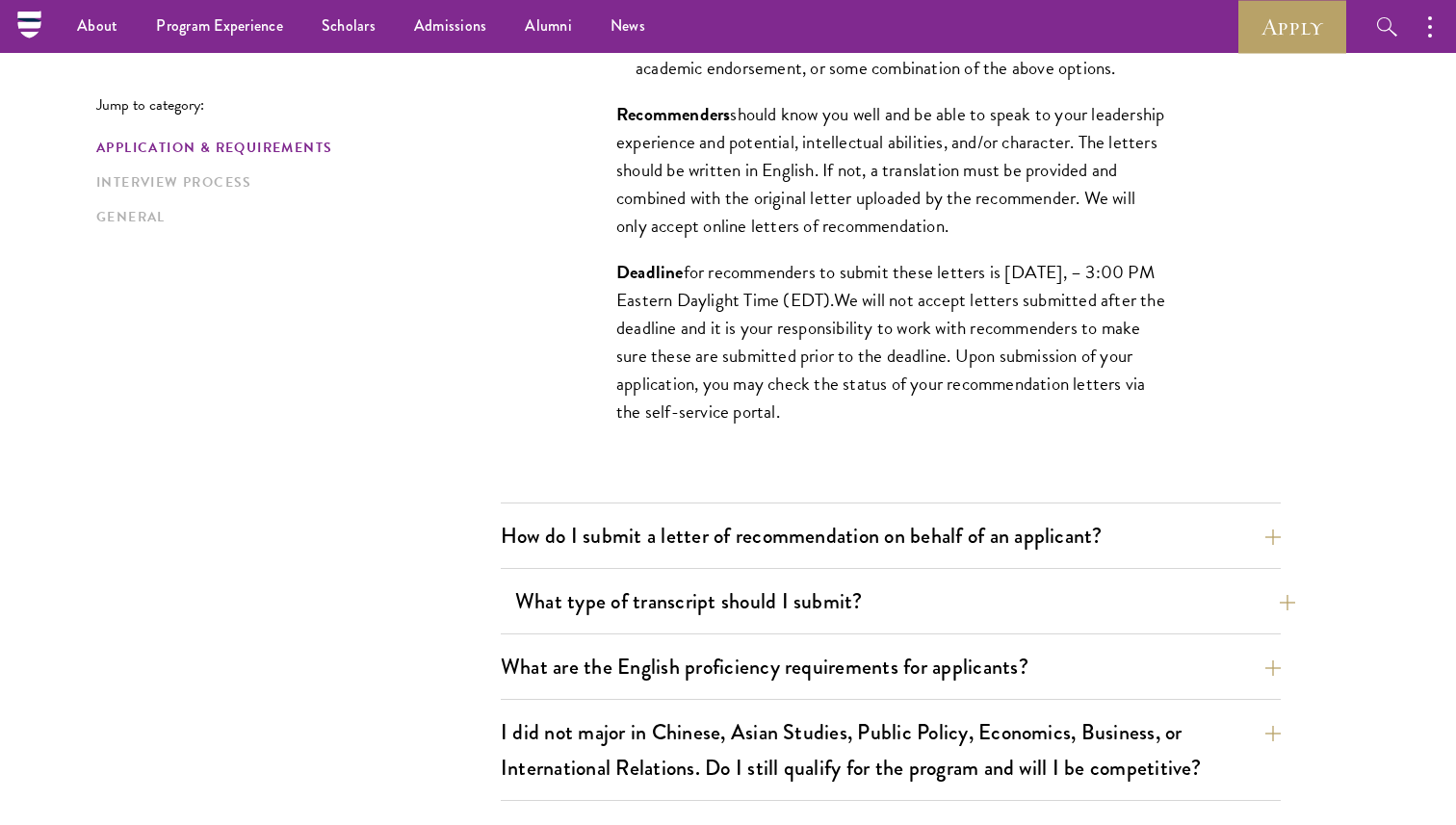
scroll to position [1854, 0]
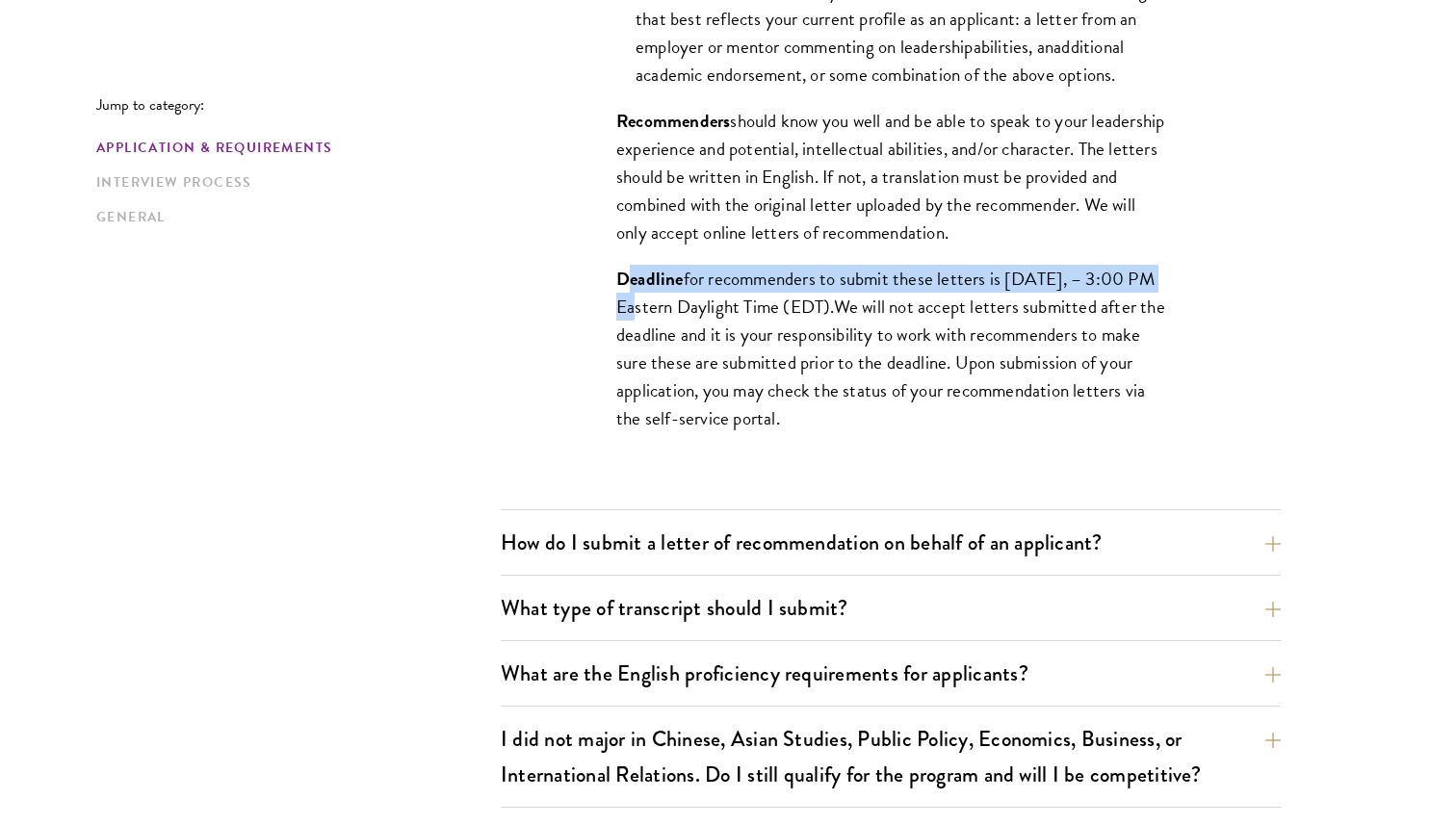
drag, startPoint x: 625, startPoint y: 301, endPoint x: 660, endPoint y: 340, distance: 52.4
click at [660, 340] on p "Deadline for recommenders to submit these letters is September 10, 2025, – 3:00…" at bounding box center [890, 348] width 548 height 168
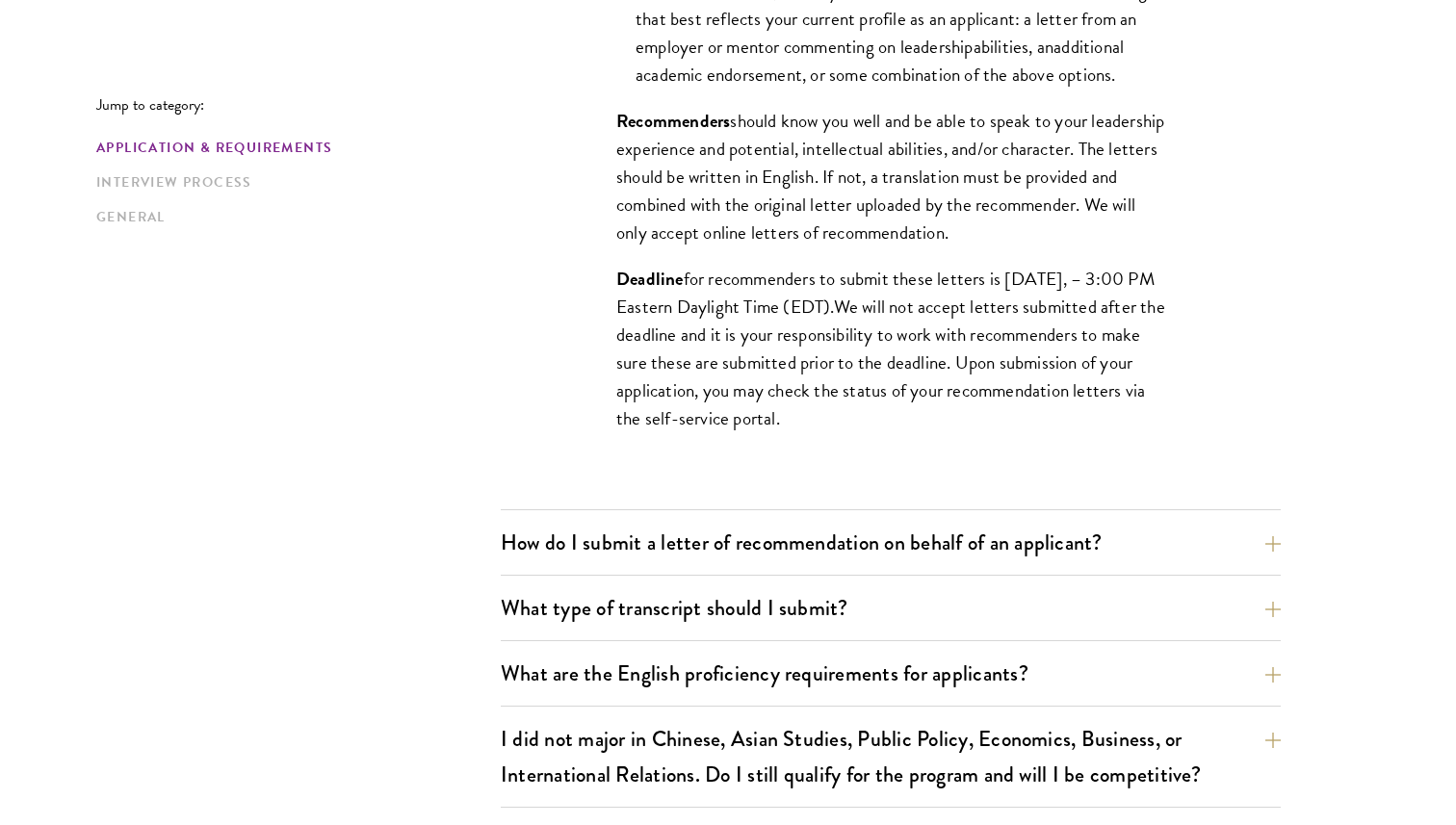
click at [1014, 313] on span "for recommenders to submit these letters is September 10, 2025, – 3:00 PM Easte…" at bounding box center [885, 293] width 539 height 56
drag, startPoint x: 1005, startPoint y: 302, endPoint x: 692, endPoint y: 327, distance: 314.0
click at [691, 320] on span "for recommenders to submit these letters is September 10, 2025, – 3:00 PM Easte…" at bounding box center [885, 293] width 539 height 56
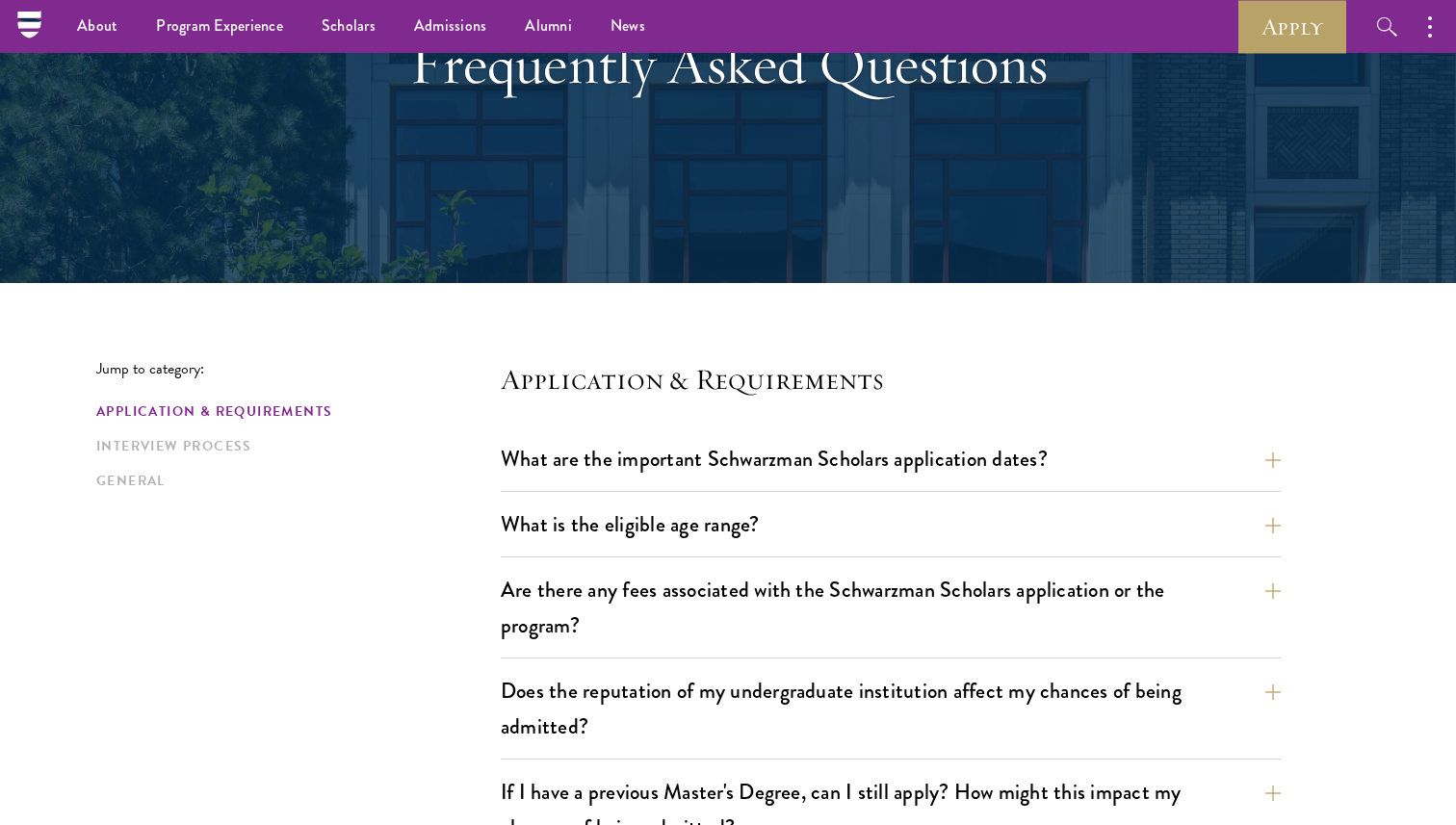
scroll to position [0, 0]
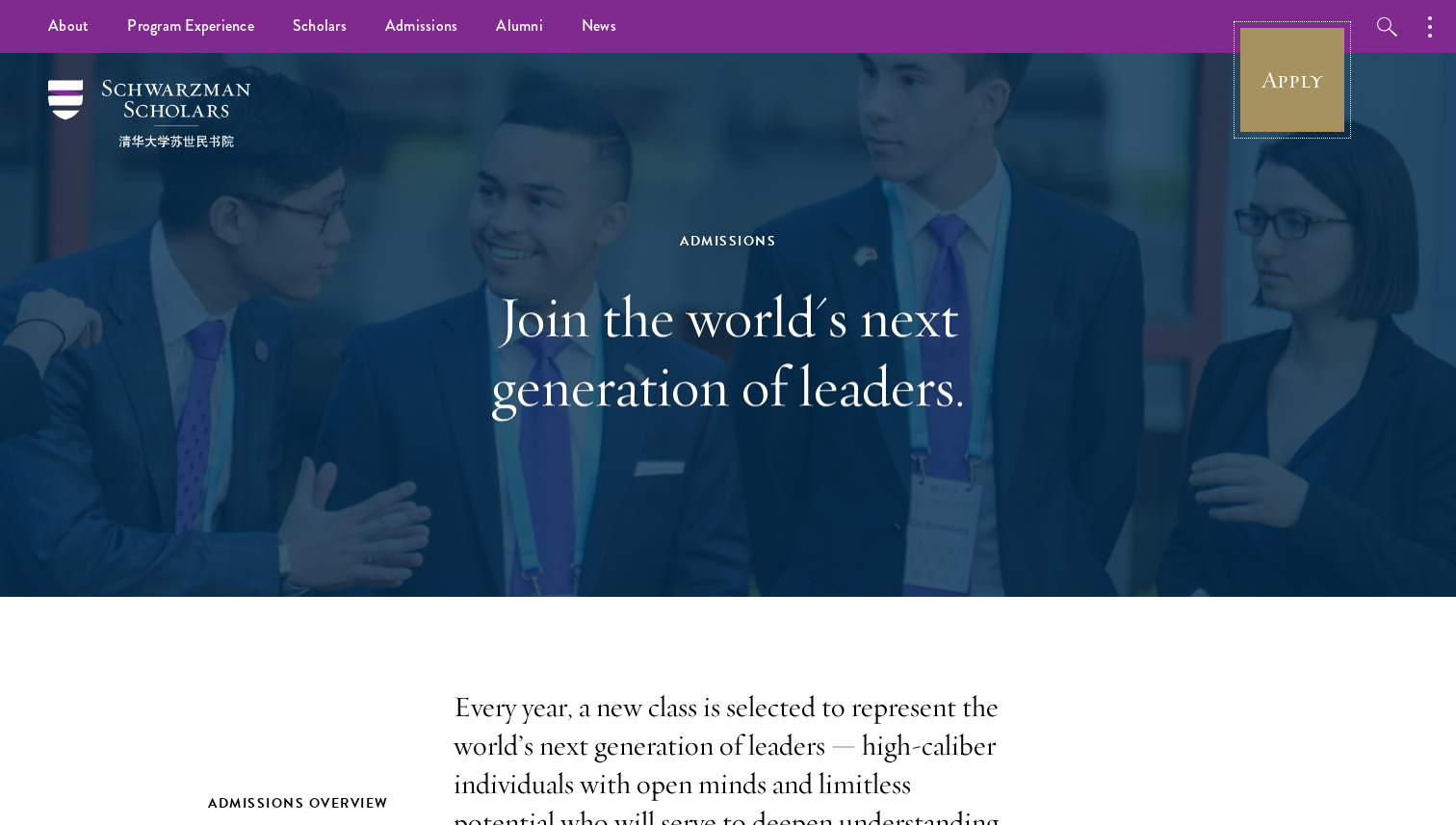
click at [1300, 83] on link "Apply" at bounding box center [1291, 79] width 108 height 108
